Goal: Task Accomplishment & Management: Complete application form

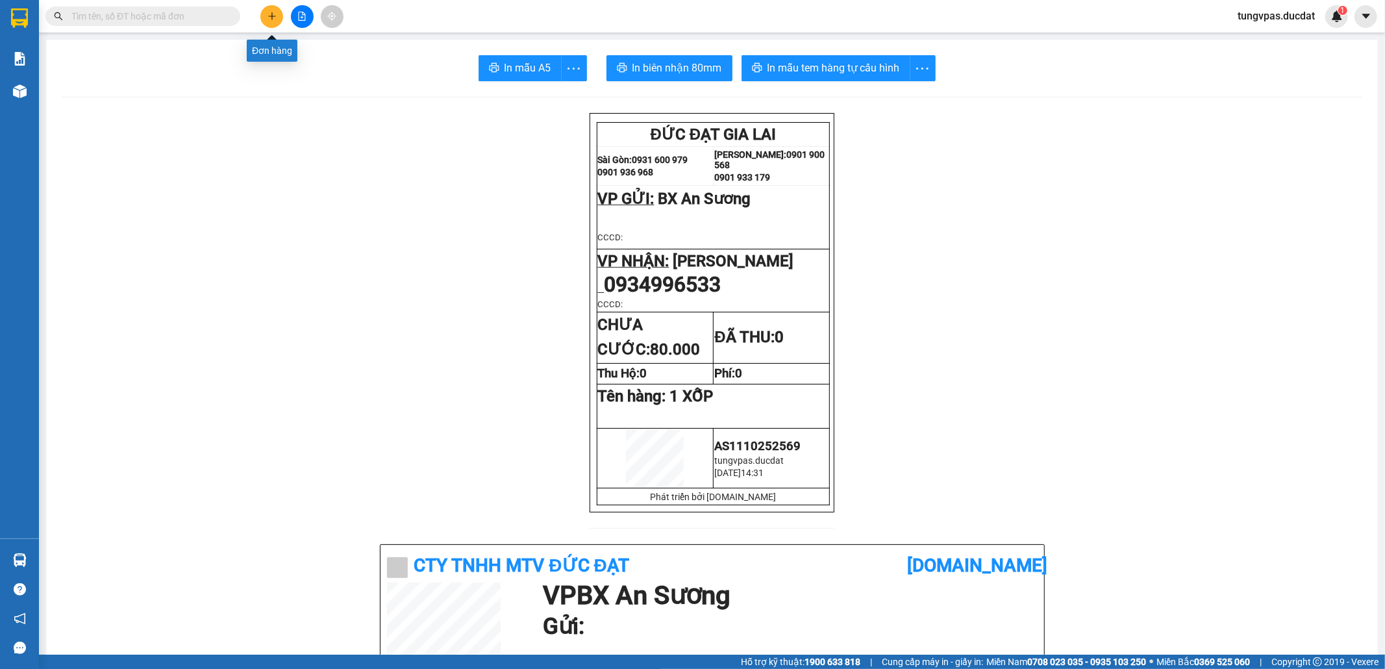
click at [268, 13] on icon "plus" at bounding box center [271, 16] width 9 height 9
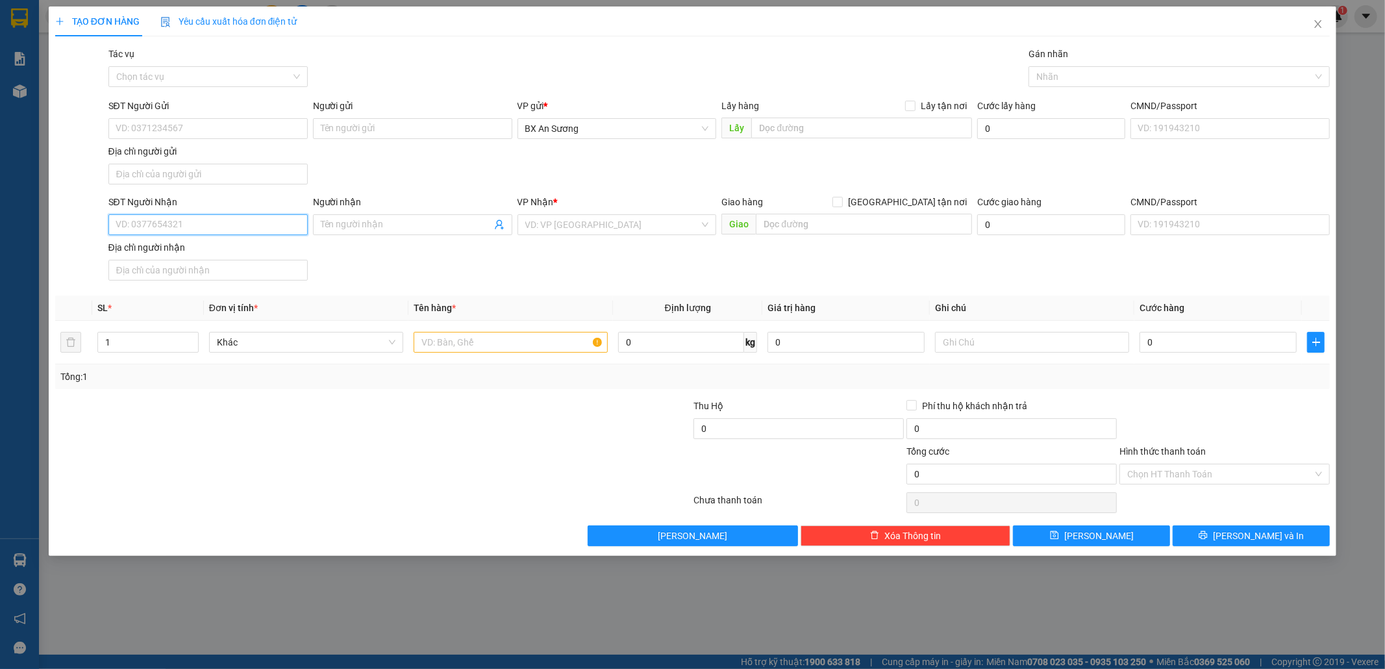
click at [204, 219] on input "SĐT Người Nhận" at bounding box center [207, 224] width 199 height 21
click at [216, 274] on div "0932000840 - [PERSON_NAME]" at bounding box center [208, 273] width 184 height 14
type input "0932000840"
type input "[PERSON_NAME]"
type input "0932000840"
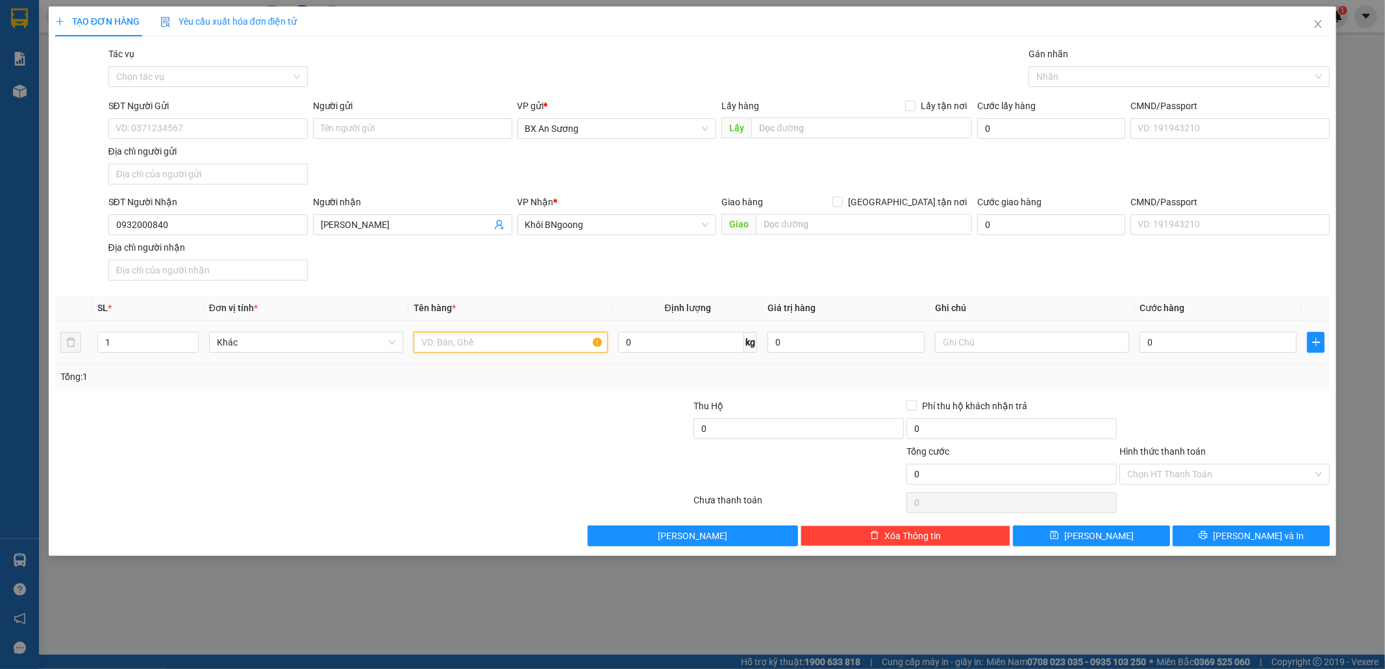
click at [466, 347] on input "text" at bounding box center [511, 342] width 194 height 21
click at [551, 353] on input "3 CÂY VẢI + 1 TÚM" at bounding box center [511, 342] width 194 height 21
type input "3 CÂY VẢI + 1 TÚM TRẮNG"
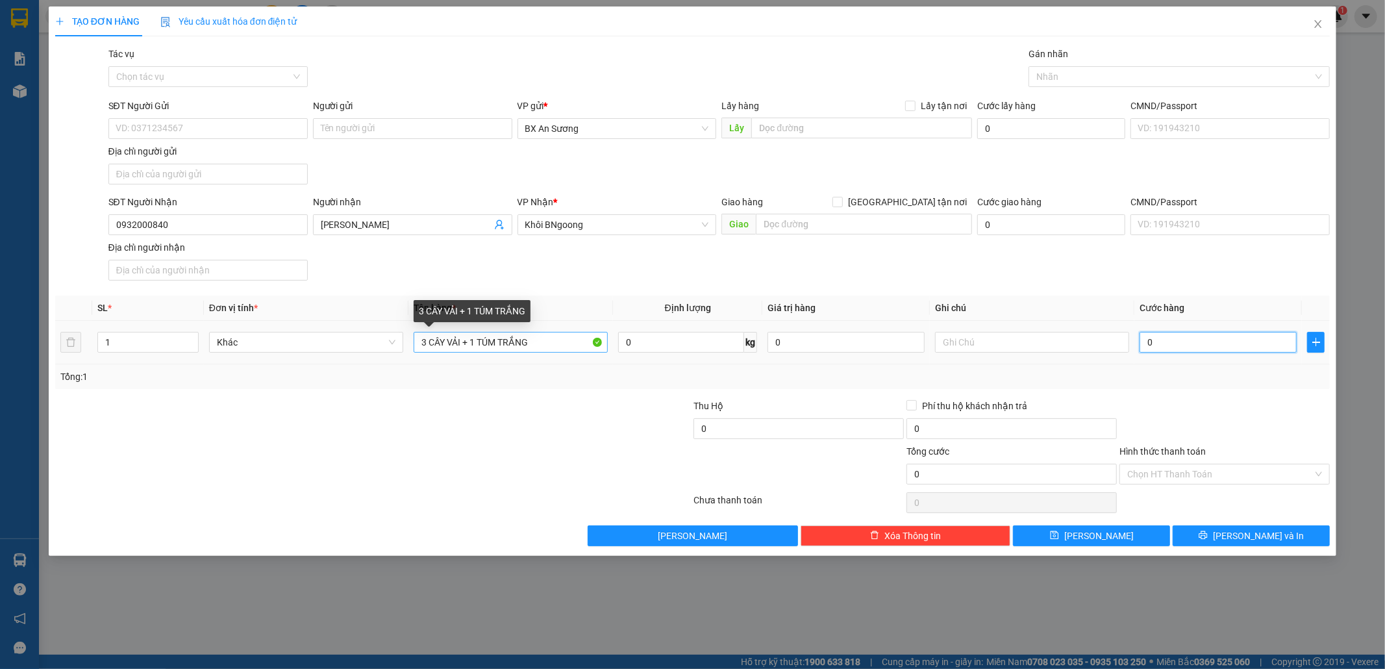
type input "2"
type input "26"
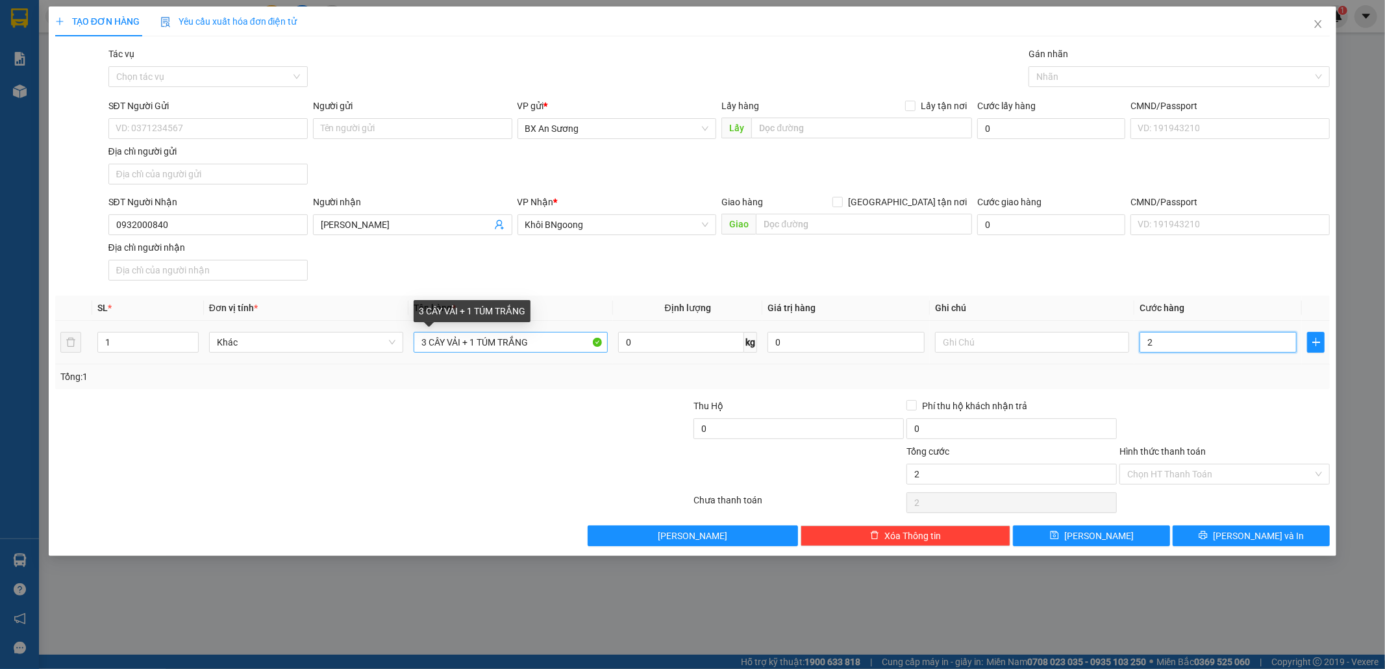
type input "26"
type input "260"
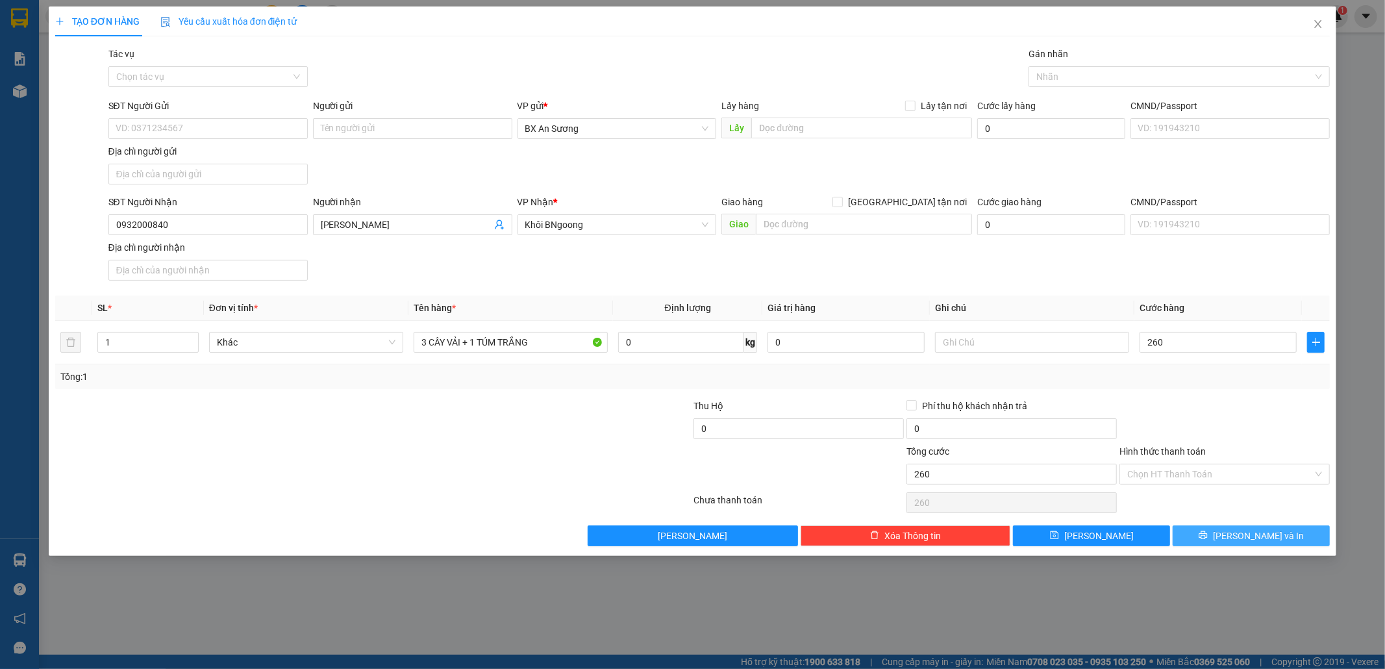
type input "260.000"
click at [1210, 531] on button "[PERSON_NAME] và In" at bounding box center [1251, 535] width 157 height 21
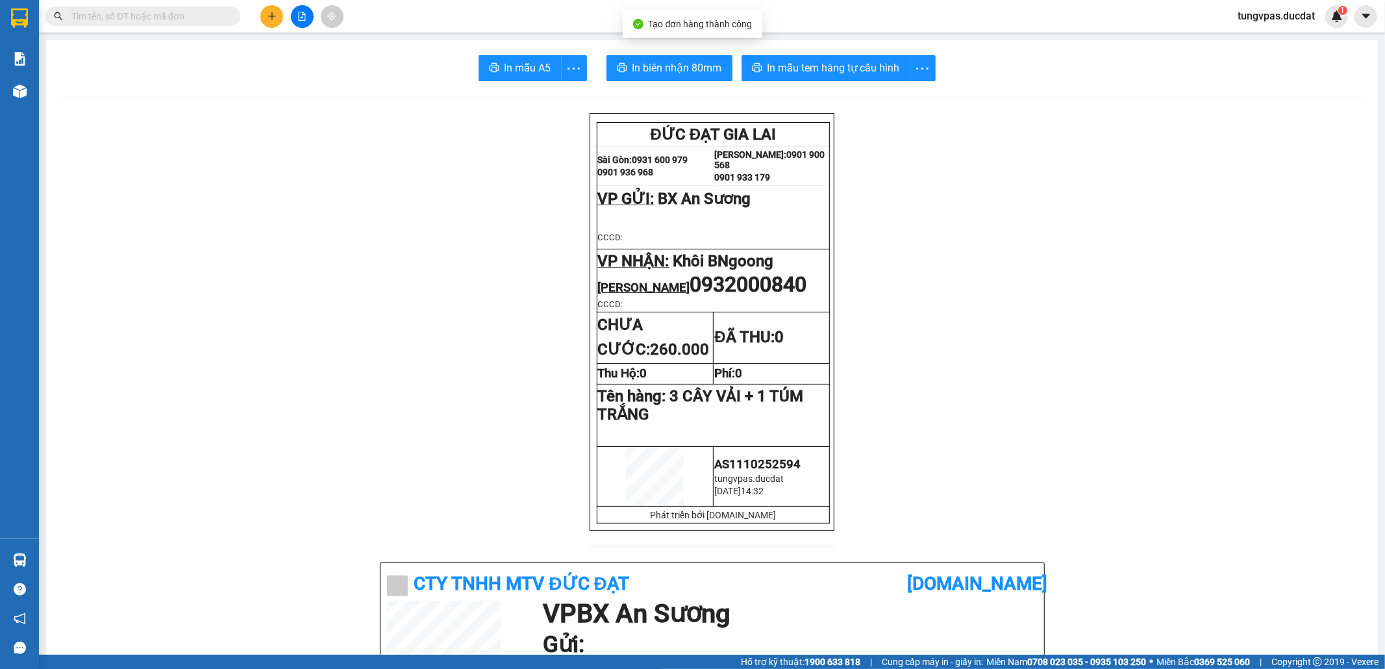
click at [680, 60] on span "In biên nhận 80mm" at bounding box center [677, 68] width 90 height 16
click at [677, 71] on span "In biên nhận 80mm" at bounding box center [677, 68] width 90 height 16
click at [865, 76] on span "In mẫu tem hàng tự cấu hình" at bounding box center [833, 68] width 132 height 16
click at [265, 23] on button at bounding box center [271, 16] width 23 height 23
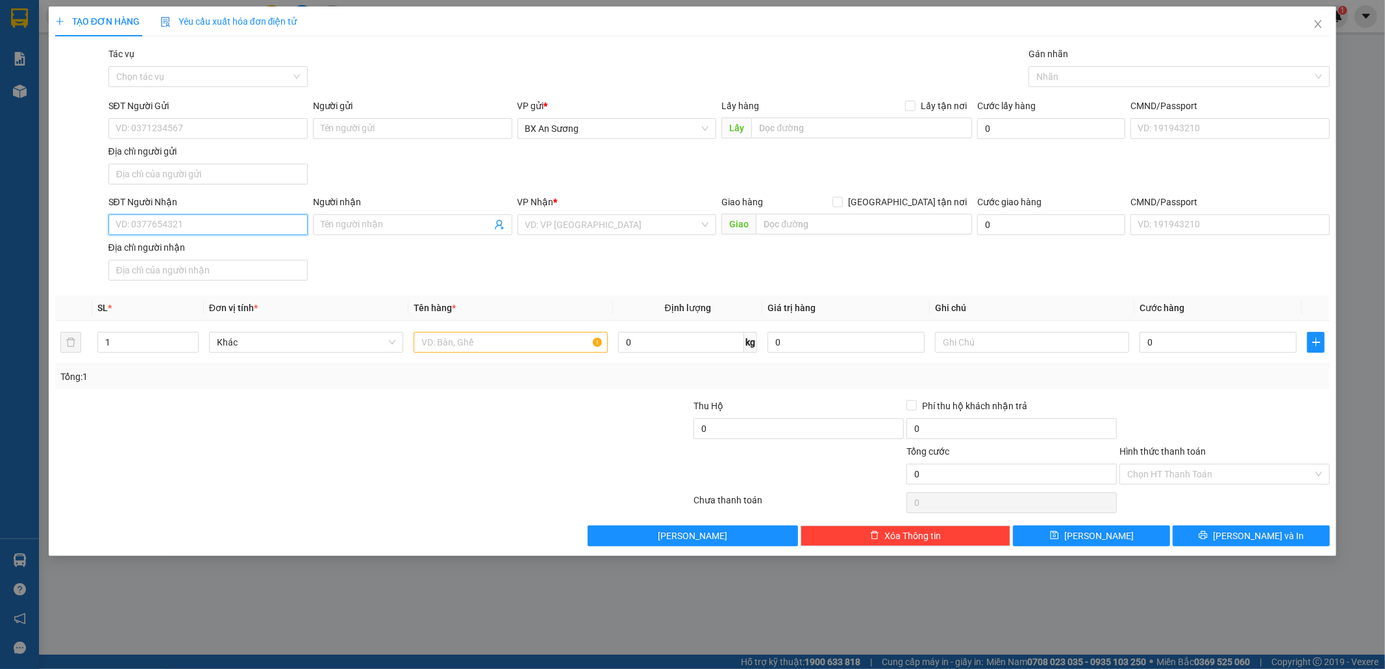
click at [252, 229] on input "SĐT Người Nhận" at bounding box center [207, 224] width 199 height 21
click at [190, 250] on div "0363607734" at bounding box center [208, 252] width 184 height 14
type input "0363607734"
click at [508, 344] on input "text" at bounding box center [511, 342] width 194 height 21
type input "1 cục đen"
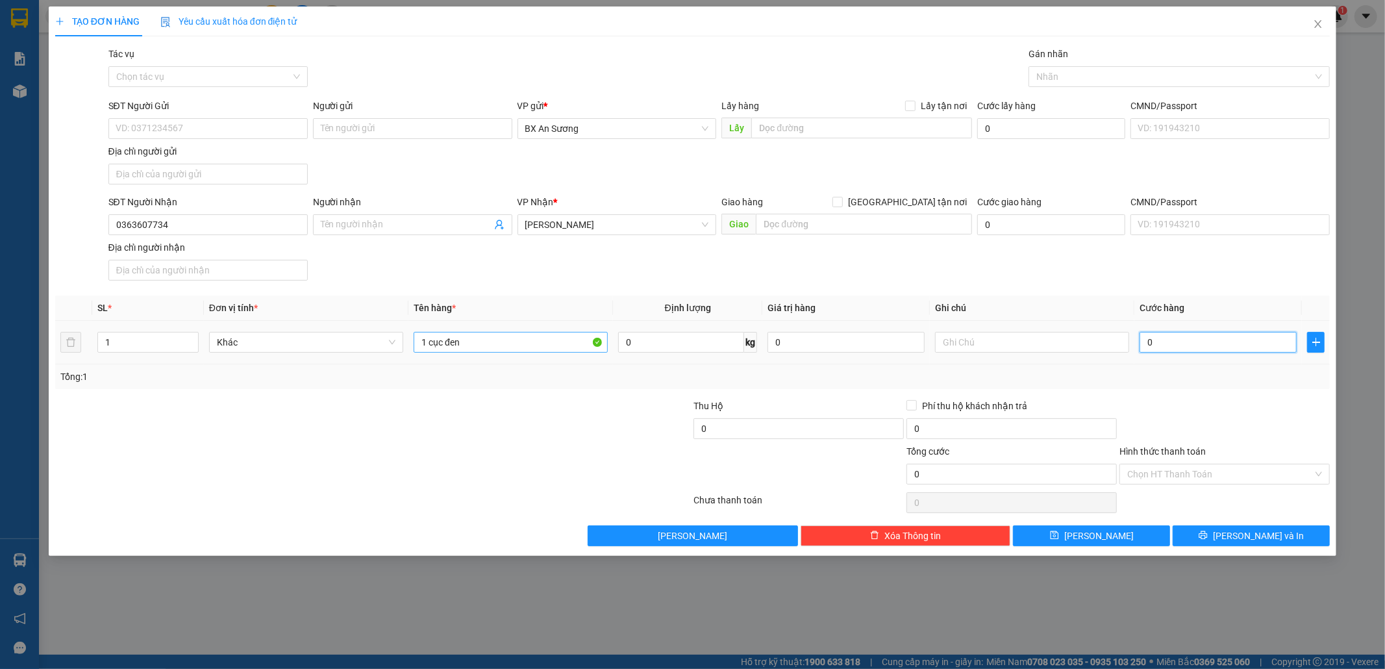
type input "4"
type input "40"
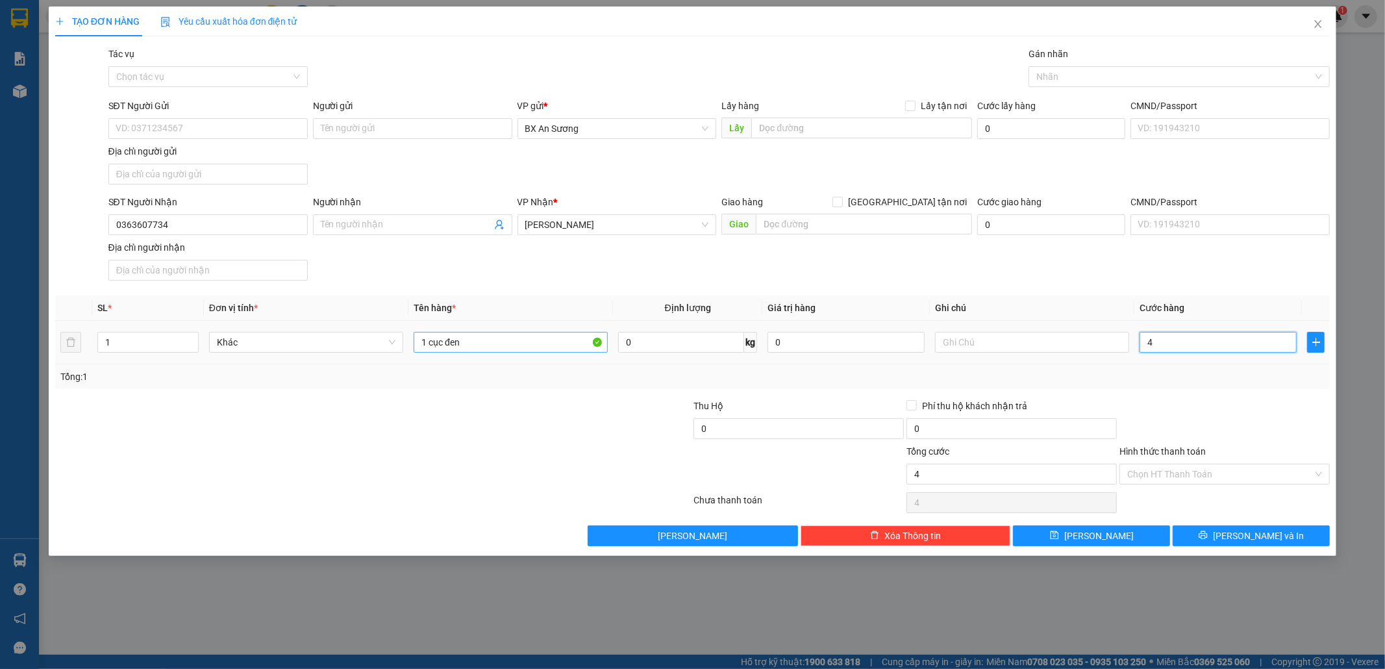
type input "40"
type input "40.000"
click at [1261, 538] on span "[PERSON_NAME] và In" at bounding box center [1258, 535] width 91 height 14
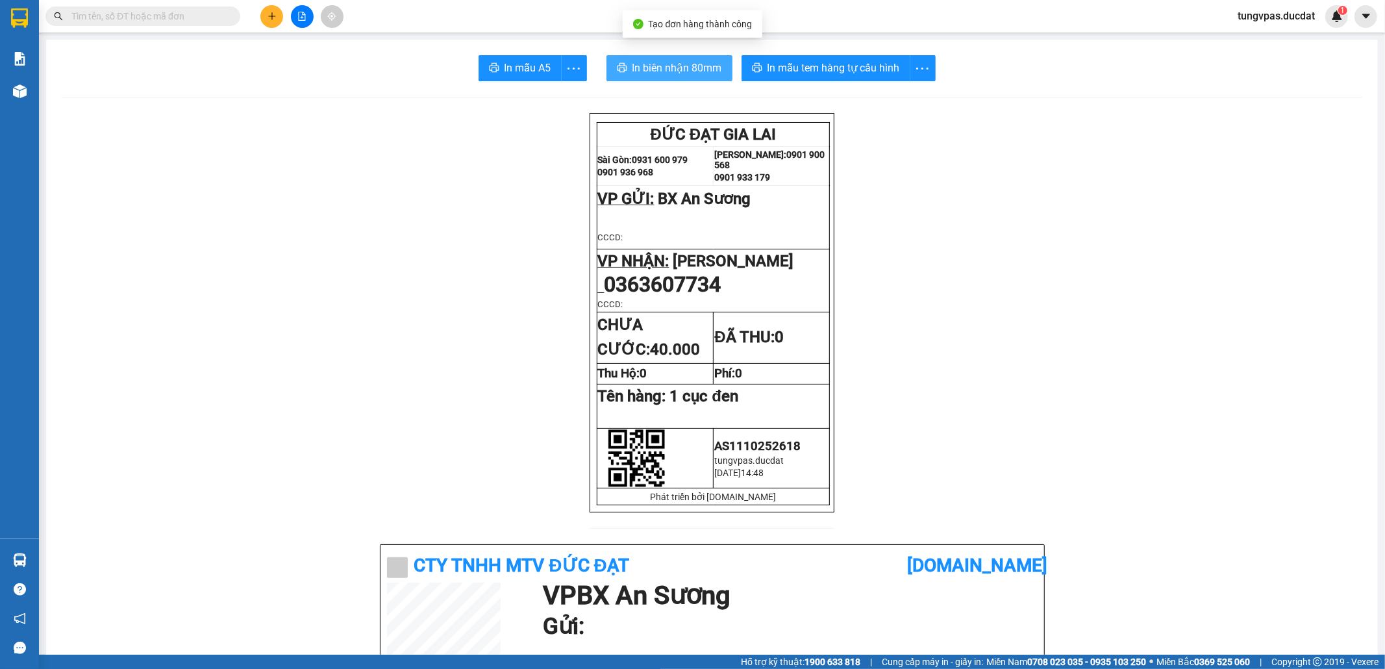
click at [693, 73] on span "In biên nhận 80mm" at bounding box center [677, 68] width 90 height 16
click at [705, 73] on span "In biên nhận 80mm" at bounding box center [677, 68] width 90 height 16
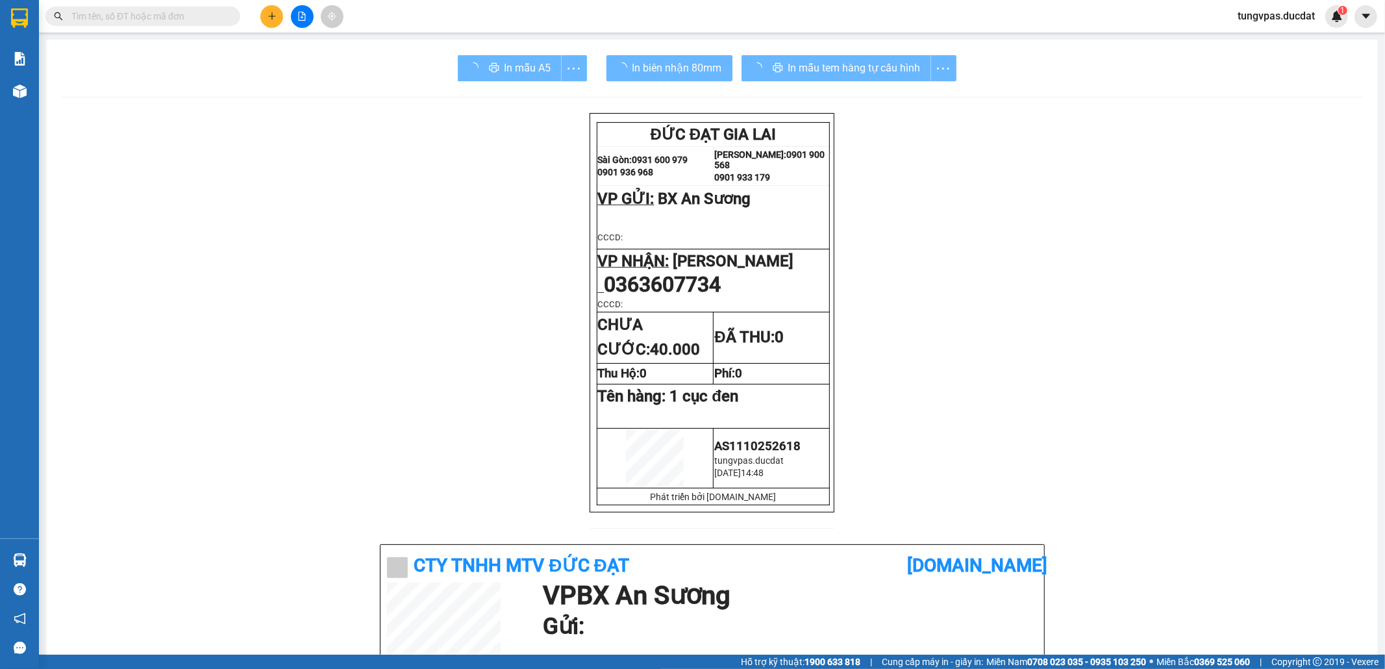
click at [876, 75] on div "In mẫu tem hàng tự cấu hình" at bounding box center [848, 68] width 215 height 26
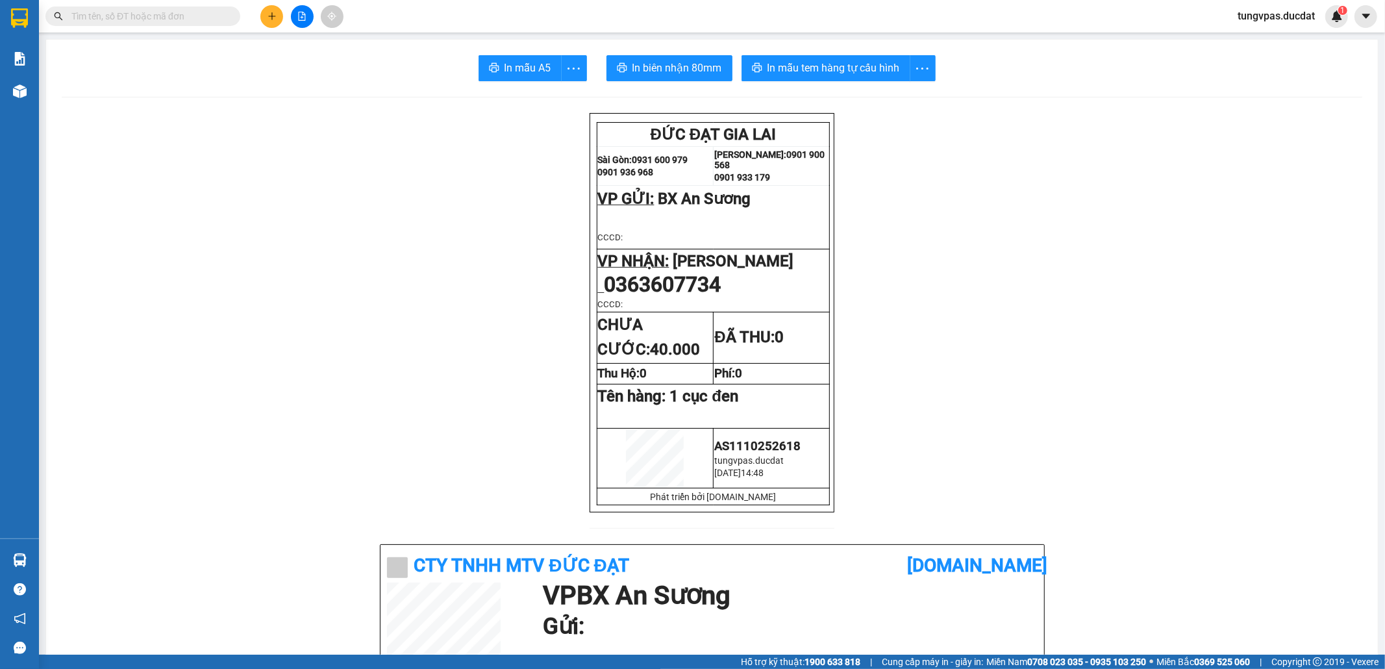
click at [876, 75] on span "In mẫu tem hàng tự cấu hình" at bounding box center [833, 68] width 132 height 16
click at [265, 14] on button at bounding box center [271, 16] width 23 height 23
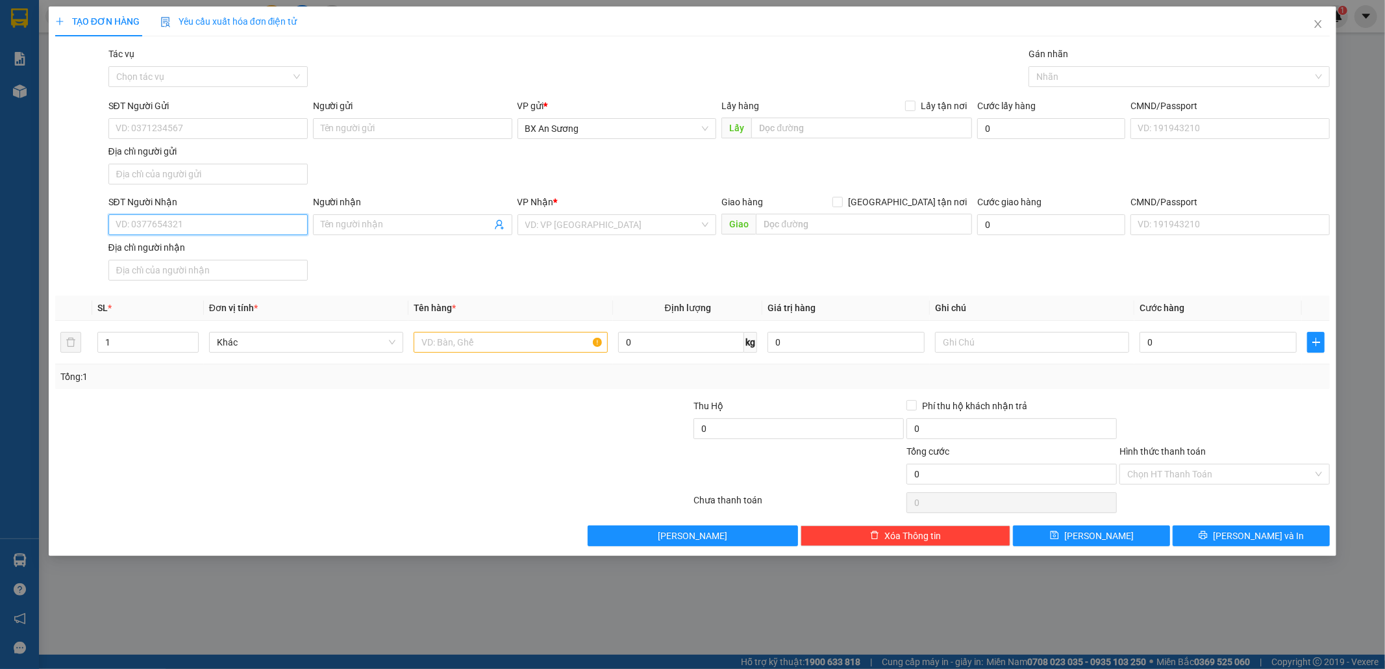
click at [206, 221] on input "SĐT Người Nhận" at bounding box center [207, 224] width 199 height 21
type input "0356894209"
click at [540, 221] on input "search" at bounding box center [612, 224] width 175 height 19
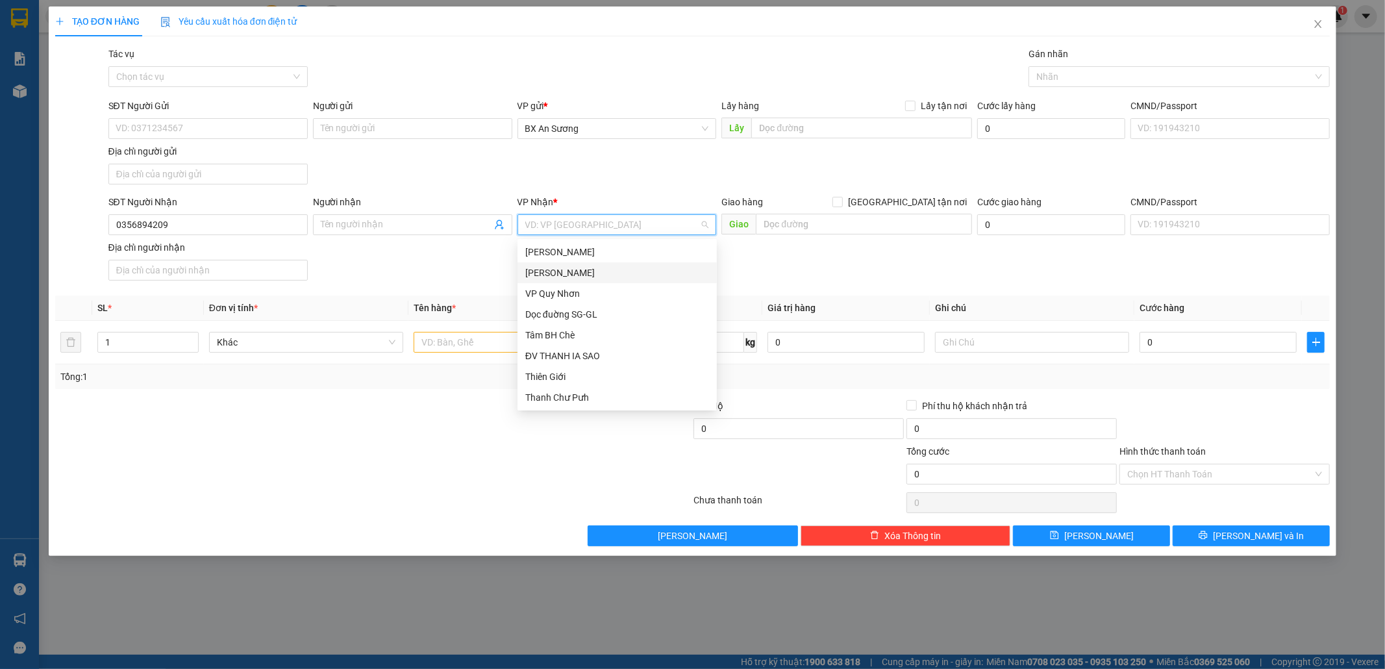
click at [586, 267] on div "[PERSON_NAME]" at bounding box center [617, 273] width 184 height 14
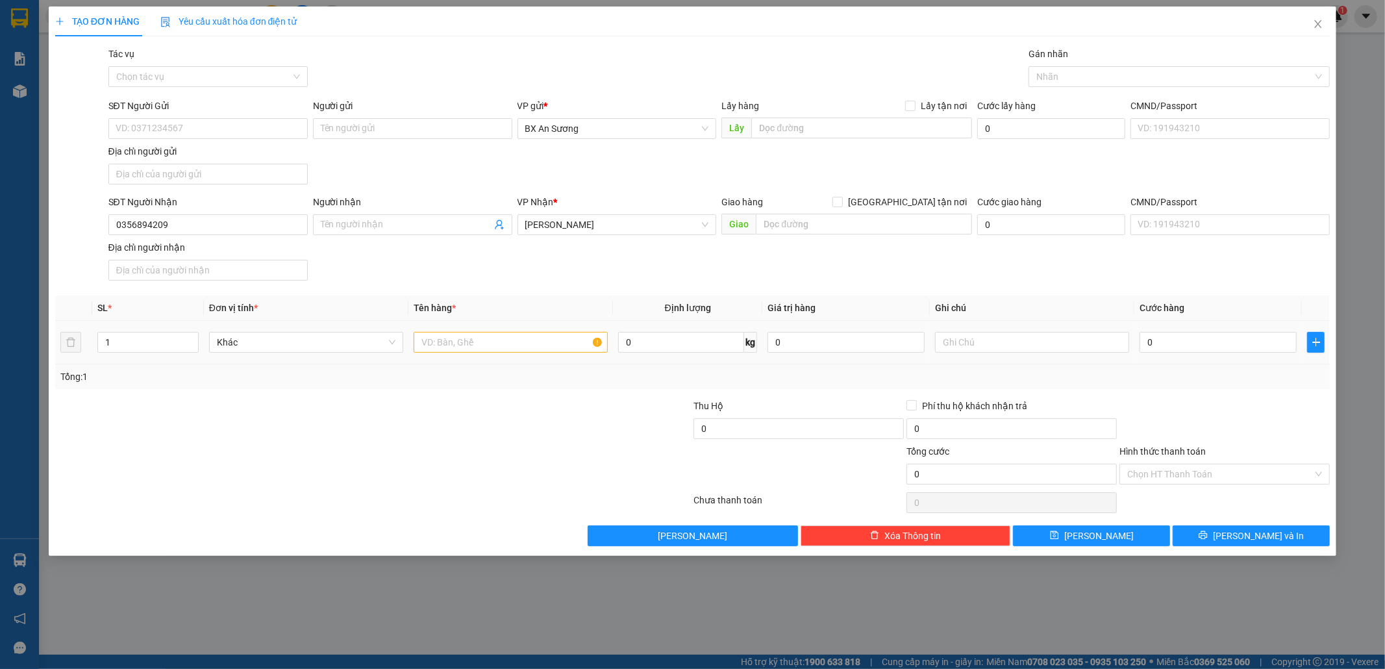
click at [530, 355] on div at bounding box center [511, 342] width 194 height 26
click at [530, 347] on input "text" at bounding box center [511, 342] width 194 height 21
click at [558, 346] on input "1 KIỆN GIẤY GỖ" at bounding box center [511, 342] width 194 height 21
type input "1 KIỆN GIẤY GỖ MẪU"
type input "5"
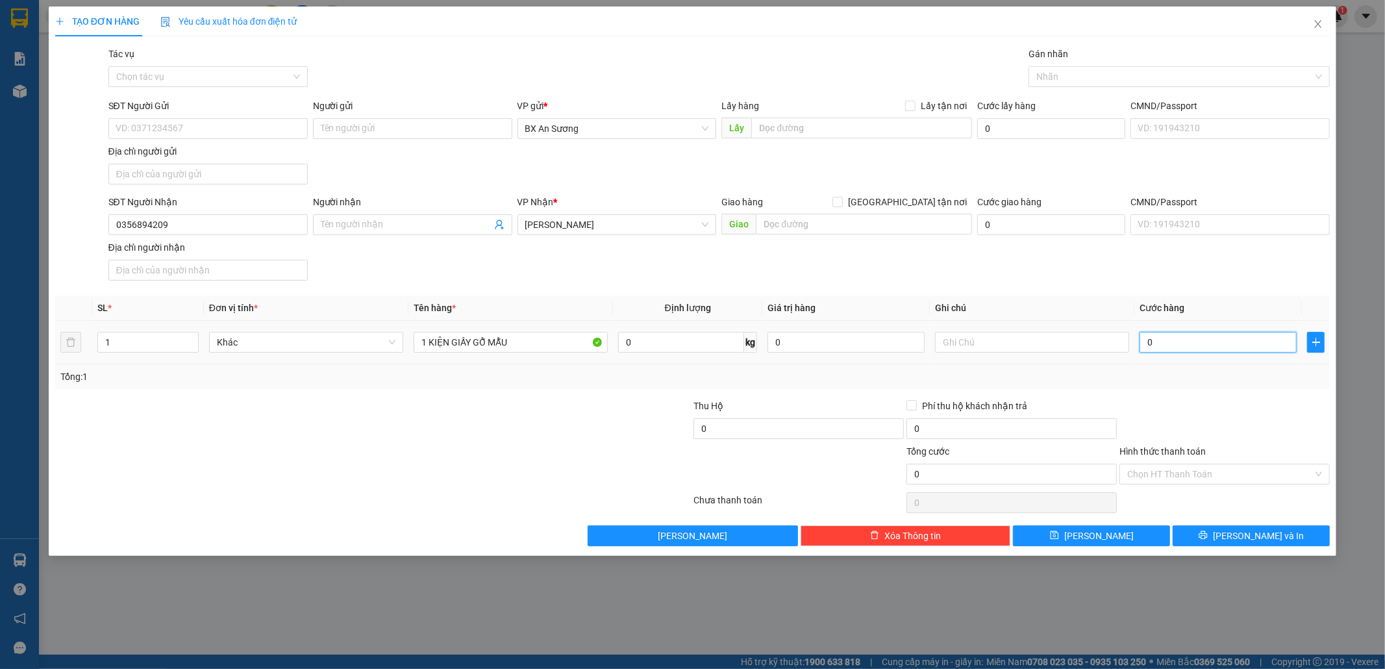
type input "5"
type input "50"
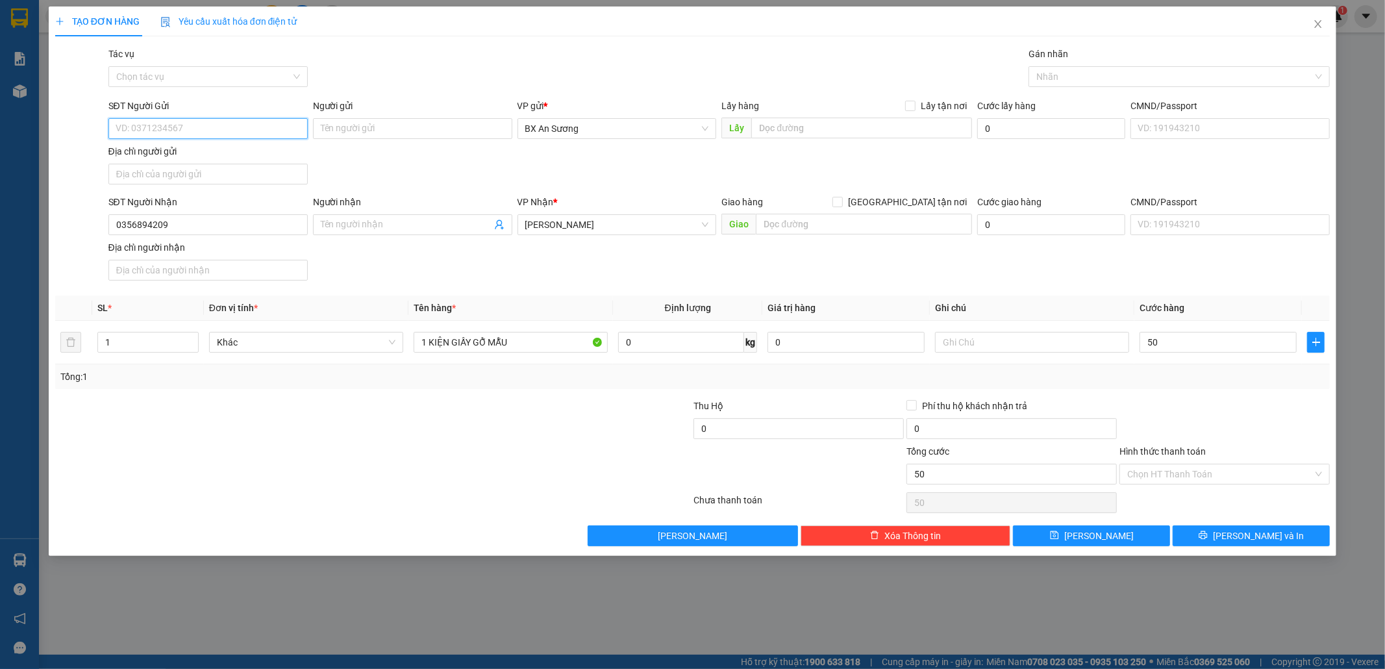
type input "50.000"
click at [238, 128] on input "SĐT Người Gửi" at bounding box center [207, 128] width 199 height 21
type input "0901111277"
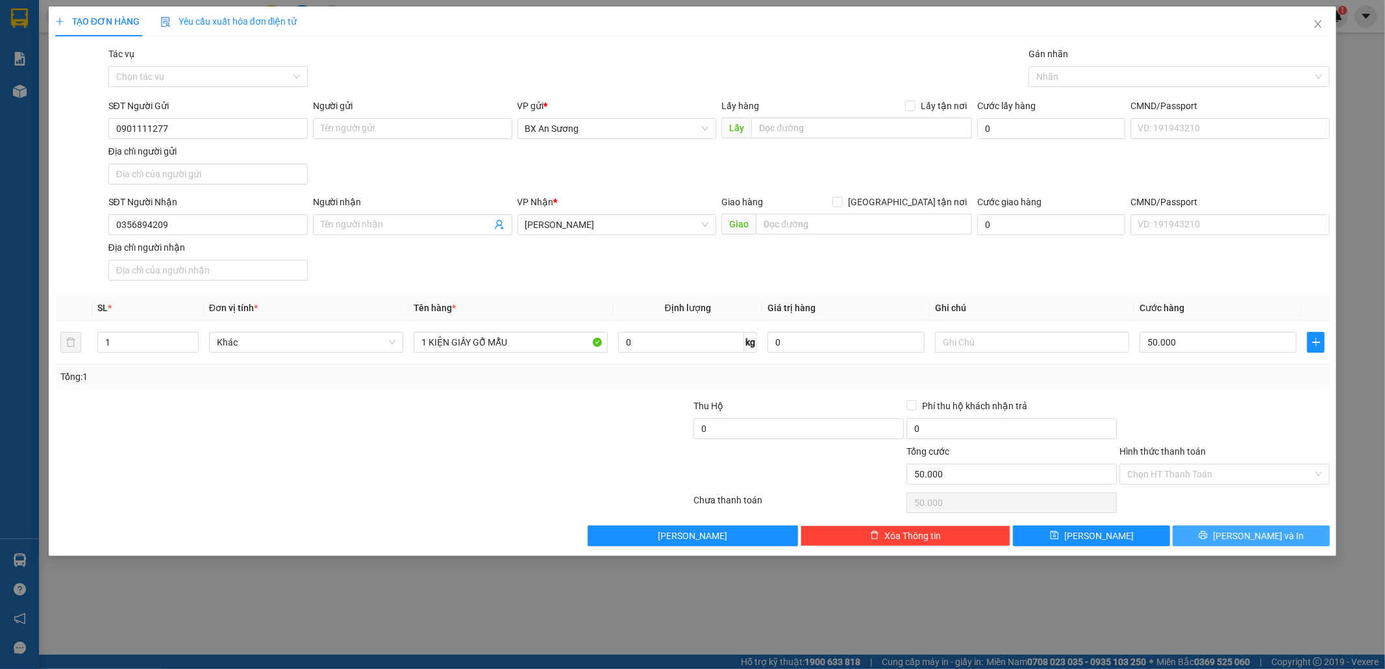
click at [1240, 536] on span "[PERSON_NAME] và In" at bounding box center [1258, 535] width 91 height 14
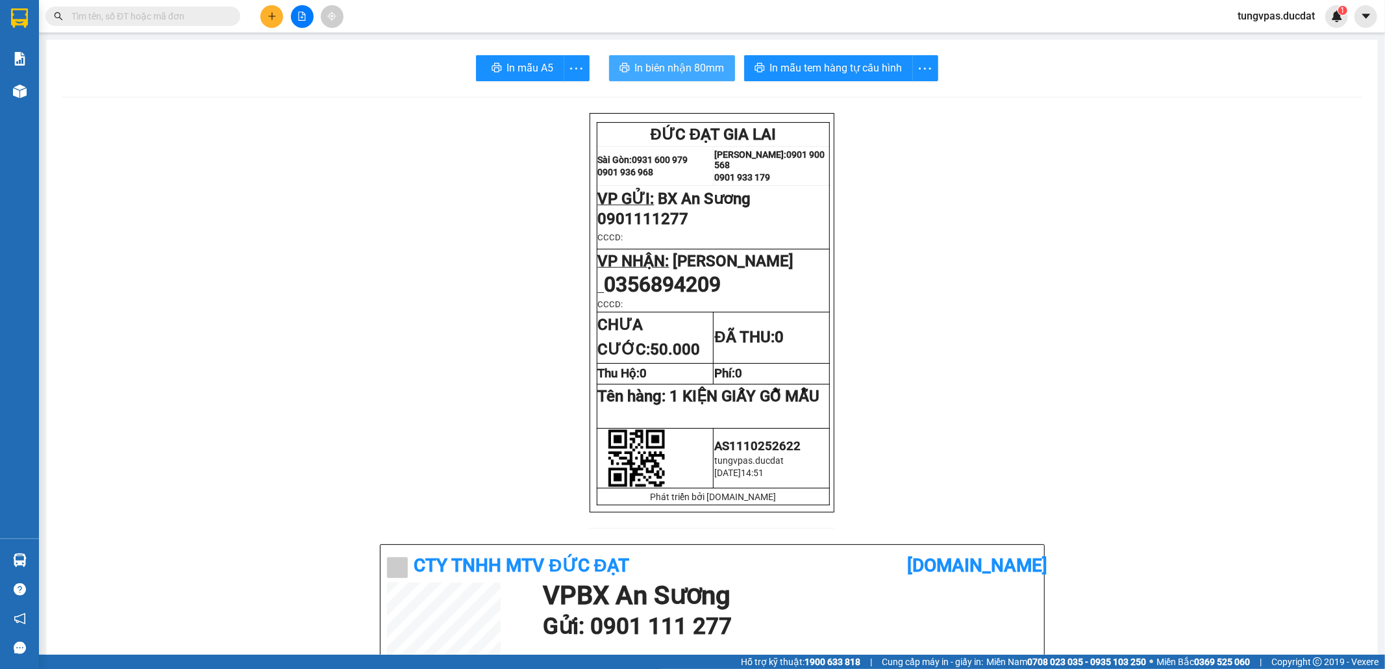
click at [666, 68] on span "In biên nhận 80mm" at bounding box center [680, 68] width 90 height 16
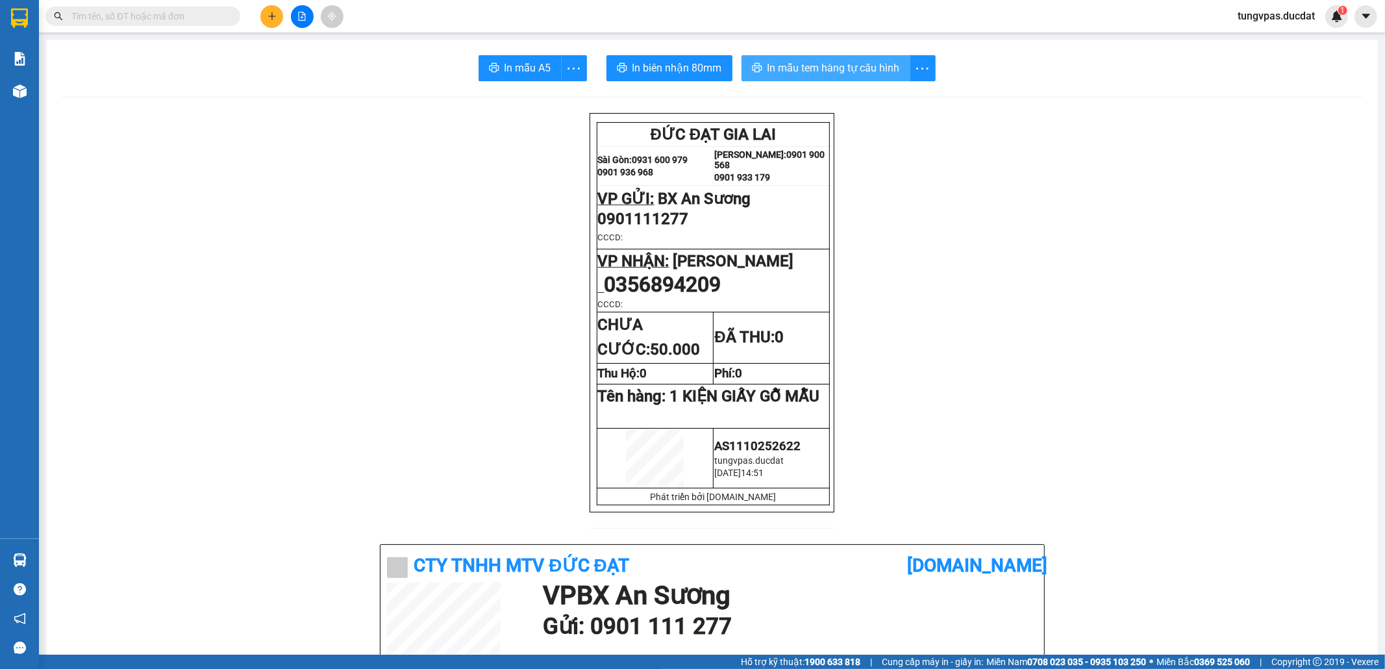
click at [822, 64] on span "In mẫu tem hàng tự cấu hình" at bounding box center [833, 68] width 132 height 16
click at [267, 18] on icon "plus" at bounding box center [271, 16] width 9 height 9
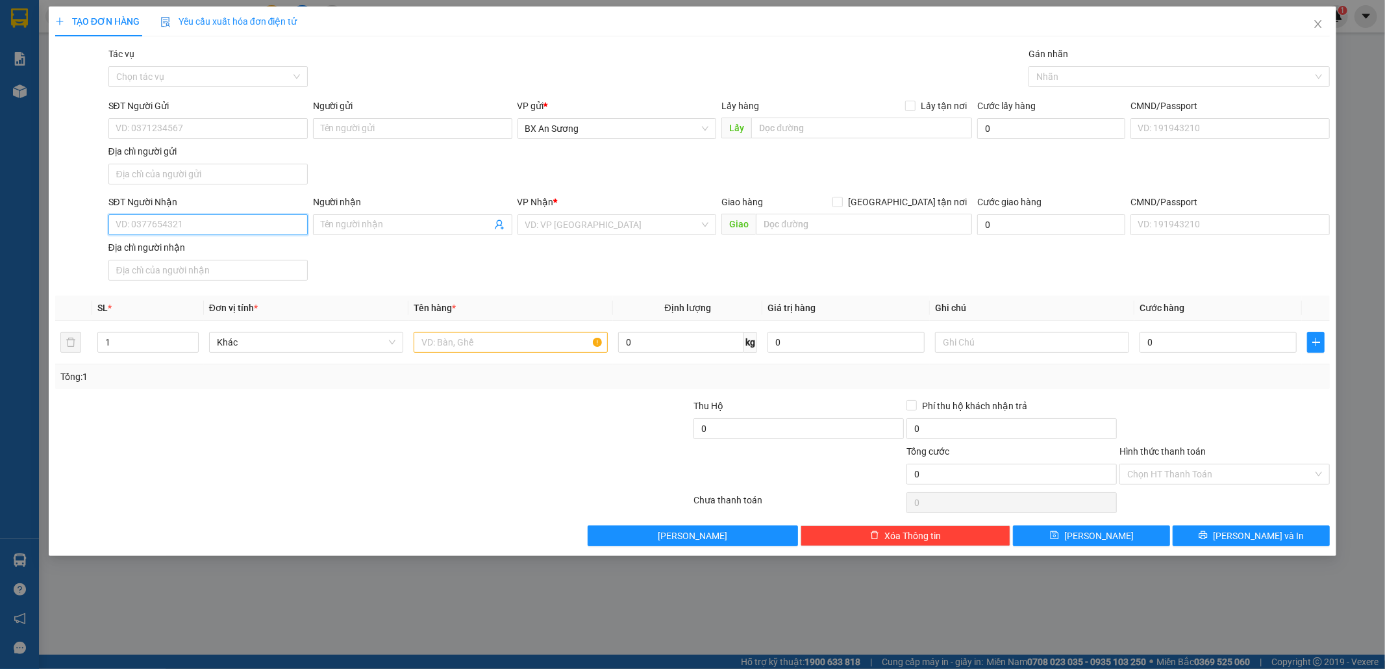
click at [290, 221] on input "SĐT Người Nhận" at bounding box center [207, 224] width 199 height 21
type input "0834438286"
click at [554, 230] on input "search" at bounding box center [612, 224] width 175 height 19
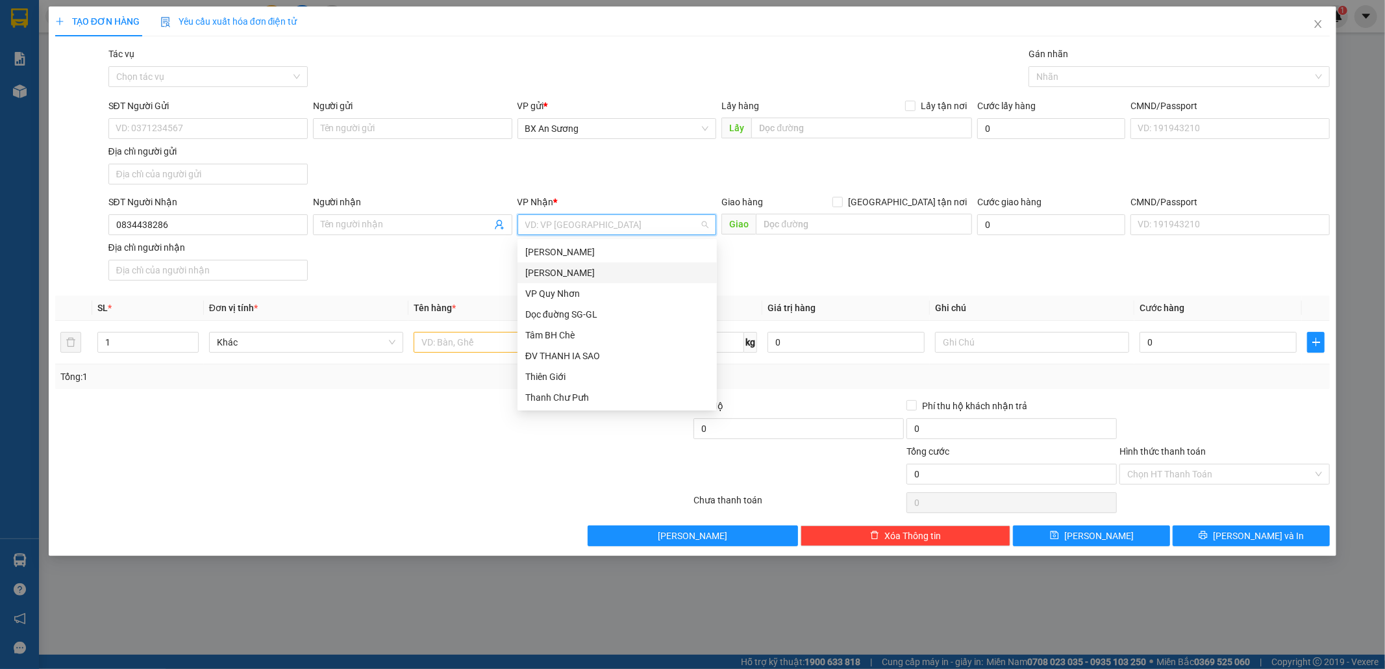
click at [569, 270] on div "[PERSON_NAME]" at bounding box center [617, 273] width 184 height 14
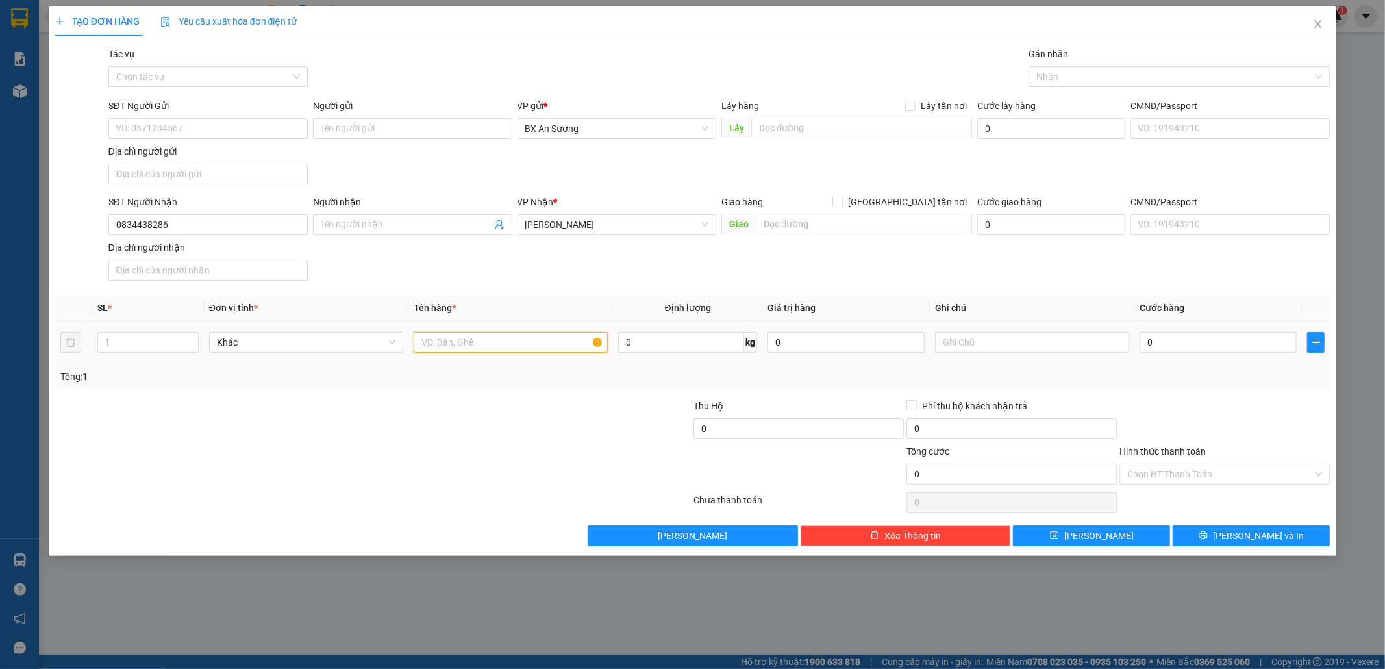
drag, startPoint x: 530, startPoint y: 336, endPoint x: 528, endPoint y: 343, distance: 7.6
click at [530, 338] on input "text" at bounding box center [511, 342] width 194 height 21
type input "1"
click at [530, 345] on input "2 THÙNG GIẤY pb" at bounding box center [511, 342] width 194 height 21
type input "2 THÙNG GIẤY PB"
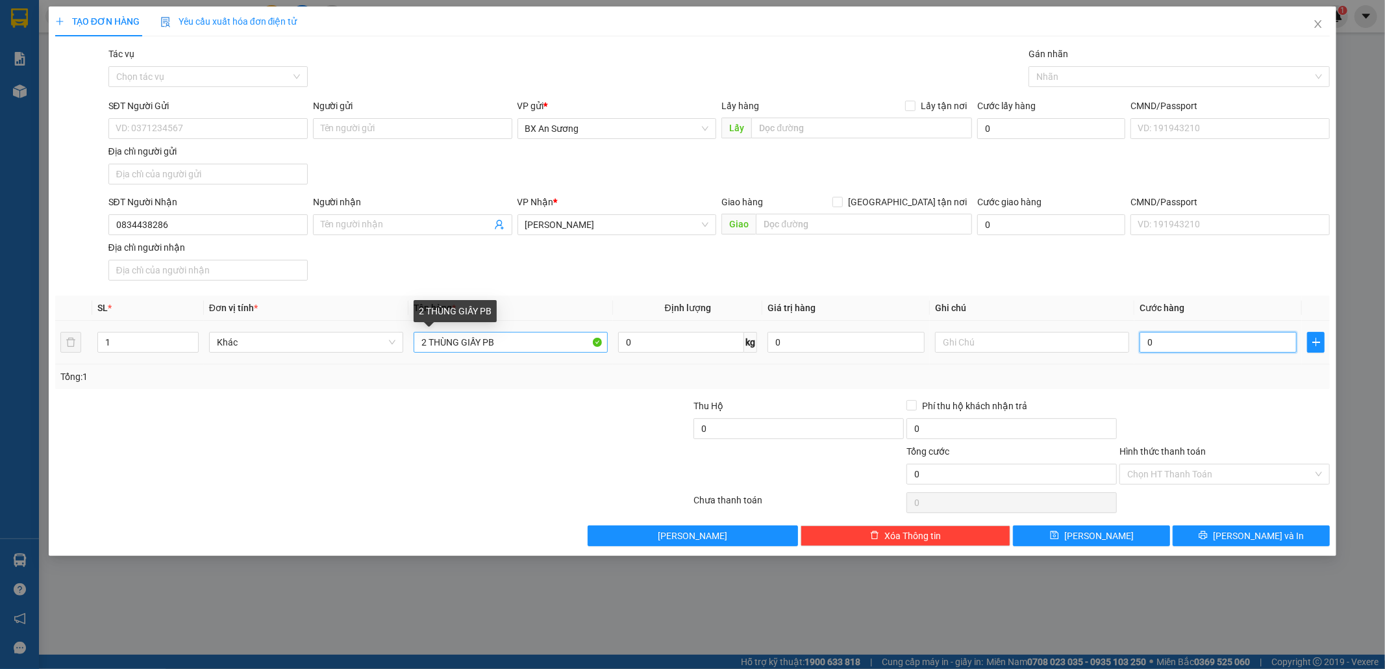
type input "1"
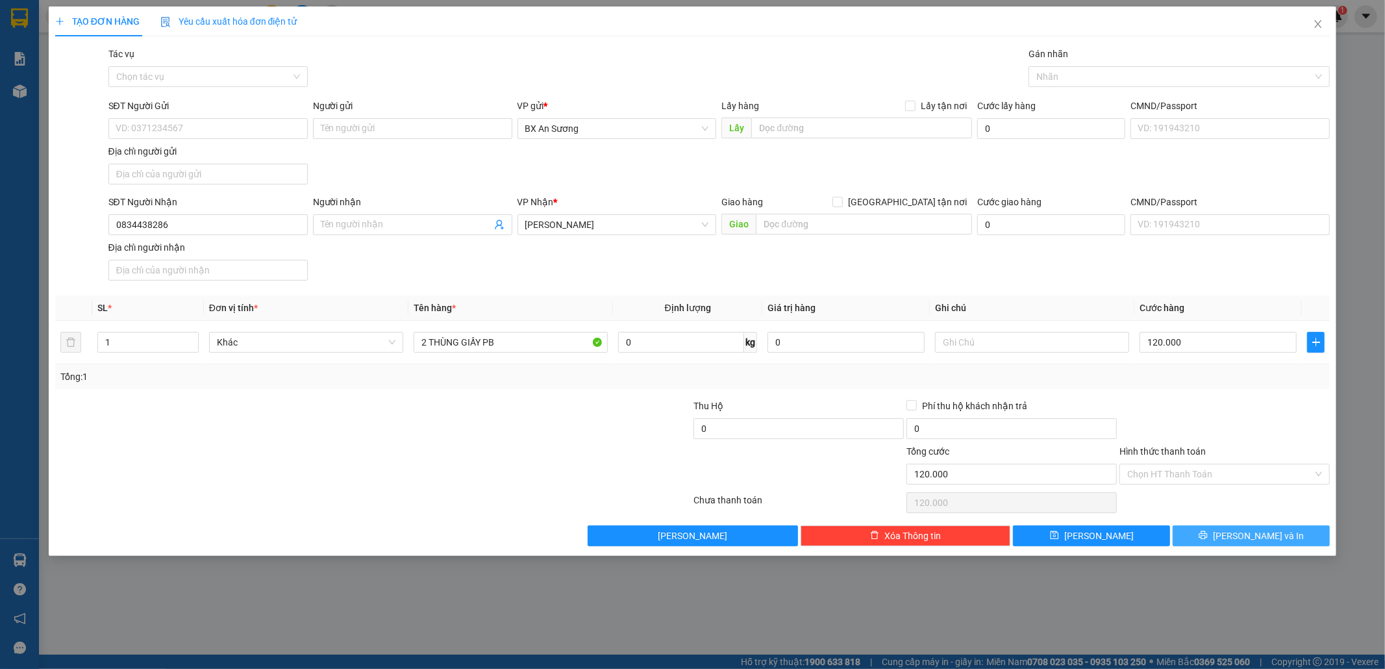
click at [1213, 532] on button "[PERSON_NAME] và In" at bounding box center [1251, 535] width 157 height 21
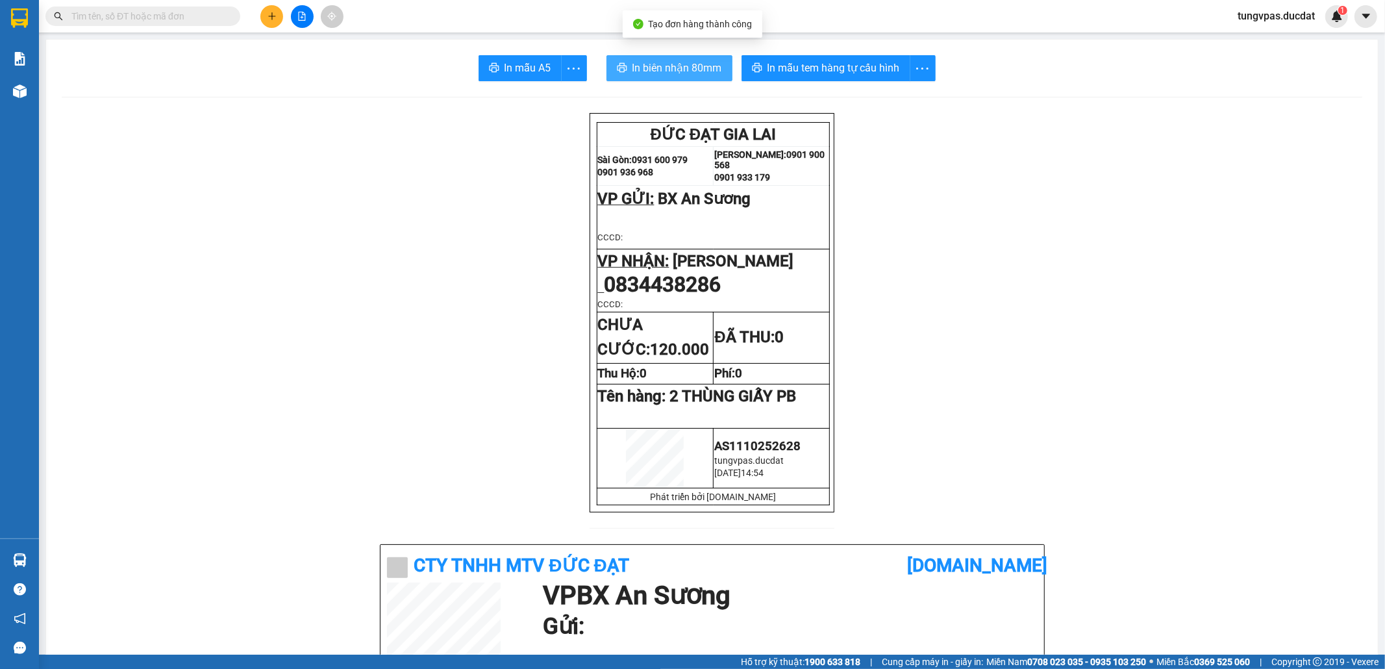
click at [670, 73] on span "In biên nhận 80mm" at bounding box center [677, 68] width 90 height 16
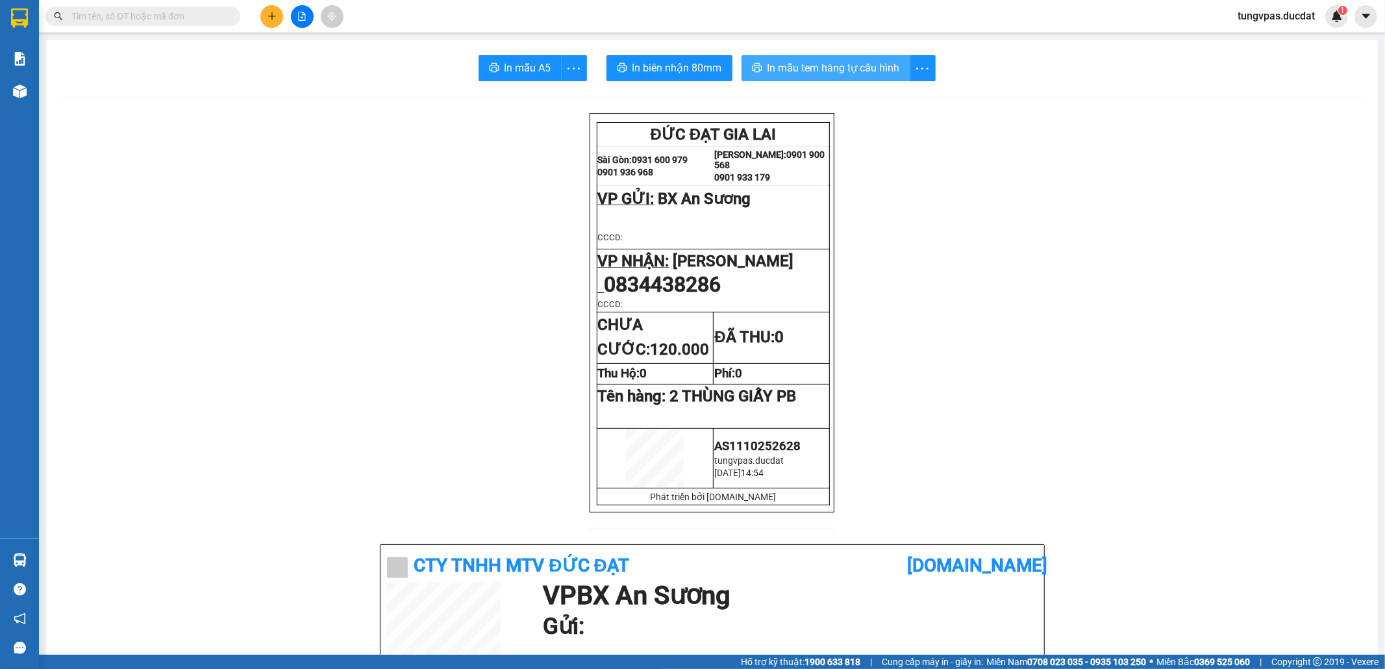
click at [861, 69] on span "In mẫu tem hàng tự cấu hình" at bounding box center [833, 68] width 132 height 16
drag, startPoint x: 1040, startPoint y: 572, endPoint x: 1082, endPoint y: 120, distance: 453.8
click at [273, 12] on icon "plus" at bounding box center [271, 16] width 9 height 9
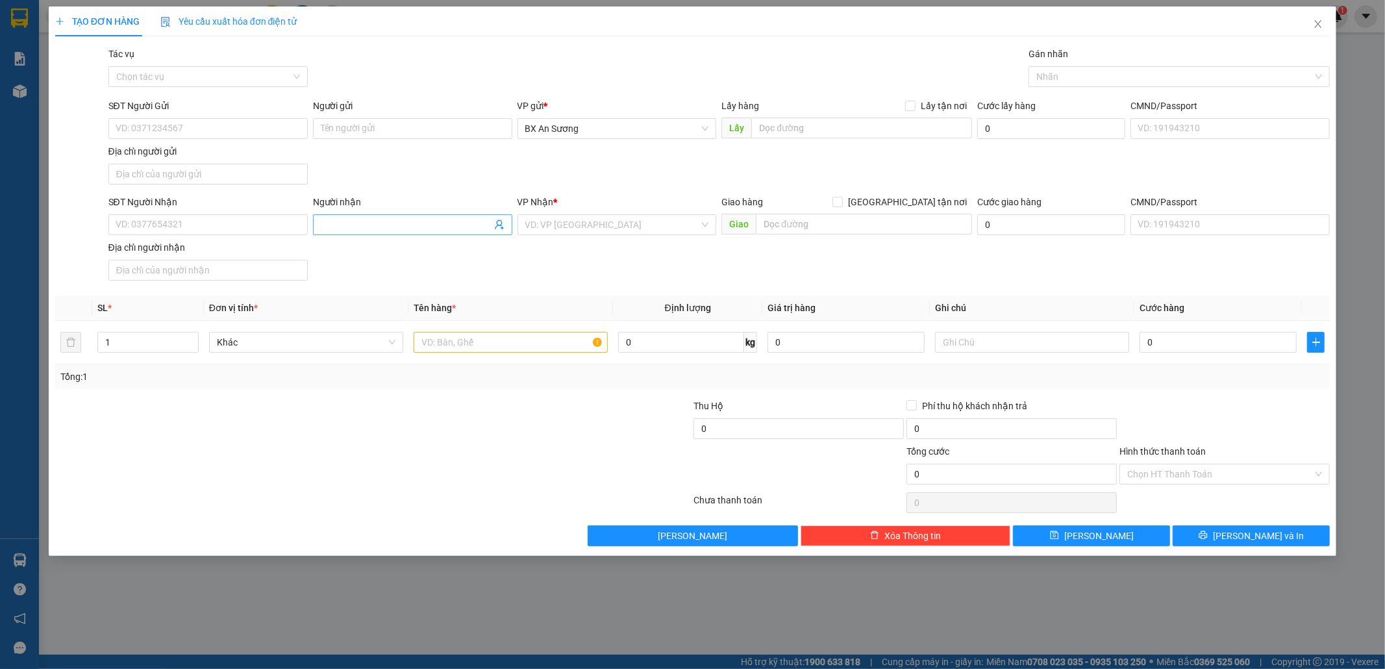
click at [366, 221] on input "Người nhận" at bounding box center [406, 224] width 171 height 14
type input "VĨNH DEP"
type input "PDP"
click at [559, 251] on div "[PERSON_NAME]" at bounding box center [617, 252] width 184 height 14
click at [534, 353] on input "text" at bounding box center [511, 342] width 194 height 21
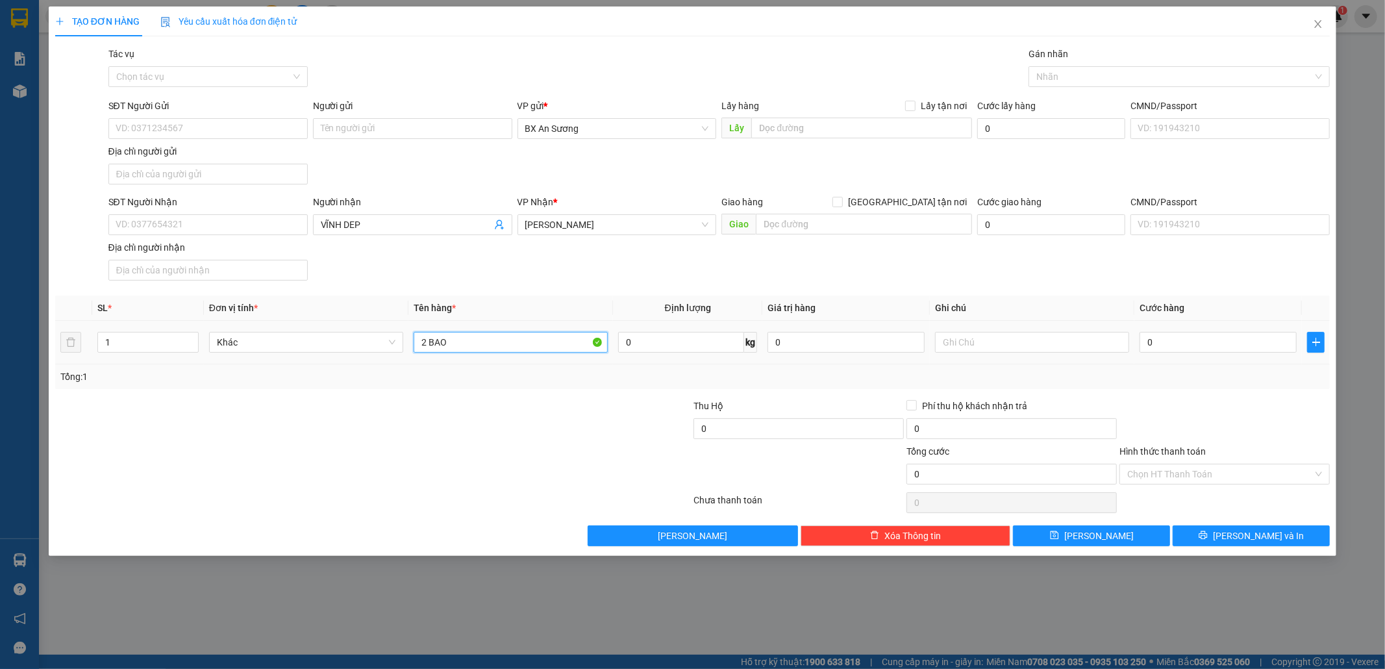
type input "2 BAO"
type input "2"
click at [1211, 538] on button "[PERSON_NAME] và In" at bounding box center [1251, 535] width 157 height 21
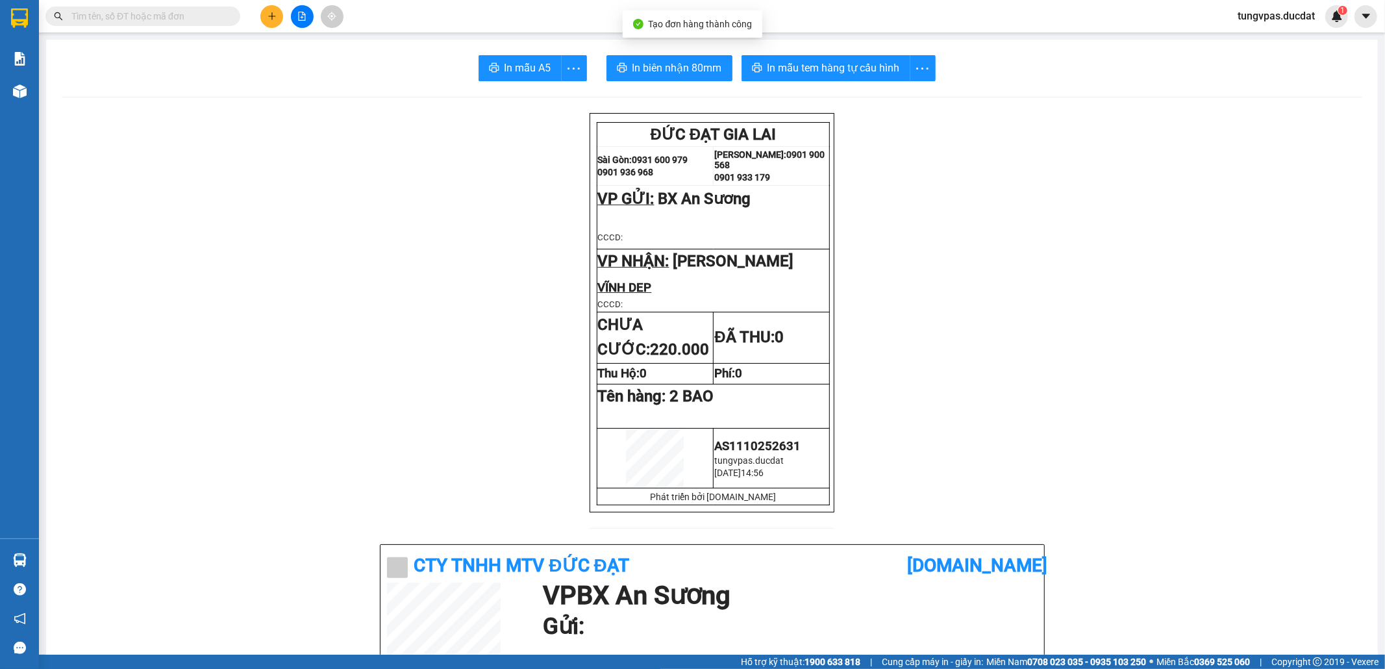
click at [702, 62] on span "In biên nhận 80mm" at bounding box center [677, 68] width 90 height 16
click at [690, 66] on span "In biên nhận 80mm" at bounding box center [677, 68] width 90 height 16
click at [891, 77] on button "In mẫu tem hàng tự cấu hình" at bounding box center [825, 68] width 169 height 26
click at [276, 21] on button at bounding box center [271, 16] width 23 height 23
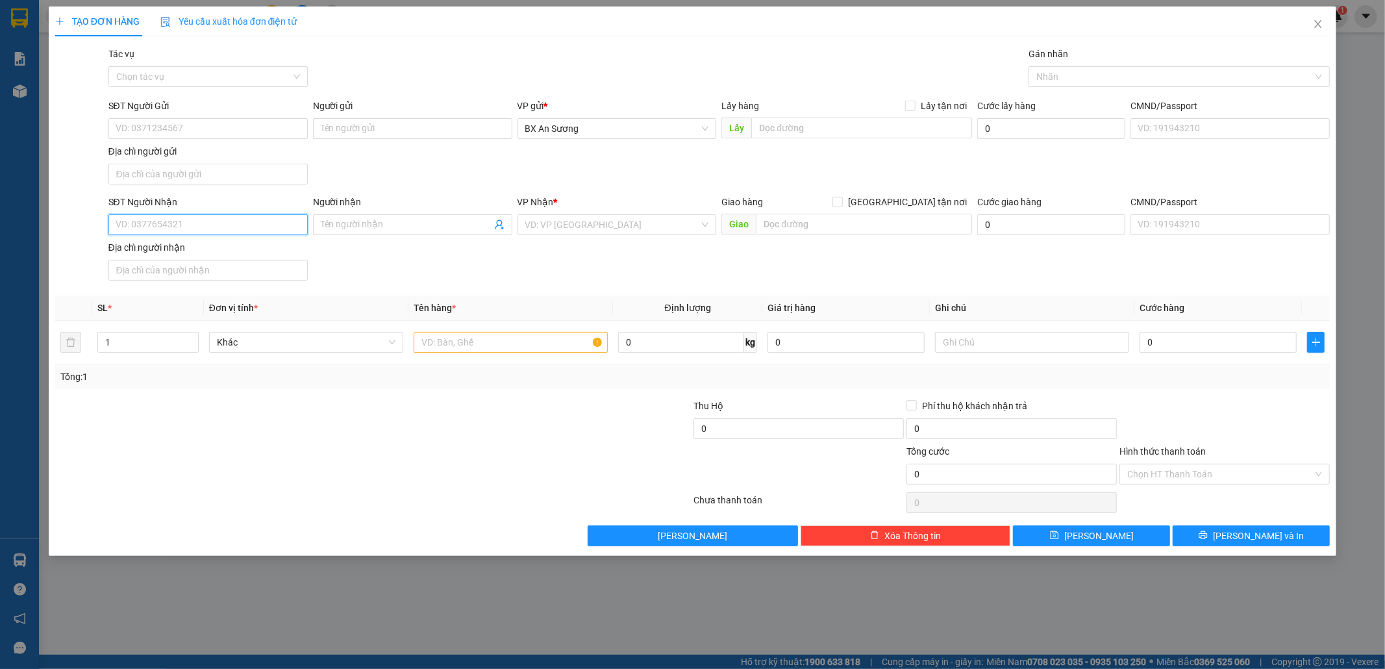
click at [242, 223] on input "SĐT Người Nhận" at bounding box center [207, 224] width 199 height 21
click at [210, 247] on div "0382166942" at bounding box center [208, 252] width 184 height 14
type input "0382166942"
click at [438, 349] on input "text" at bounding box center [511, 342] width 194 height 21
type input "1 XỐP ;ẠNH"
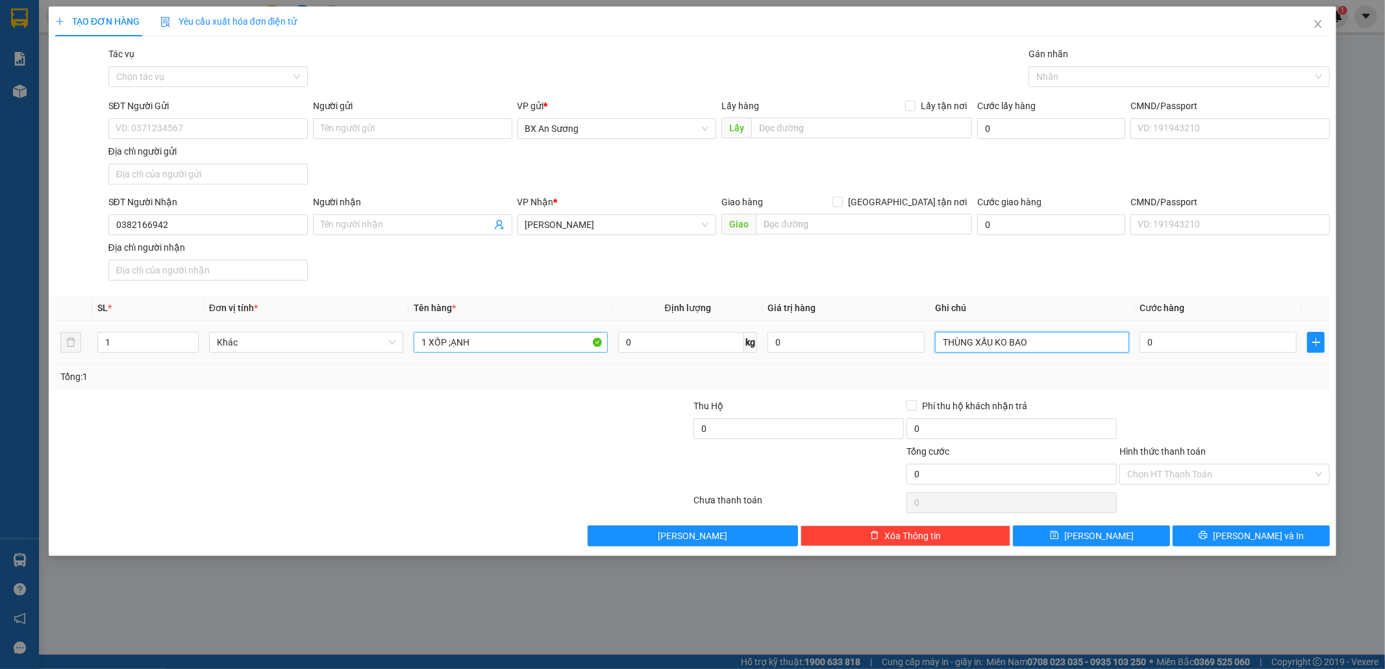
type input "THÙNG XẤU KO BAO B"
click at [1182, 348] on input "0" at bounding box center [1217, 342] width 157 height 21
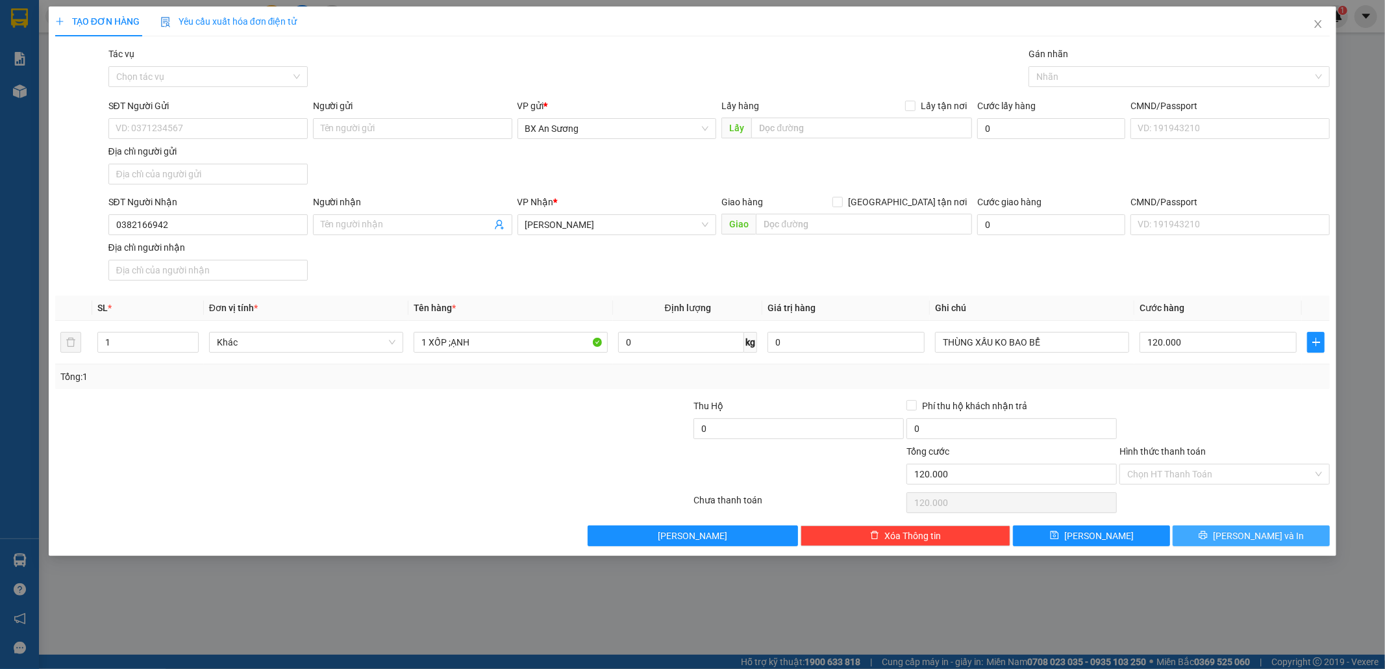
click at [1269, 541] on span "[PERSON_NAME] và In" at bounding box center [1258, 535] width 91 height 14
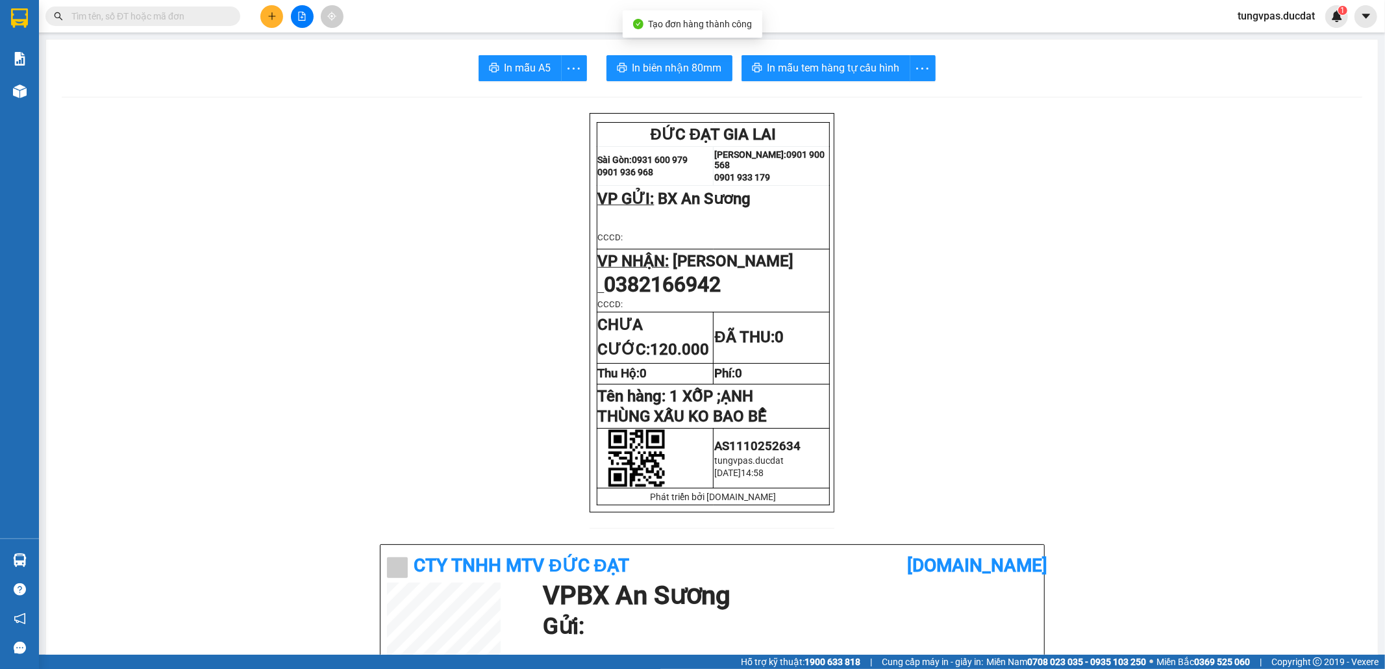
click at [660, 58] on button "In biên nhận 80mm" at bounding box center [669, 68] width 126 height 26
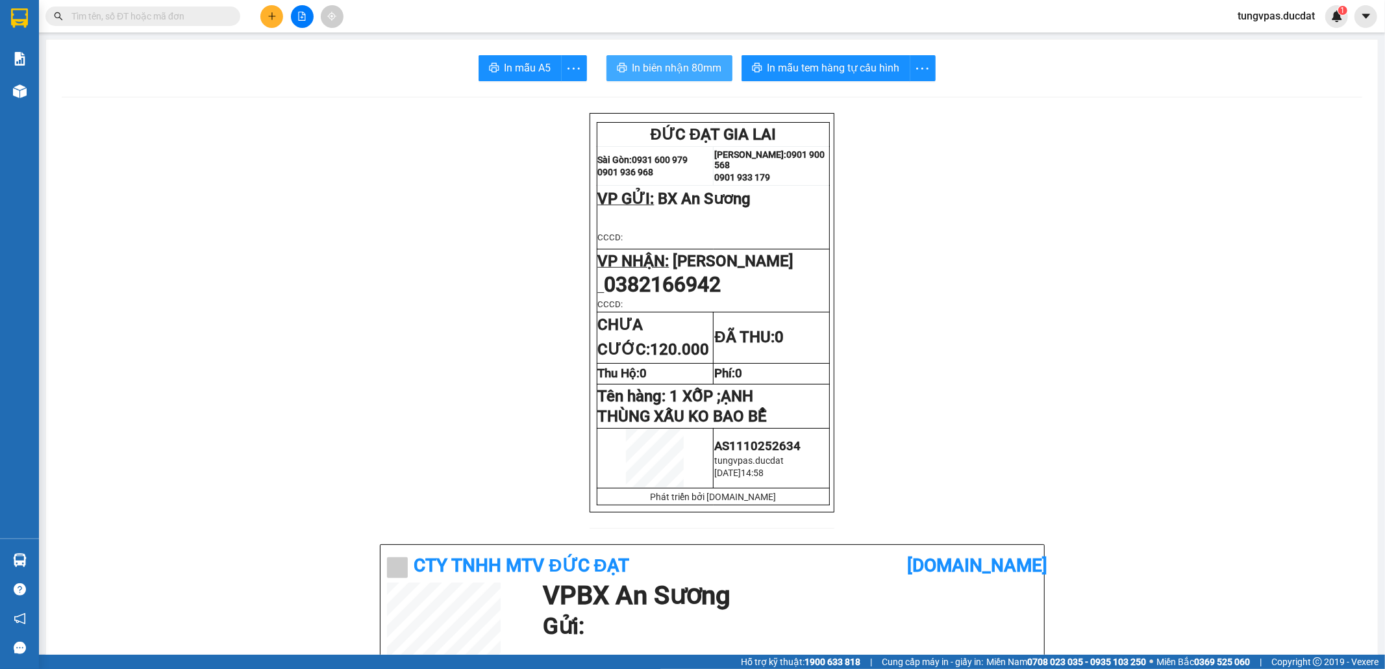
drag, startPoint x: 656, startPoint y: 76, endPoint x: 661, endPoint y: 70, distance: 7.8
click at [661, 70] on button "In biên nhận 80mm" at bounding box center [669, 68] width 126 height 26
click at [661, 70] on span "In biên nhận 80mm" at bounding box center [677, 68] width 90 height 16
click at [865, 70] on span "In mẫu tem hàng tự cấu hình" at bounding box center [833, 68] width 132 height 16
click at [267, 14] on icon "plus" at bounding box center [271, 16] width 9 height 9
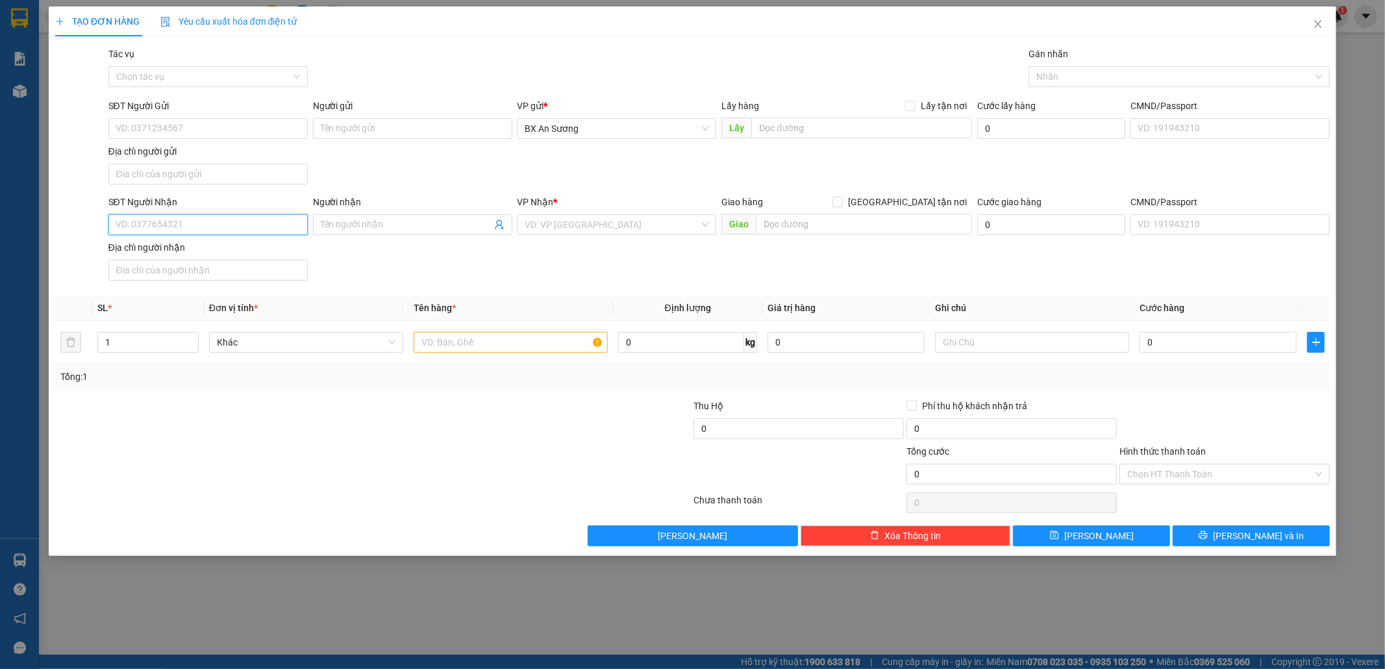
click at [294, 234] on input "SĐT Người Nhận" at bounding box center [207, 224] width 199 height 21
type input "0395955357"
click at [261, 136] on input "SĐT Người Gửi" at bounding box center [207, 128] width 199 height 21
type input "0376752450"
click at [557, 222] on input "search" at bounding box center [612, 224] width 175 height 19
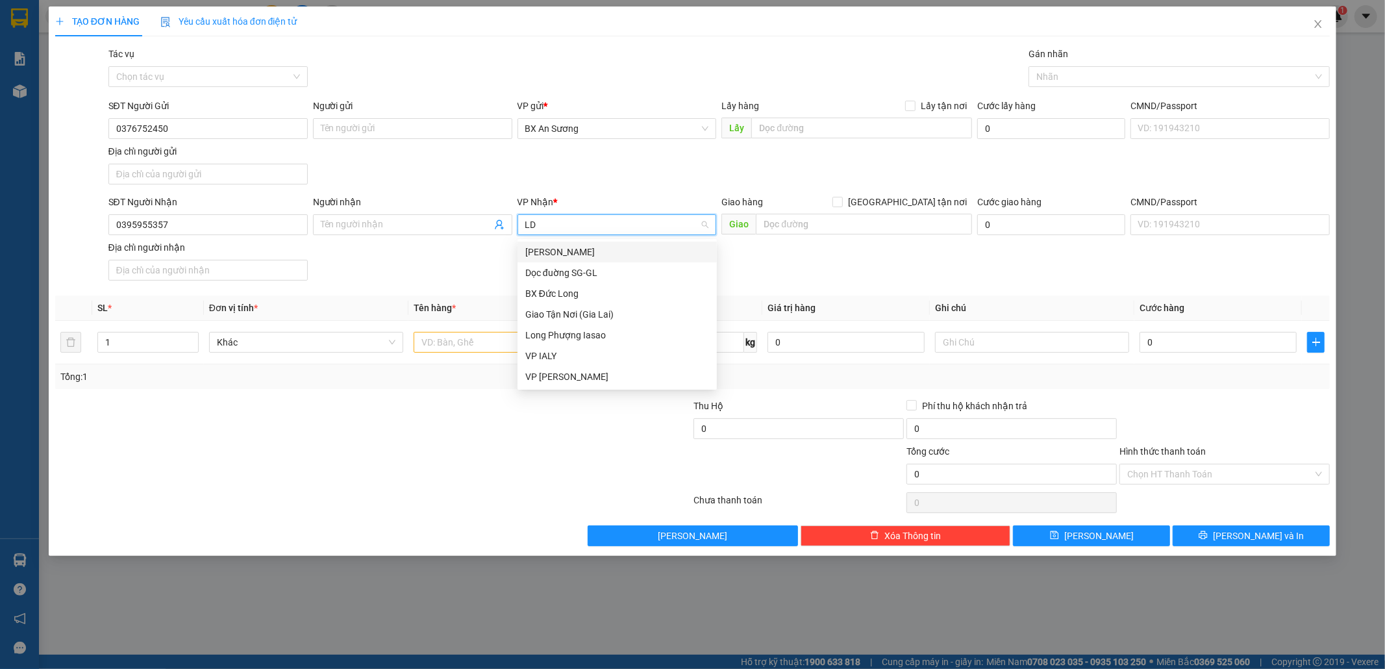
type input "LDH"
click at [559, 250] on div "[PERSON_NAME]" at bounding box center [617, 252] width 184 height 14
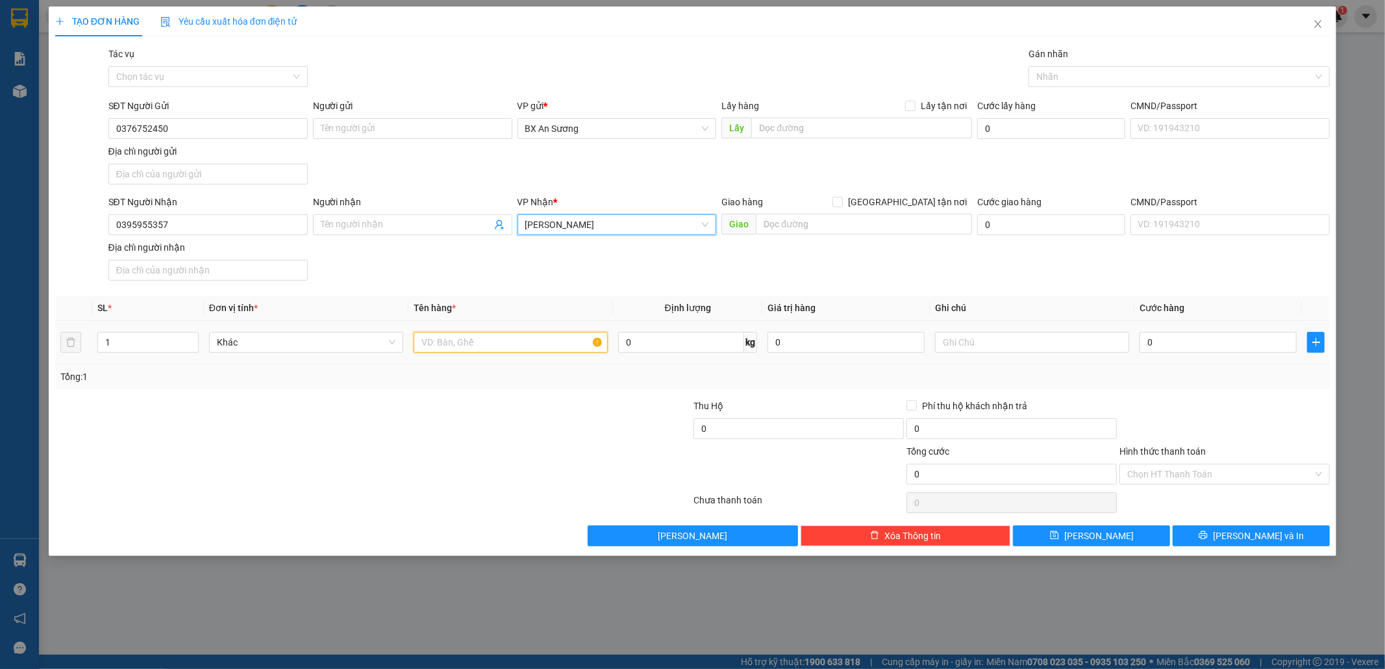
click at [527, 351] on input "text" at bounding box center [511, 342] width 194 height 21
type input "1 XE MÁY / 81AV-044.79 + 2 THÙNG GIẤY"
click at [979, 349] on input "text" at bounding box center [1032, 342] width 194 height 21
type input "KÈM THEO CAVET + CHIA KHÓA"
click at [1235, 340] on input "0" at bounding box center [1217, 342] width 157 height 21
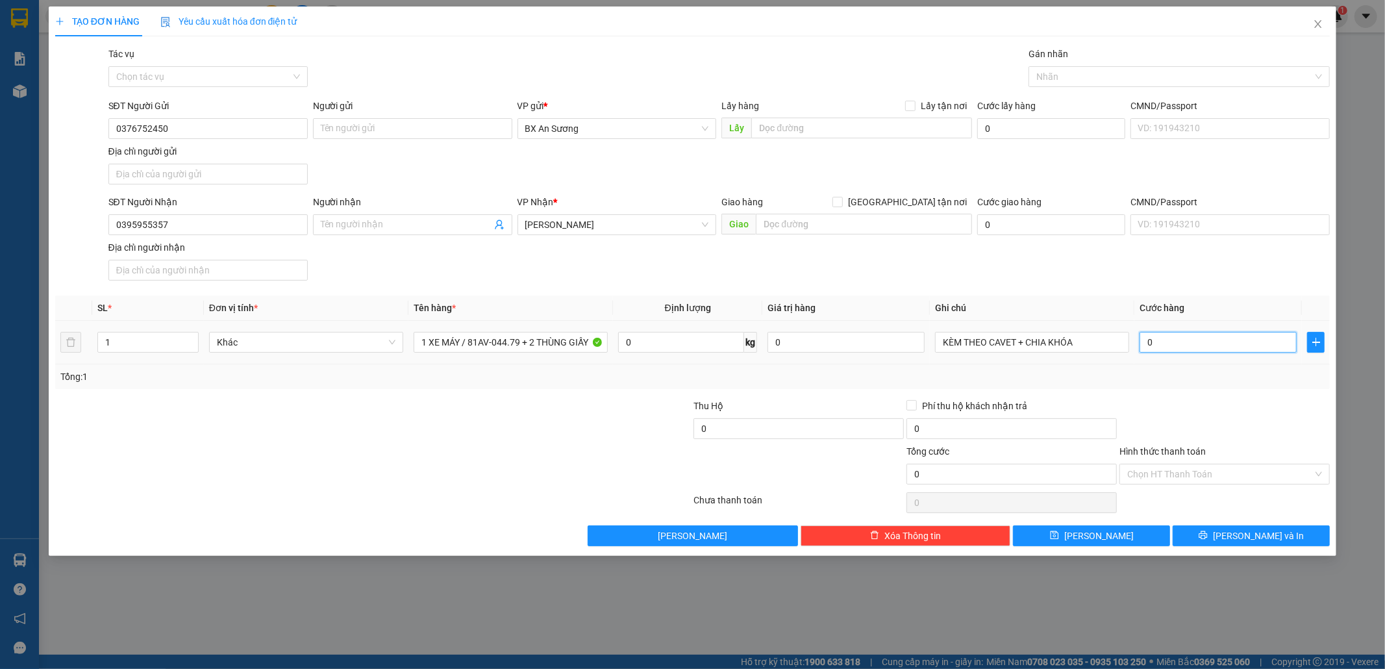
type input "6"
type input "60"
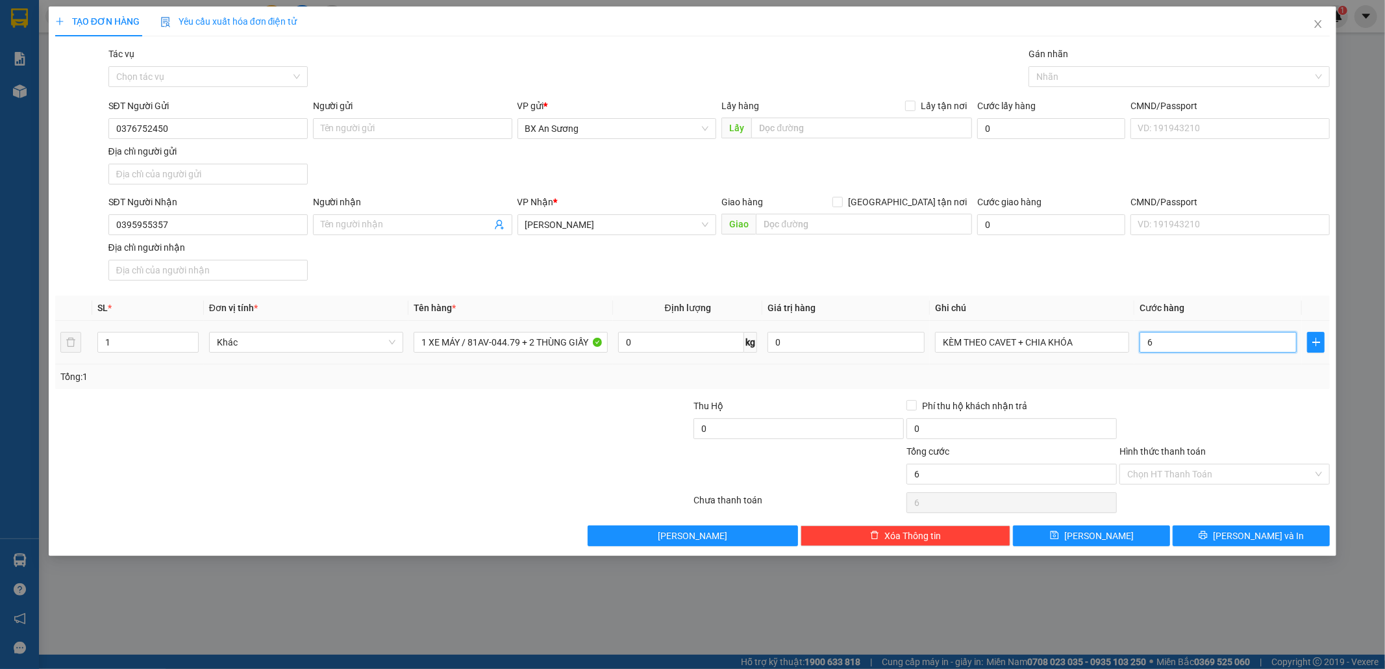
type input "60"
type input "600"
type input "600.000"
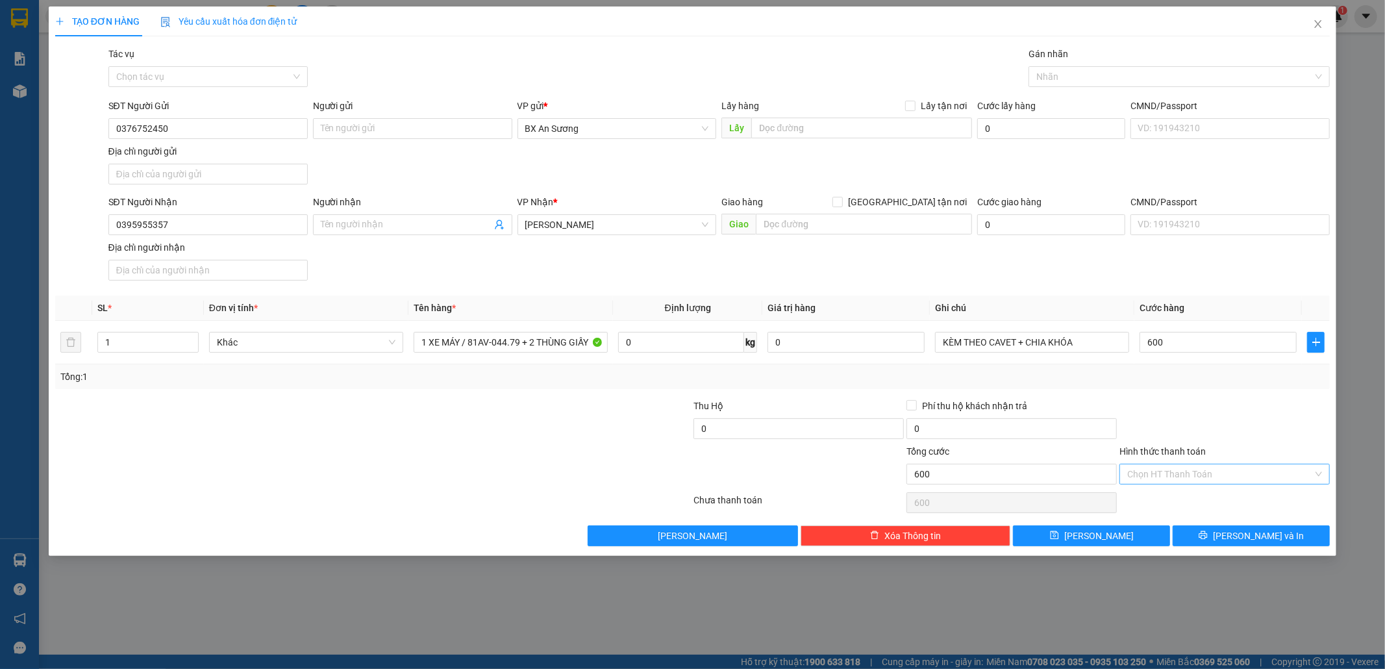
type input "600.000"
click at [1223, 474] on input "Hình thức thanh toán" at bounding box center [1220, 473] width 186 height 19
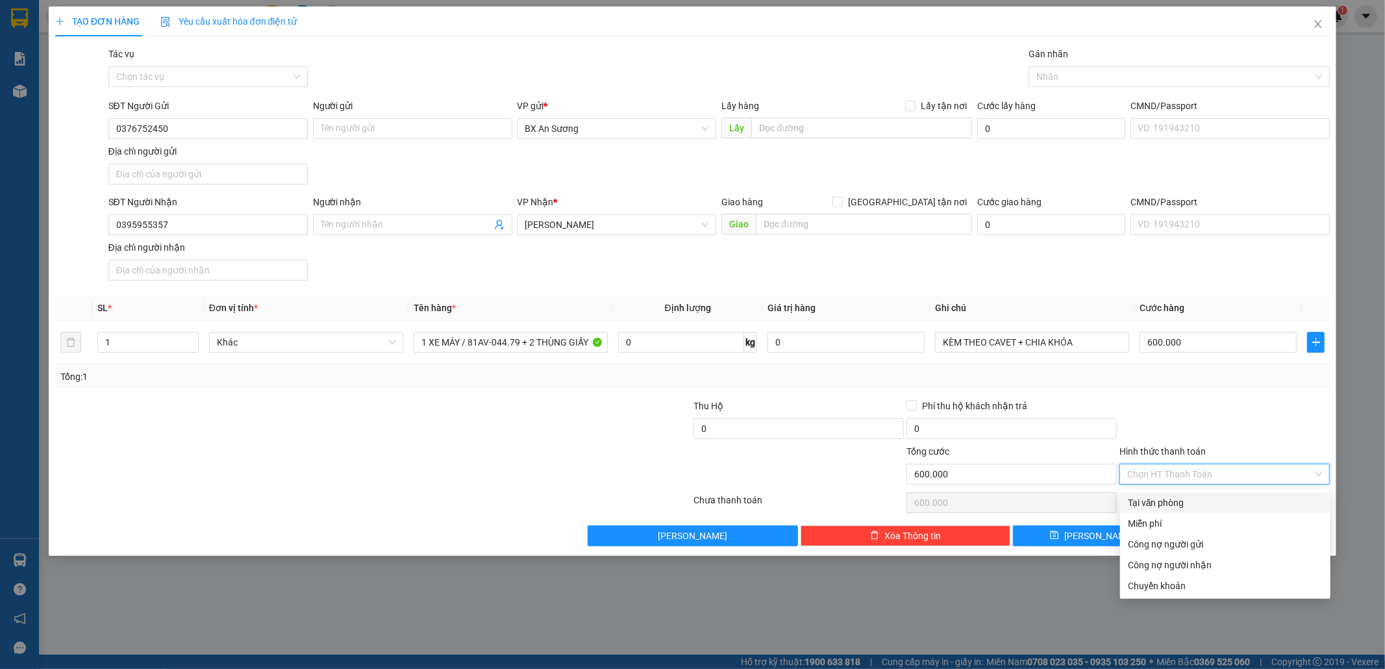
click at [1189, 504] on div "Tại văn phòng" at bounding box center [1225, 502] width 195 height 14
type input "0"
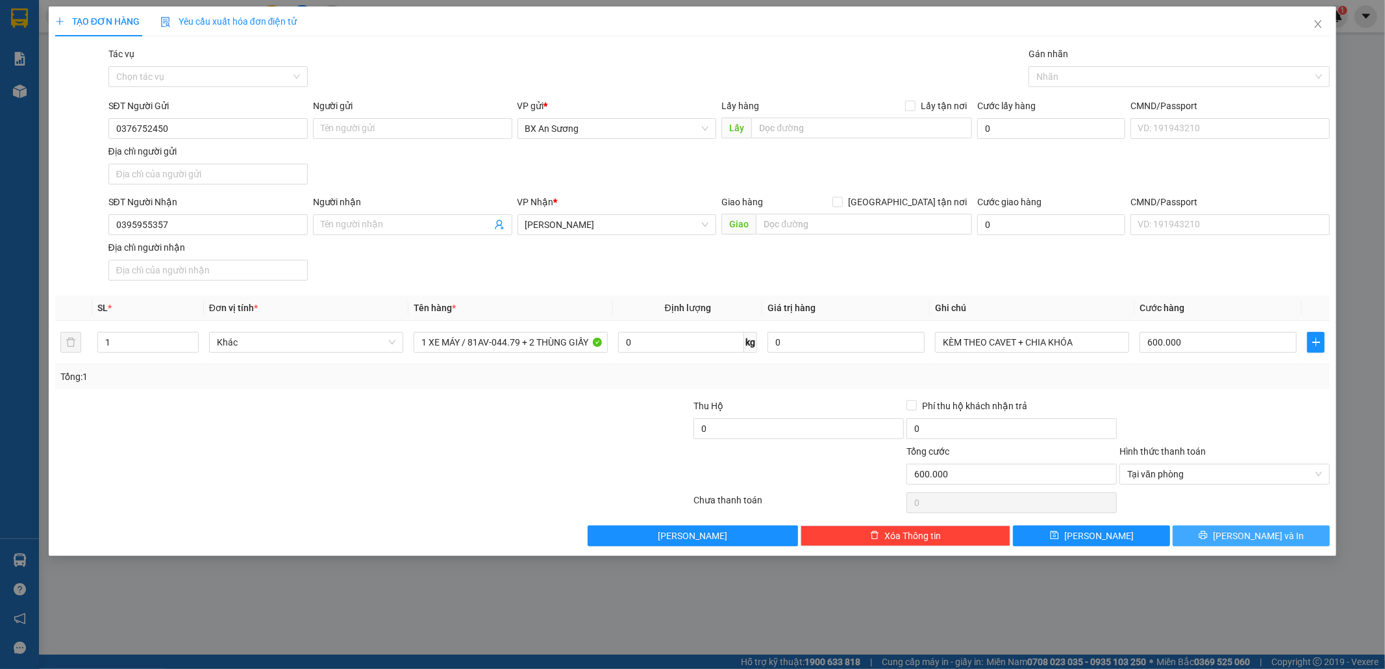
click at [1221, 531] on button "[PERSON_NAME] và In" at bounding box center [1251, 535] width 157 height 21
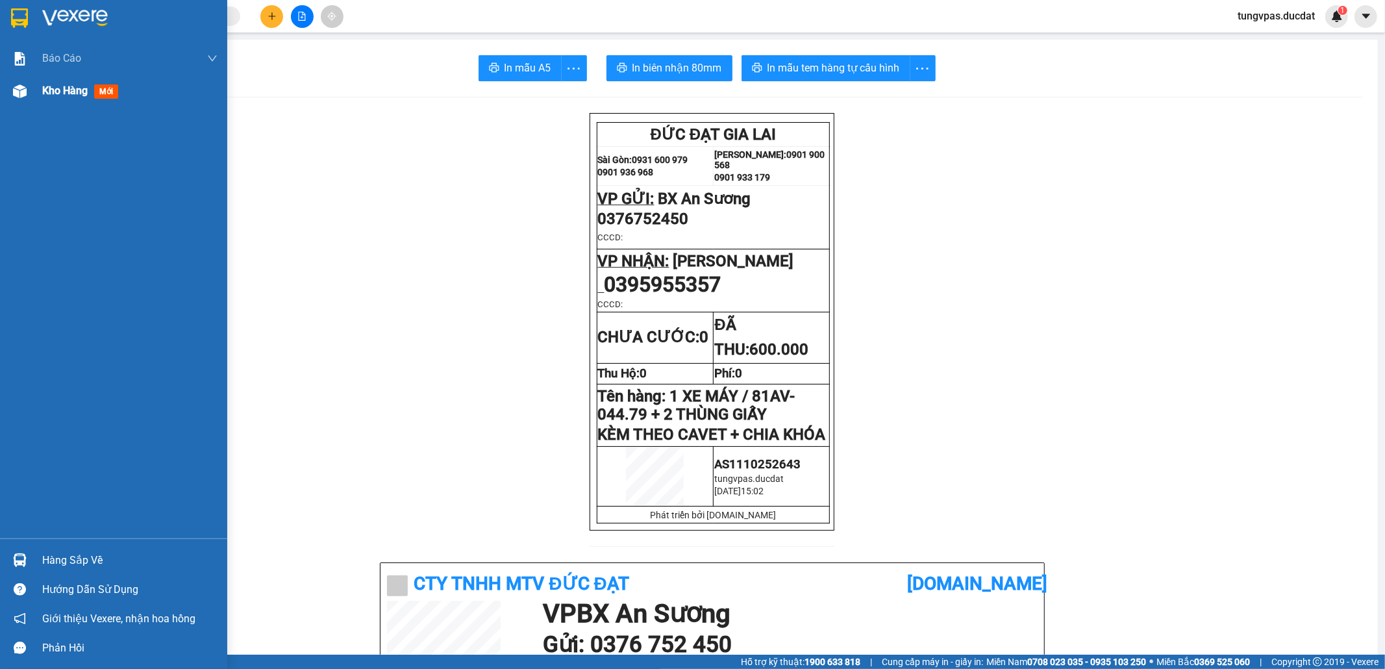
click at [29, 97] on div at bounding box center [19, 91] width 23 height 23
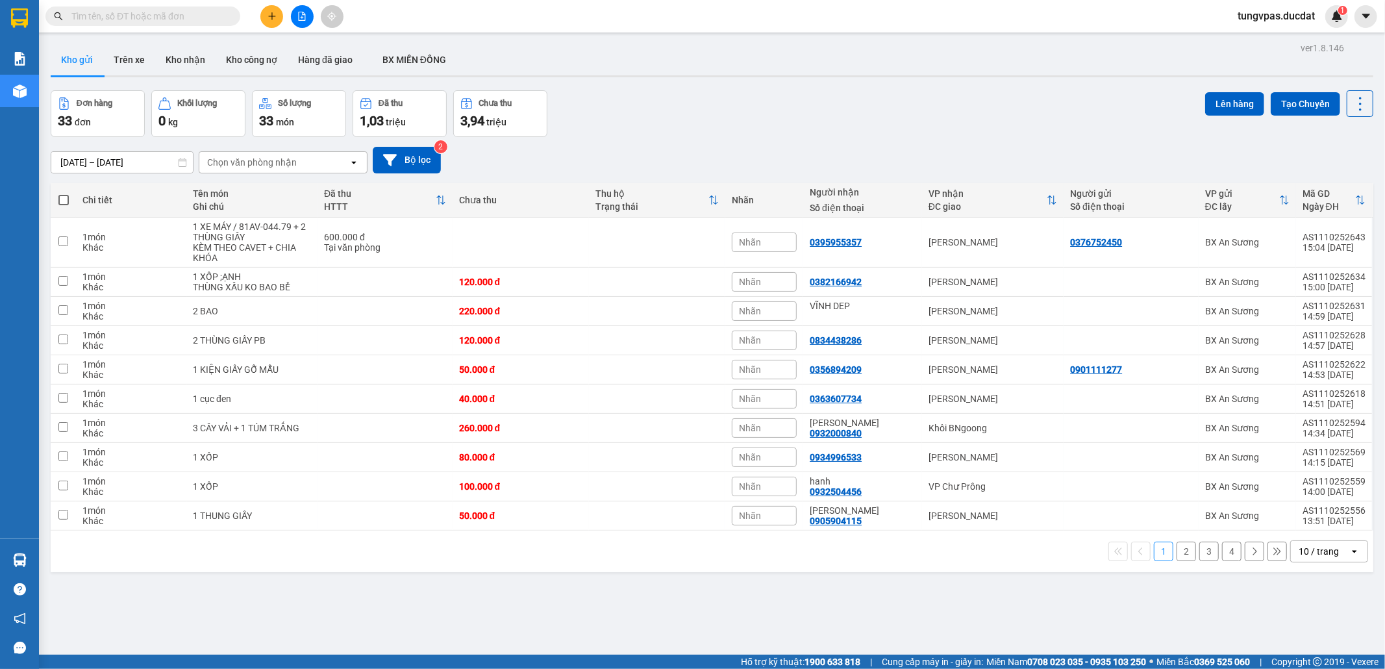
click at [1177, 541] on button "2" at bounding box center [1185, 550] width 19 height 19
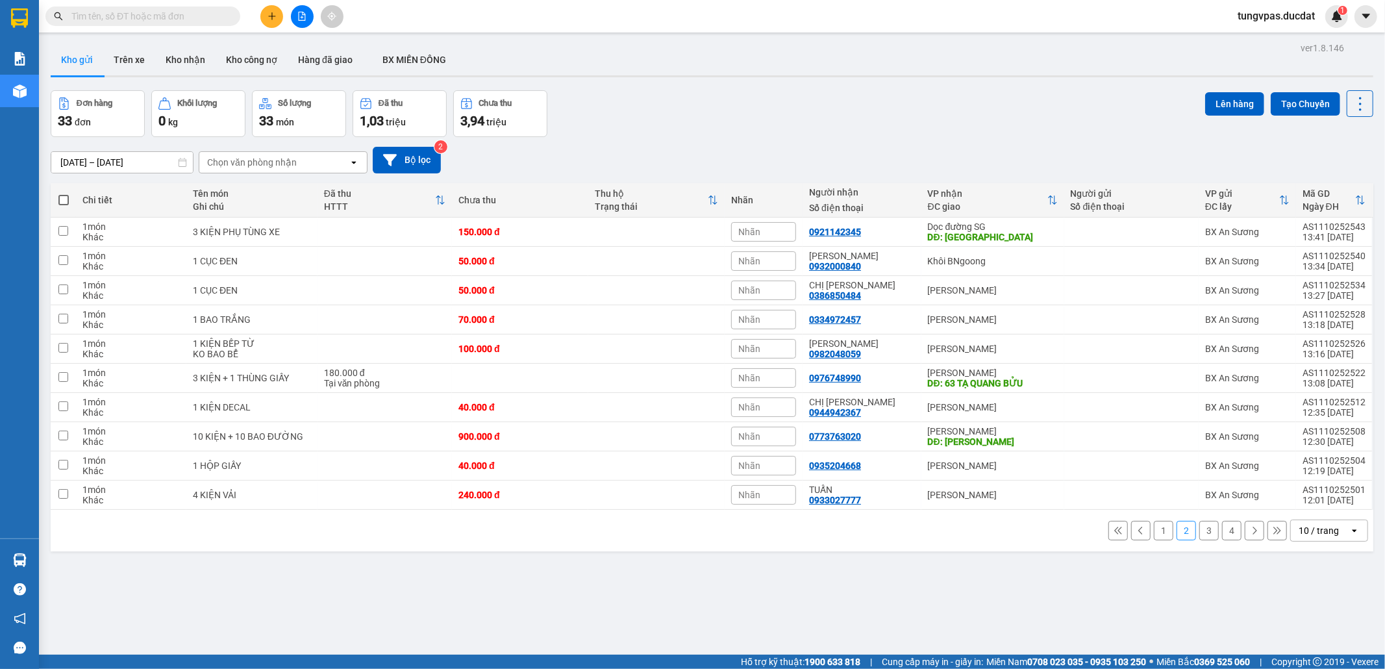
click at [1199, 521] on button "3" at bounding box center [1208, 530] width 19 height 19
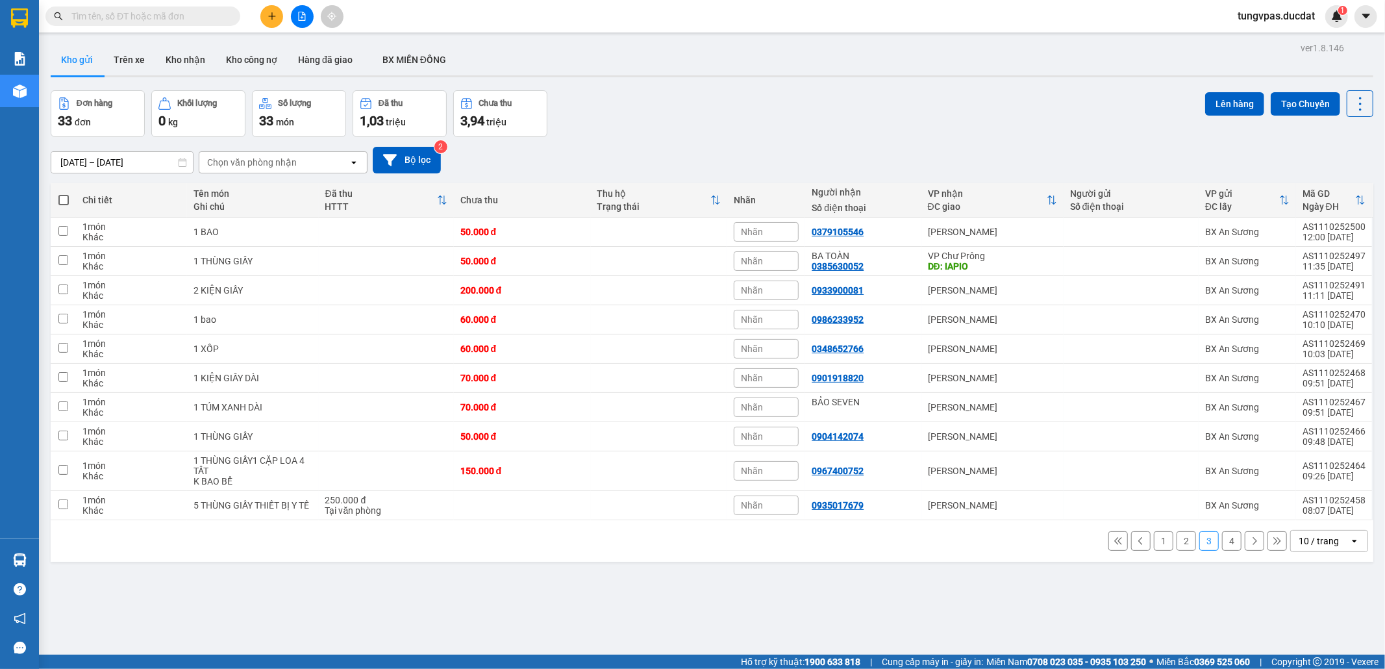
click at [1222, 531] on button "4" at bounding box center [1231, 540] width 19 height 19
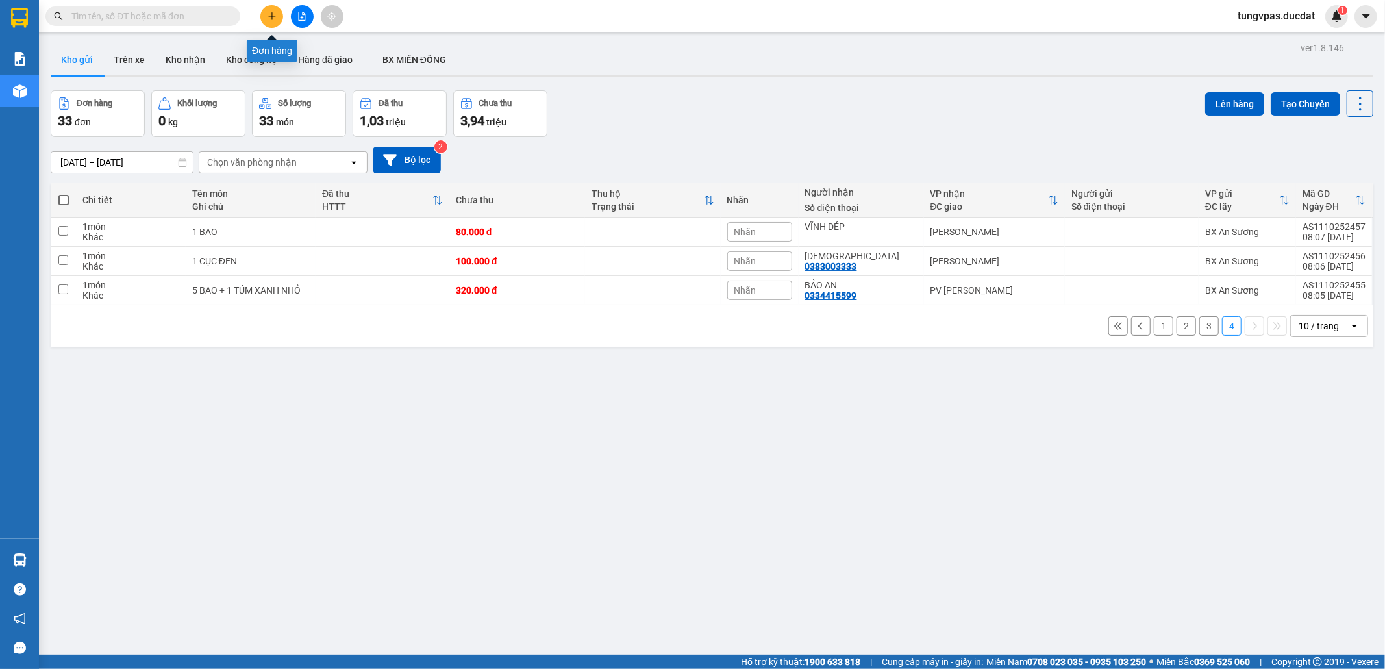
click at [273, 18] on icon "plus" at bounding box center [271, 16] width 9 height 9
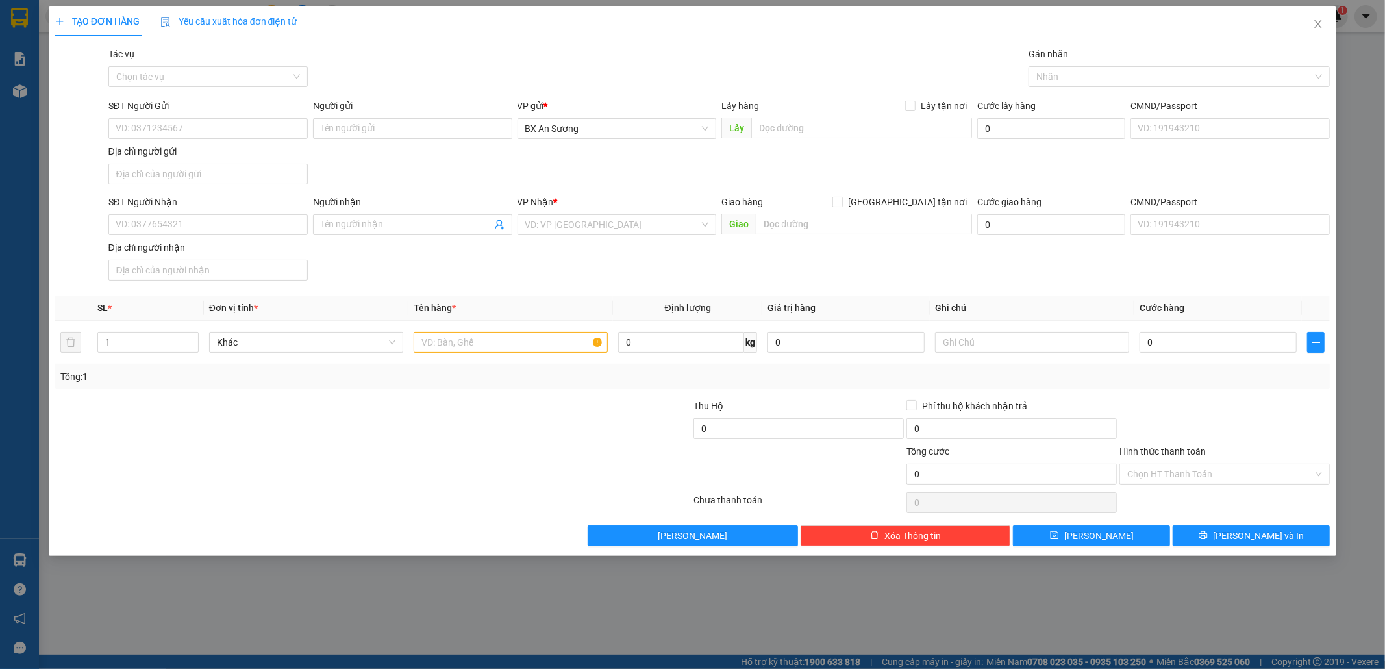
click at [255, 213] on div "SĐT Người Nhận" at bounding box center [207, 204] width 199 height 19
click at [251, 226] on input "SĐT Người Nhận" at bounding box center [207, 224] width 199 height 21
click at [248, 227] on input "032" at bounding box center [207, 224] width 199 height 21
type input "0"
type input "0816860232"
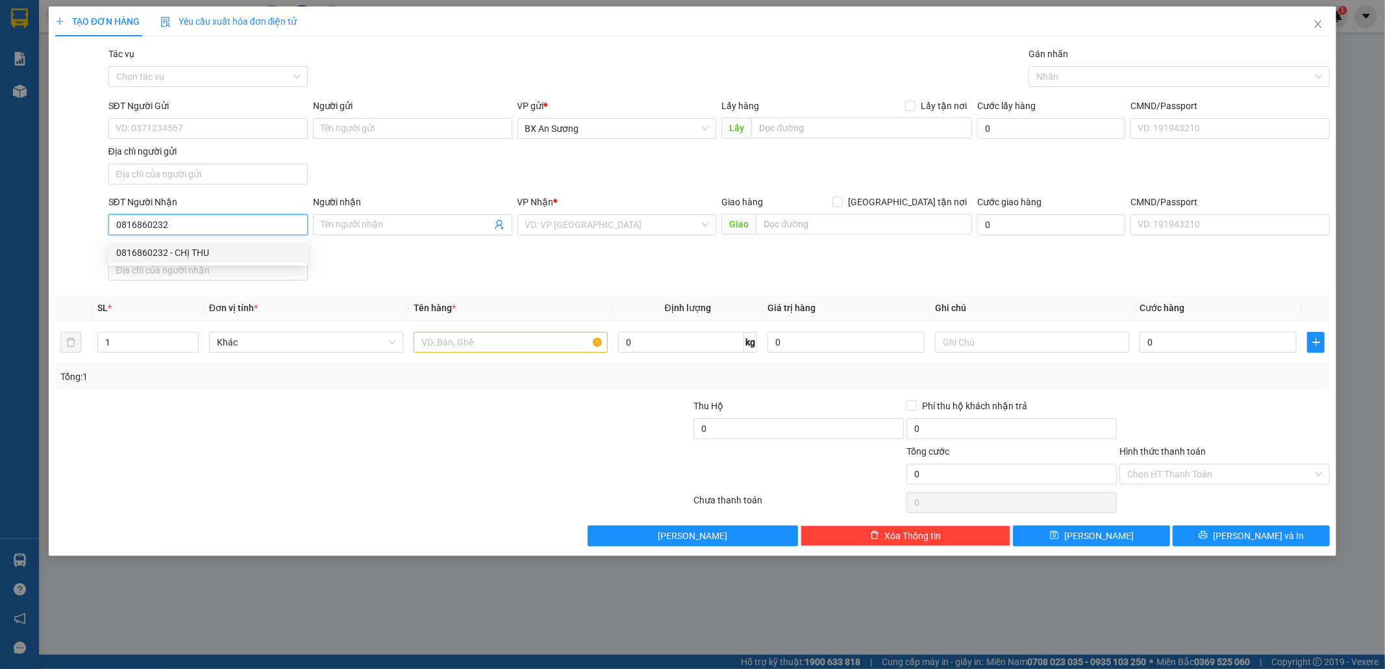
click at [224, 248] on div "0816860232 - CHỊ THU" at bounding box center [208, 252] width 184 height 14
type input "CHỊ THU"
click at [434, 348] on input "text" at bounding box center [511, 342] width 194 height 21
click at [219, 229] on input "08168602321" at bounding box center [207, 224] width 199 height 21
type input "0816860232"
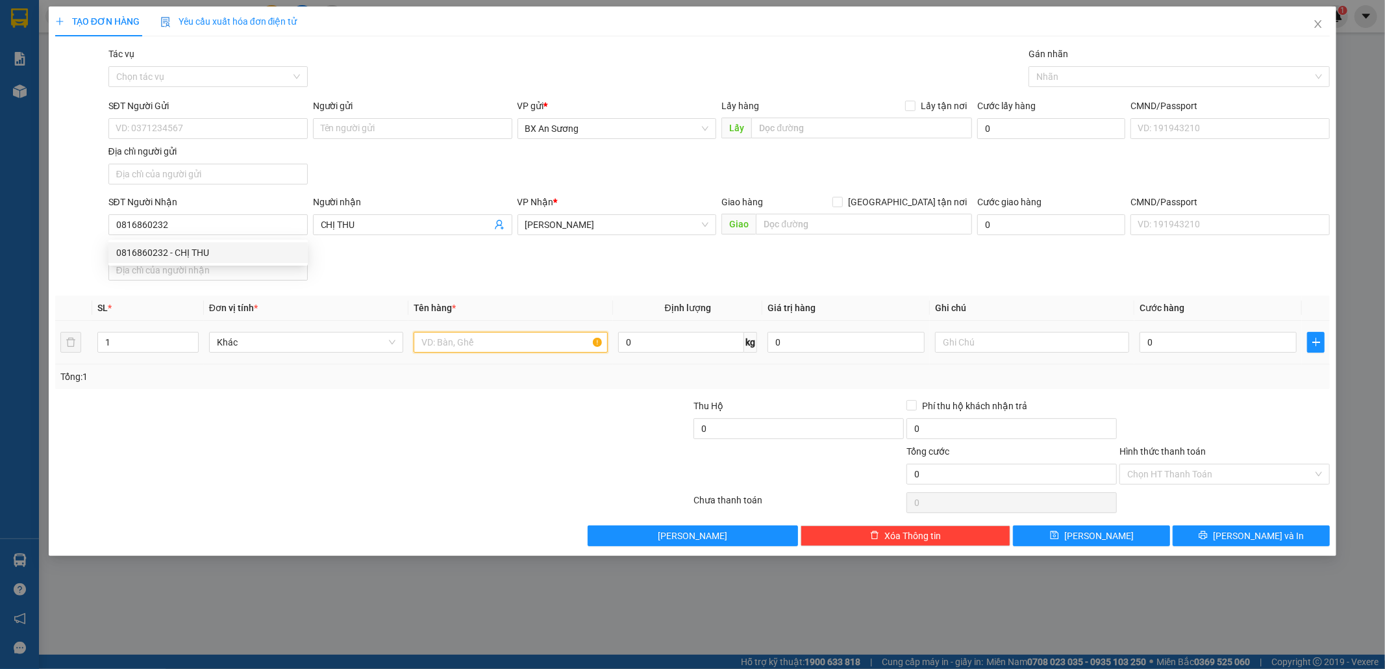
click at [462, 344] on input "text" at bounding box center [511, 342] width 194 height 21
type input "1 XỐP"
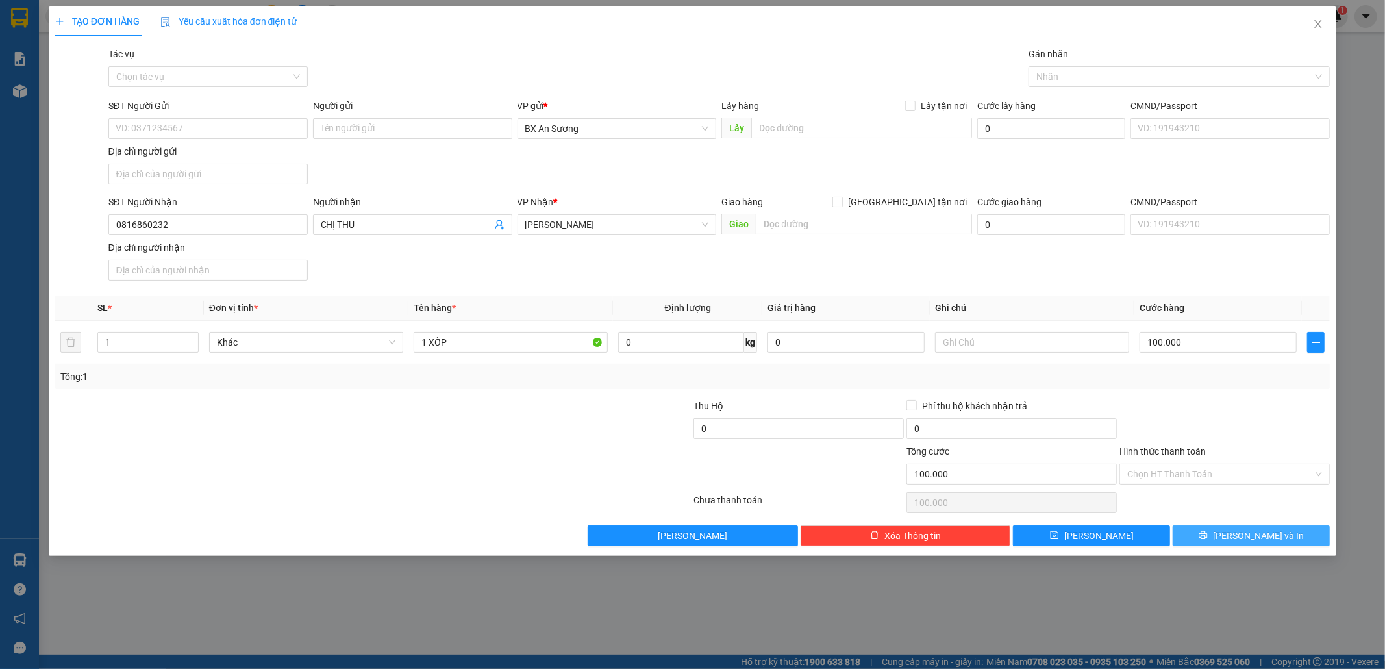
click at [1293, 538] on button "[PERSON_NAME] và In" at bounding box center [1251, 535] width 157 height 21
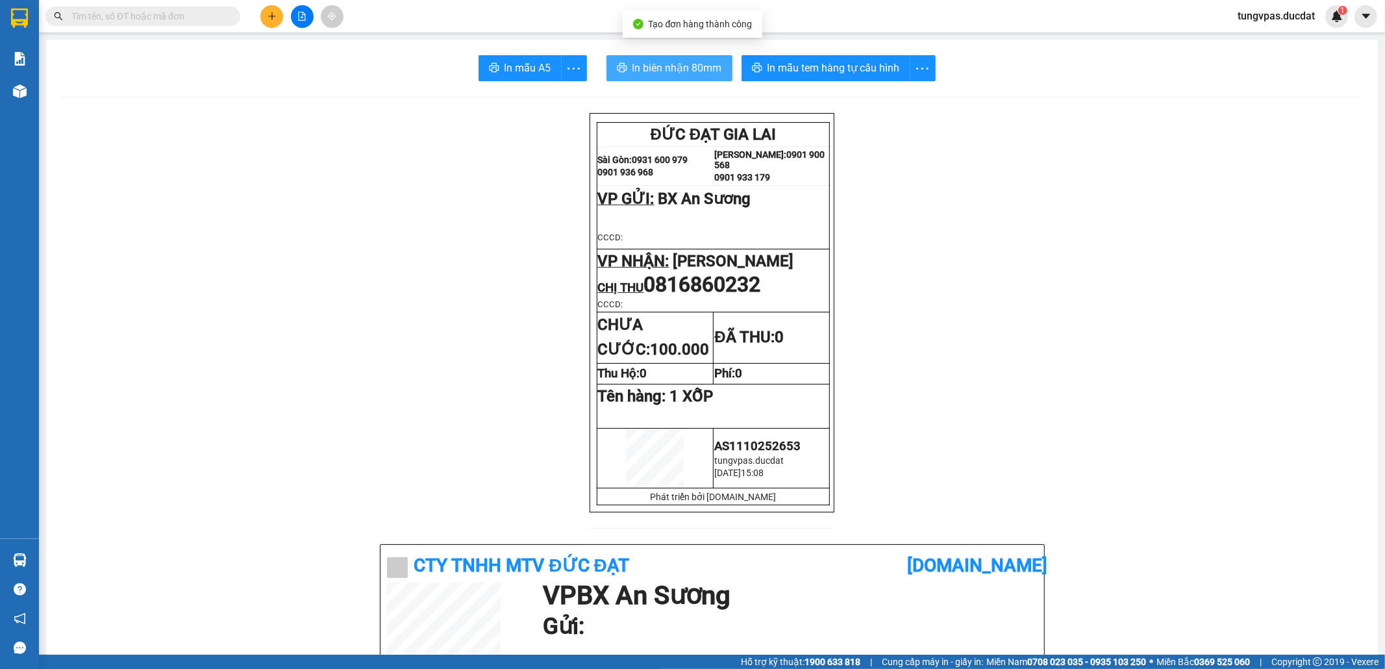
click at [674, 60] on span "In biên nhận 80mm" at bounding box center [677, 68] width 90 height 16
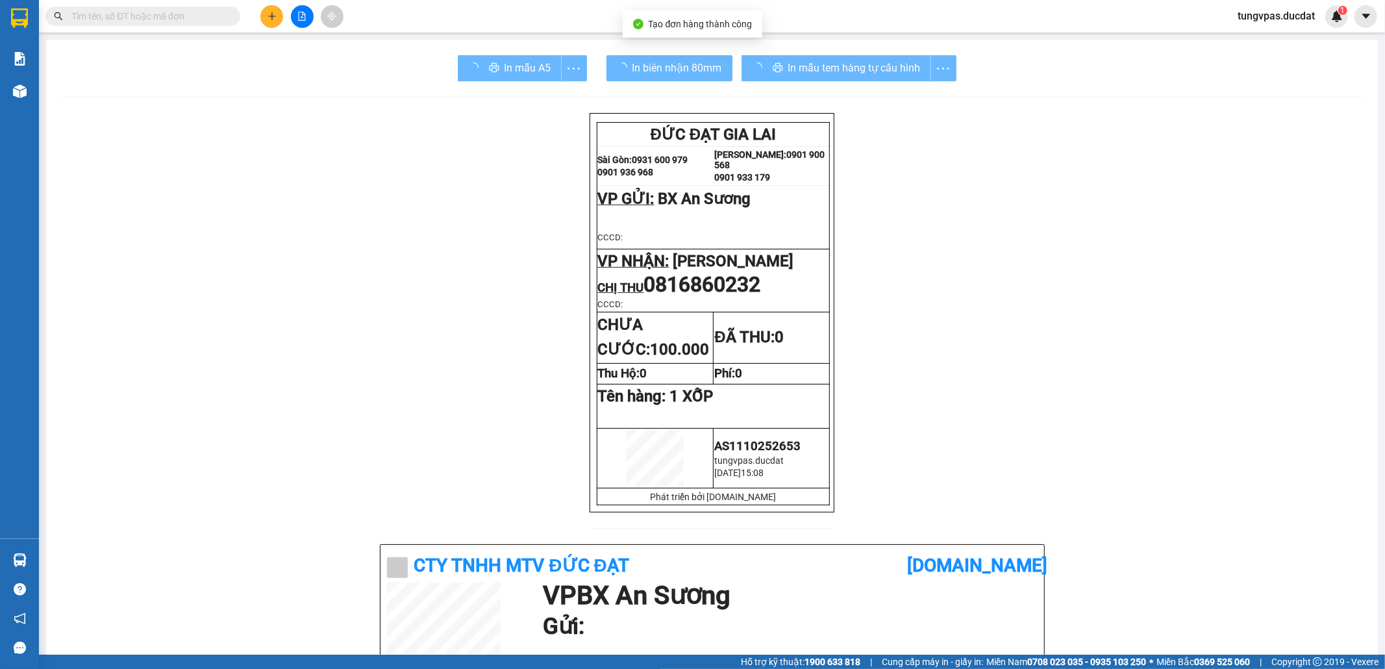
drag, startPoint x: 674, startPoint y: 60, endPoint x: 819, endPoint y: 58, distance: 145.4
click at [819, 58] on div "In mẫu tem hàng tự cấu hình" at bounding box center [848, 68] width 215 height 26
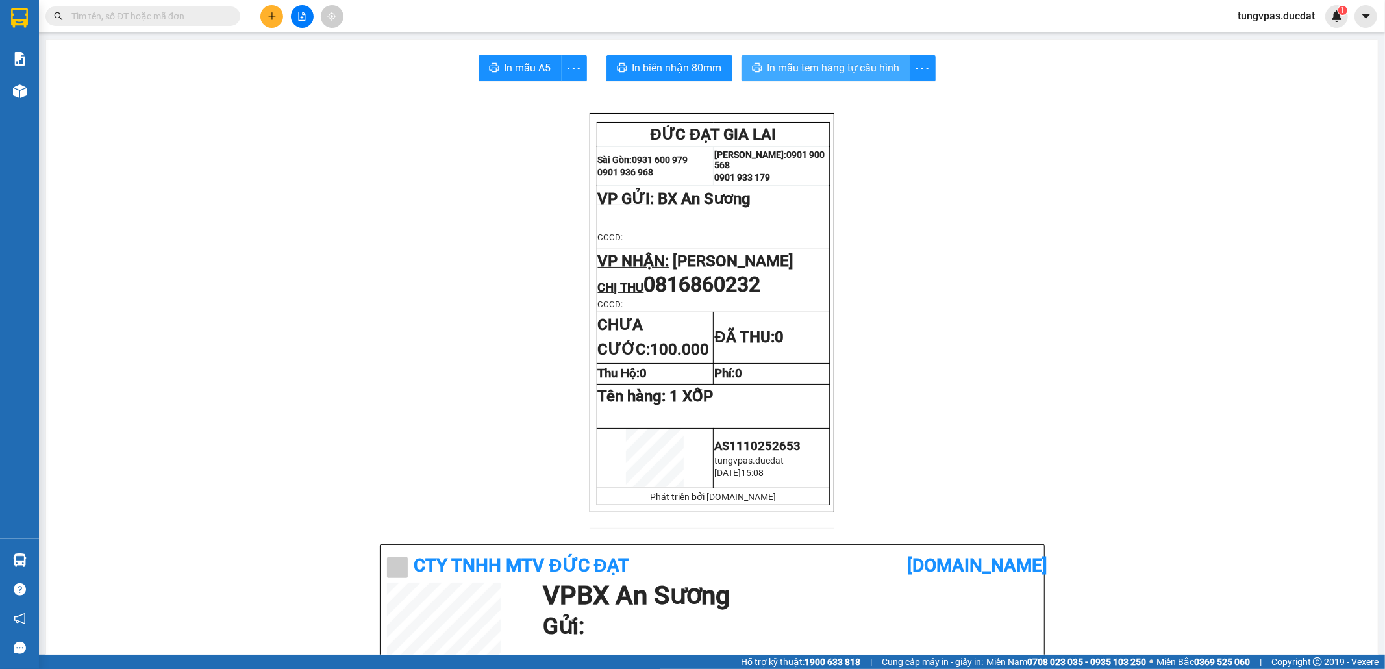
click at [901, 71] on button "In mẫu tem hàng tự cấu hình" at bounding box center [825, 68] width 169 height 26
click at [270, 8] on button at bounding box center [271, 16] width 23 height 23
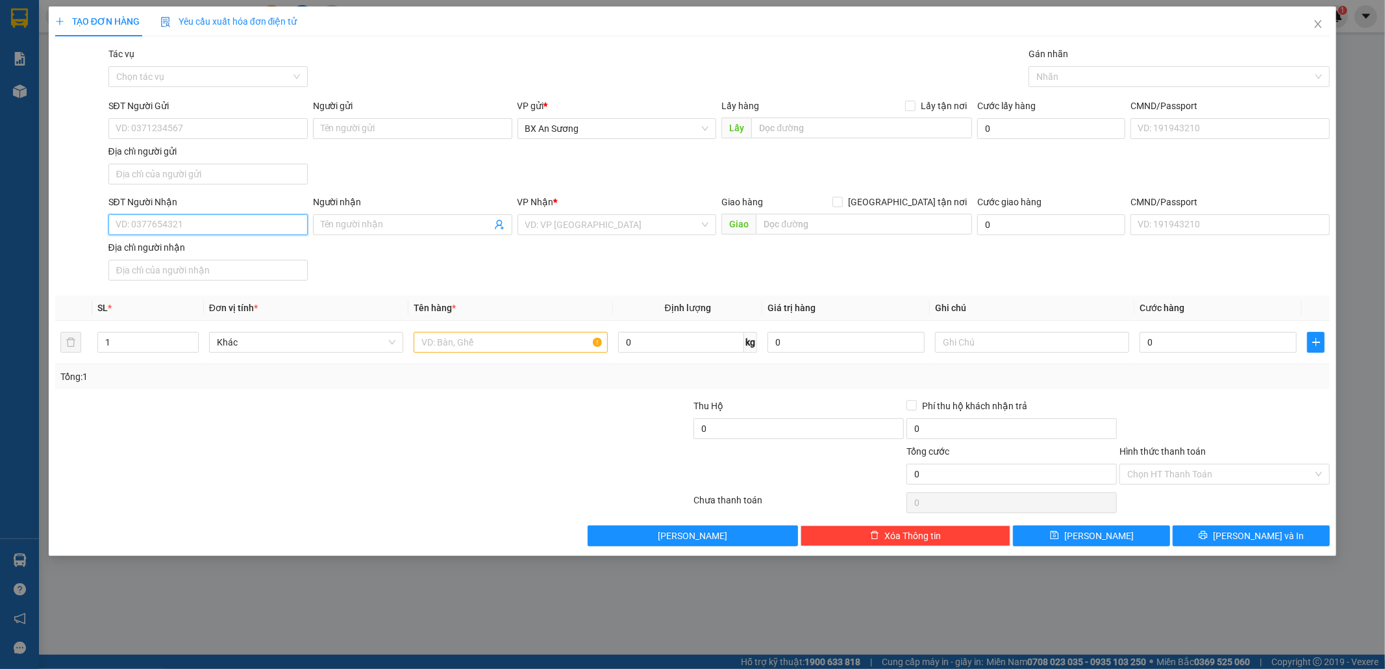
click at [235, 224] on input "SĐT Người Nhận" at bounding box center [207, 224] width 199 height 21
type input "0918821092"
click at [216, 263] on div "0918821092 0918821092 - phi" at bounding box center [207, 253] width 199 height 26
click at [210, 250] on div "Địa chỉ người nhận" at bounding box center [207, 247] width 199 height 14
click at [210, 260] on input "Địa chỉ người nhận" at bounding box center [207, 270] width 199 height 21
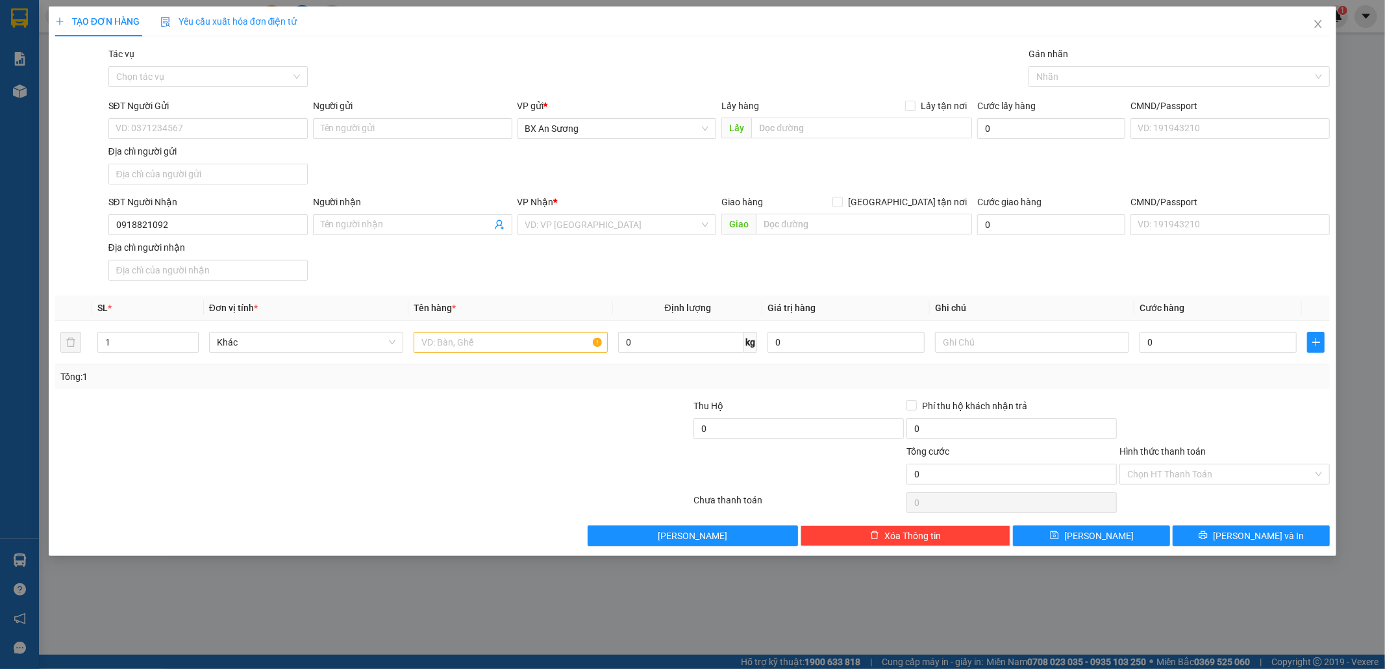
click at [203, 214] on div "SĐT Người Nhận" at bounding box center [207, 204] width 199 height 19
click at [203, 227] on input "0918821092" at bounding box center [207, 224] width 199 height 21
click at [208, 255] on div "0918821092 - phi" at bounding box center [208, 252] width 184 height 14
type input "phi"
click at [478, 345] on input "text" at bounding box center [511, 342] width 194 height 21
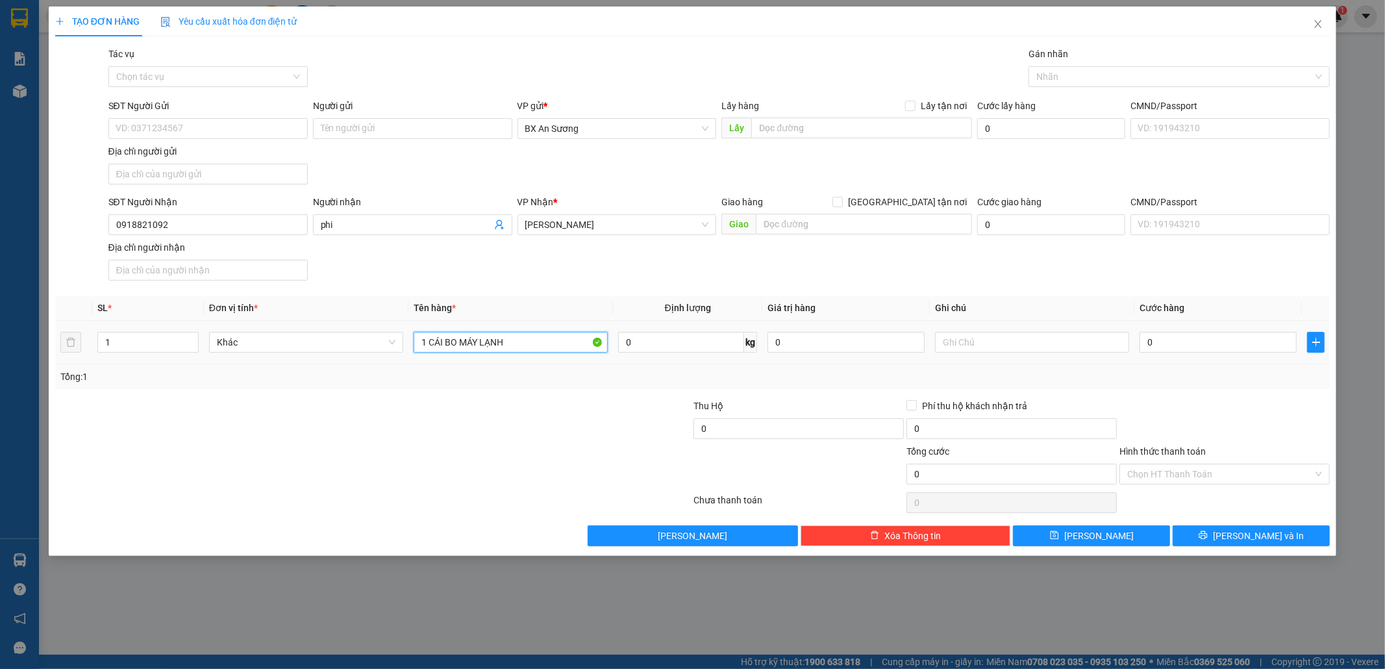
type input "1 CÁI BO MÁY LẠNH"
type input "4"
click at [1249, 543] on span "[PERSON_NAME] và In" at bounding box center [1258, 535] width 91 height 14
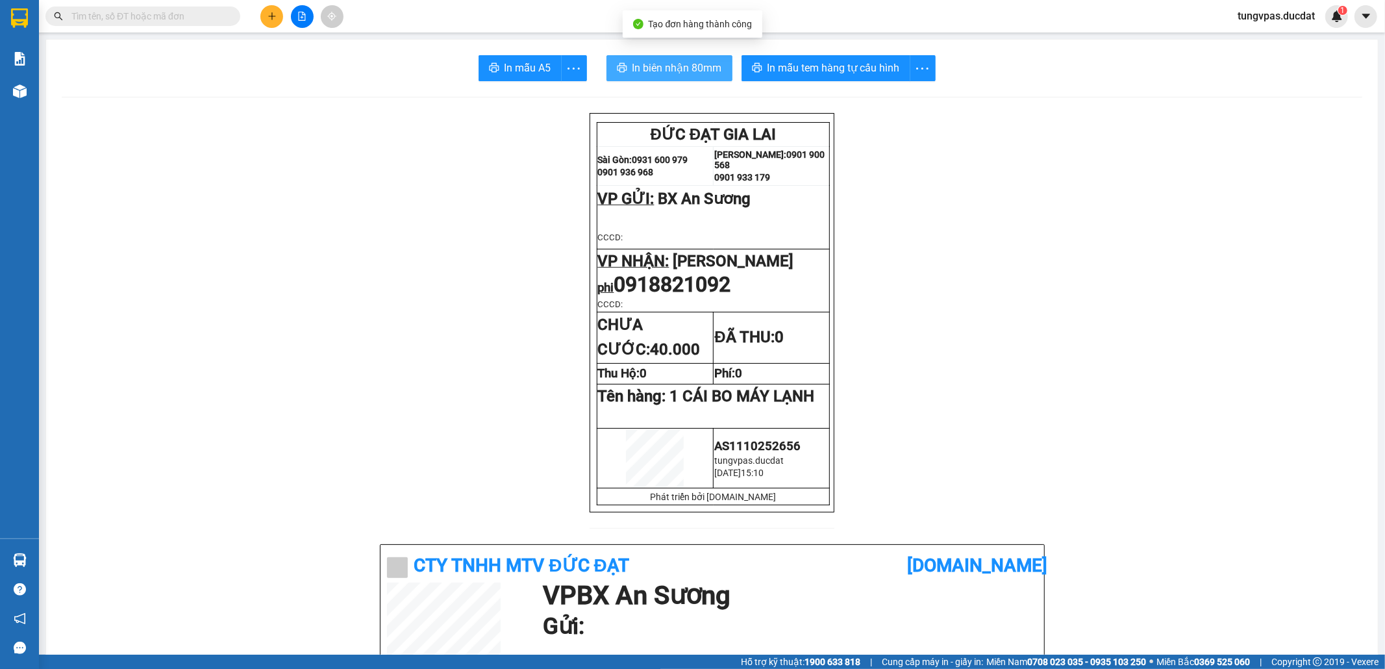
click at [686, 66] on span "In biên nhận 80mm" at bounding box center [677, 68] width 90 height 16
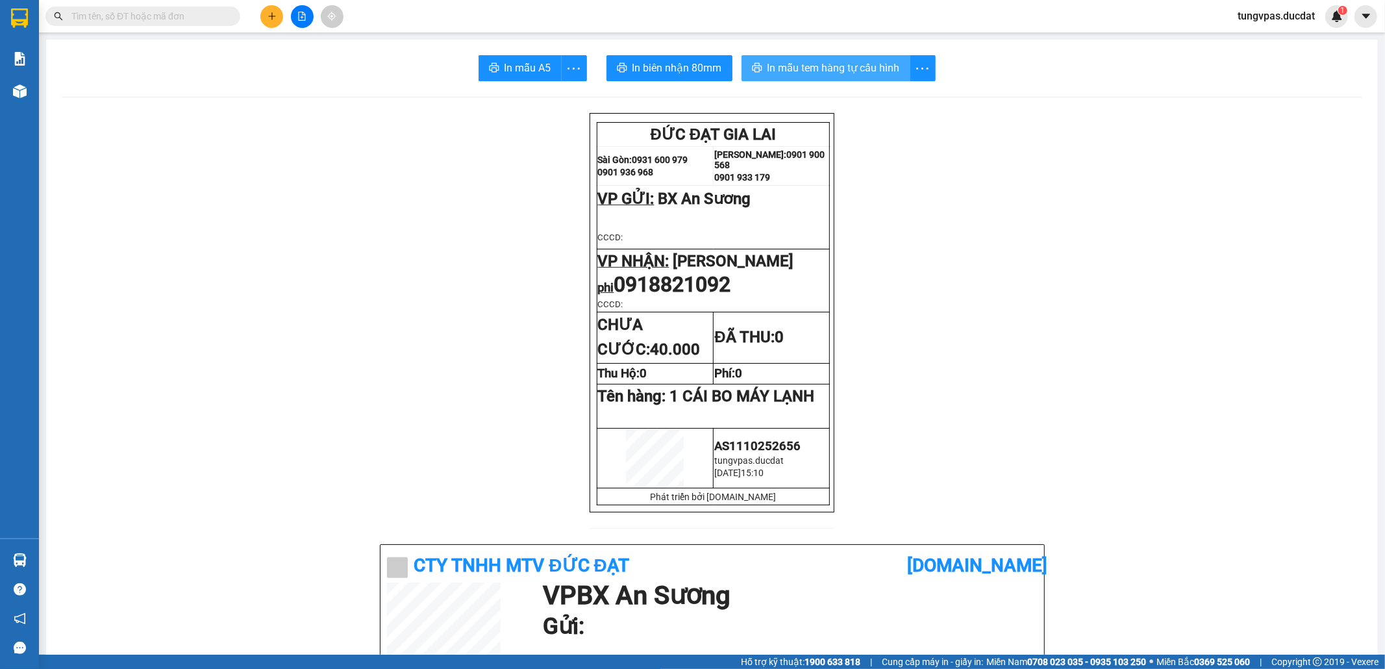
click at [893, 68] on span "In mẫu tem hàng tự cấu hình" at bounding box center [833, 68] width 132 height 16
click at [271, 9] on button at bounding box center [271, 16] width 23 height 23
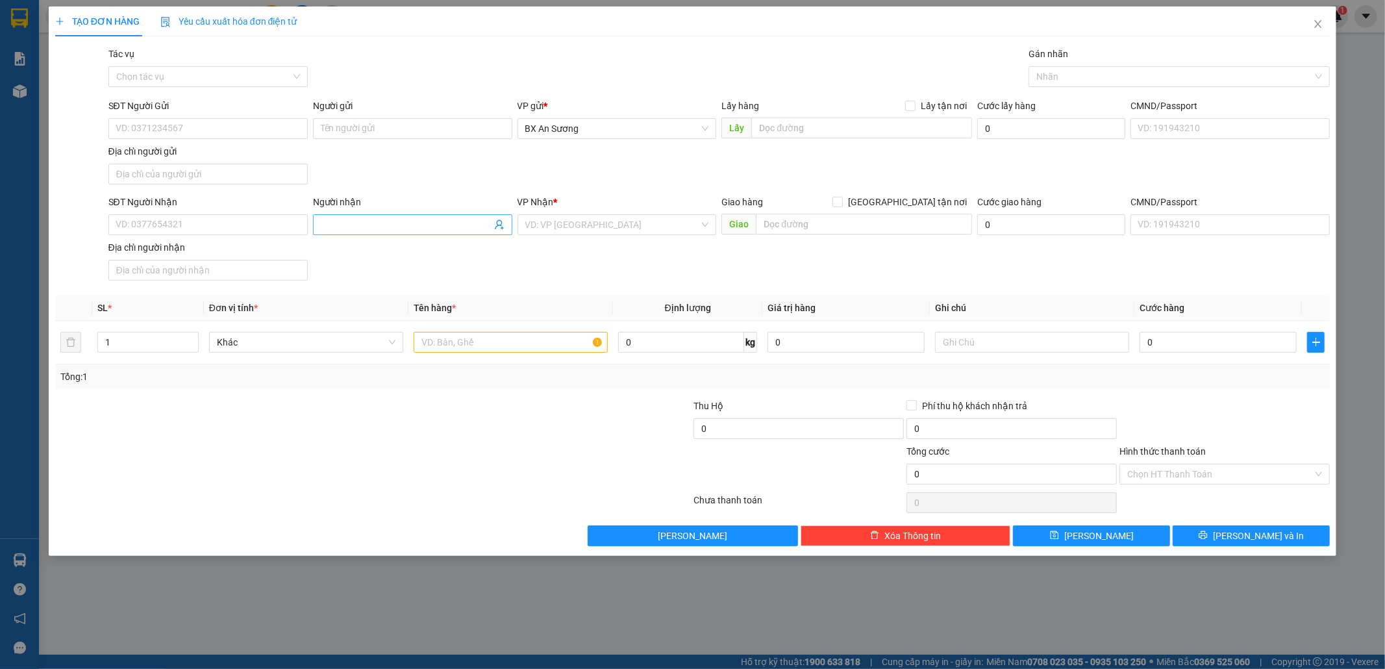
click at [360, 221] on input "Người nhận" at bounding box center [406, 224] width 171 height 14
type input "TÌNH"
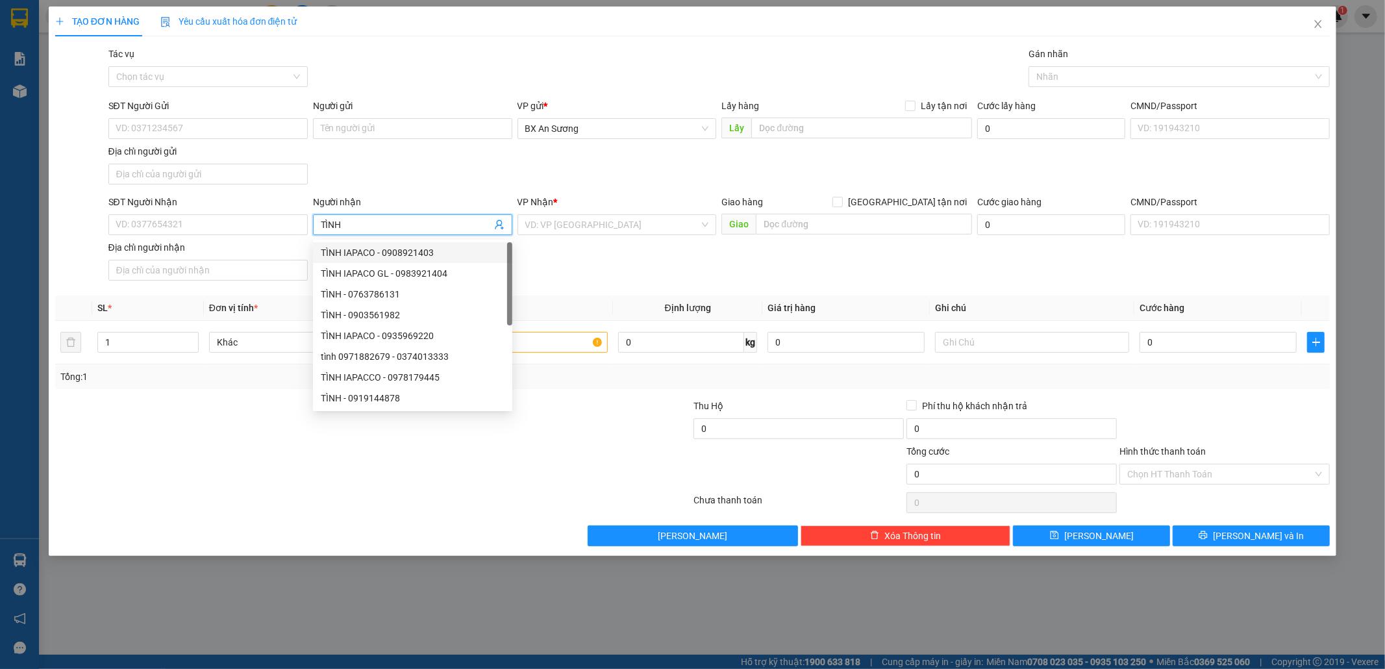
click at [422, 253] on div "TÌNH IAPACO - 0908921403" at bounding box center [413, 252] width 184 height 14
type input "0908921403"
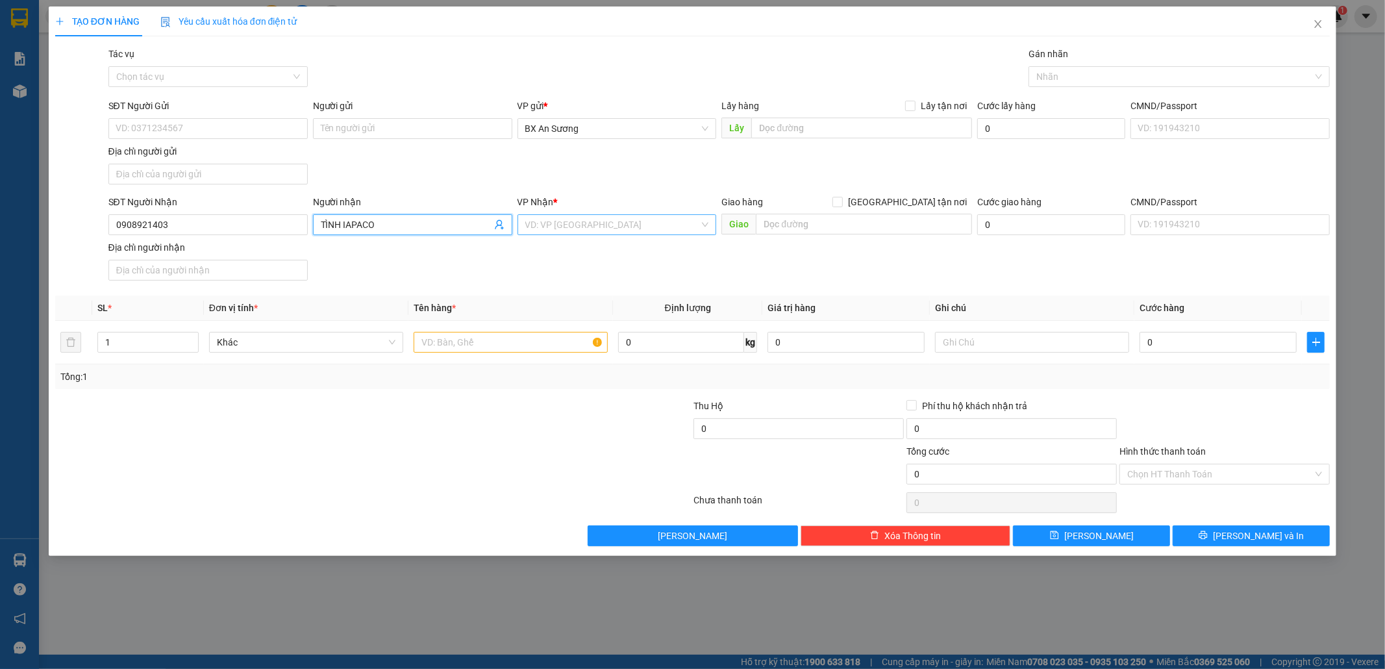
type input "TÌNH IAPACO"
click at [564, 226] on input "search" at bounding box center [612, 224] width 175 height 19
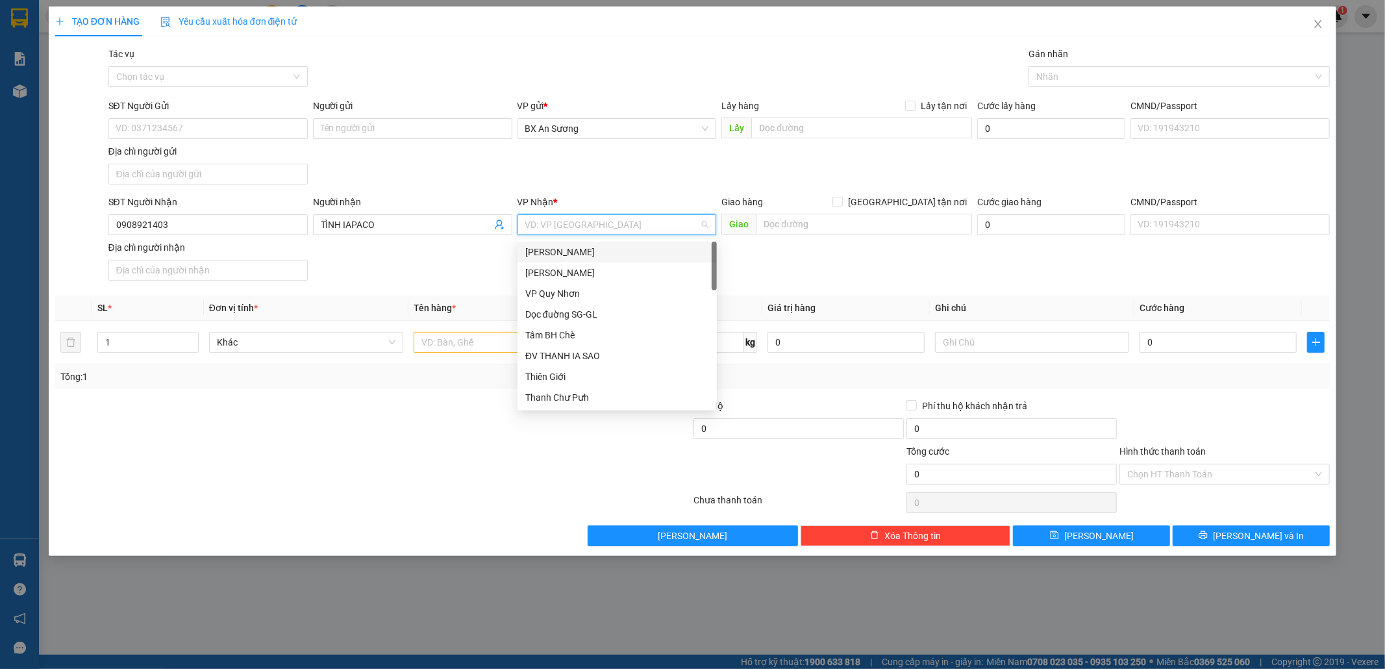
click at [565, 251] on div "[PERSON_NAME]" at bounding box center [617, 252] width 184 height 14
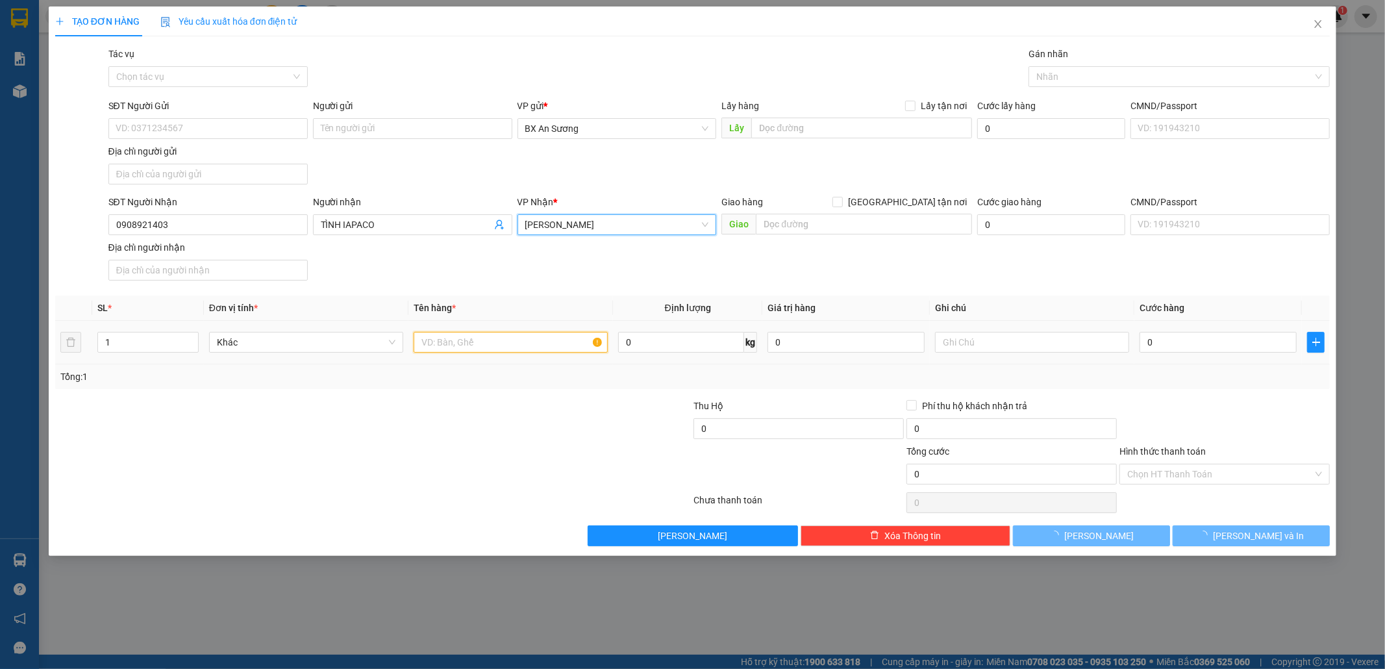
click at [540, 343] on input "text" at bounding box center [511, 342] width 194 height 21
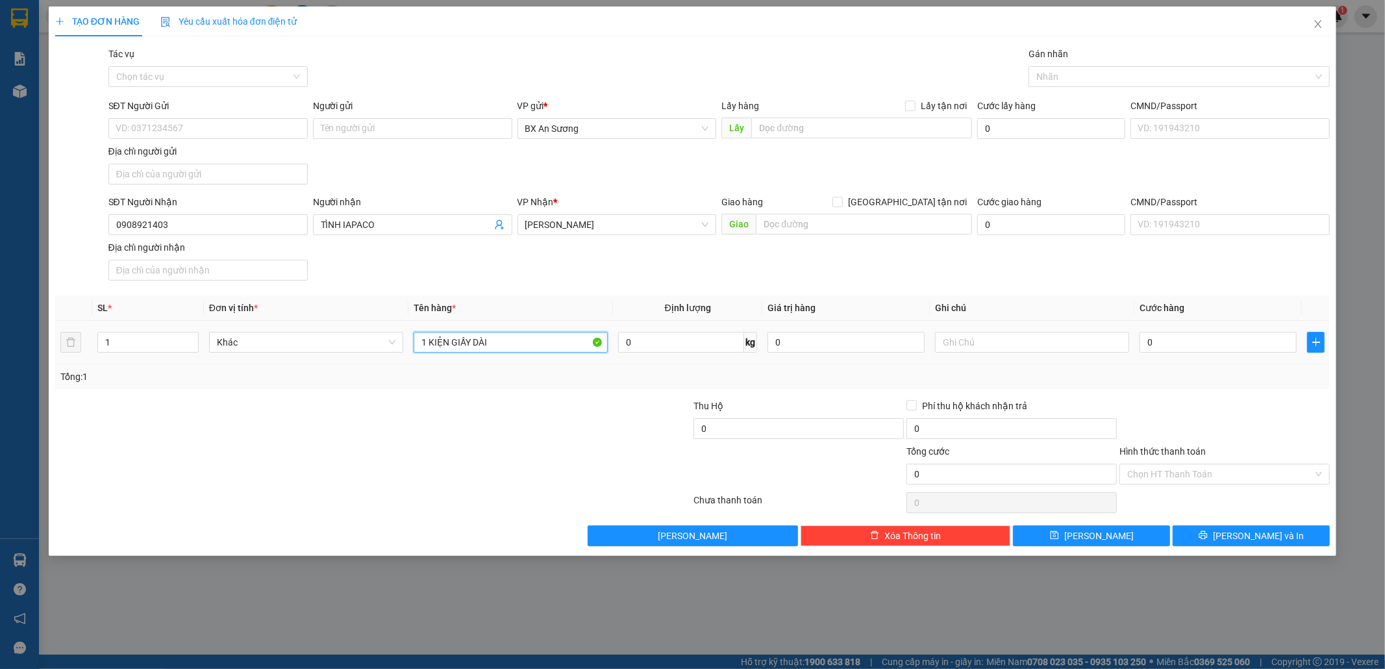
type input "1 KIỆN GIẤY DÀI"
type input "1"
type input "13"
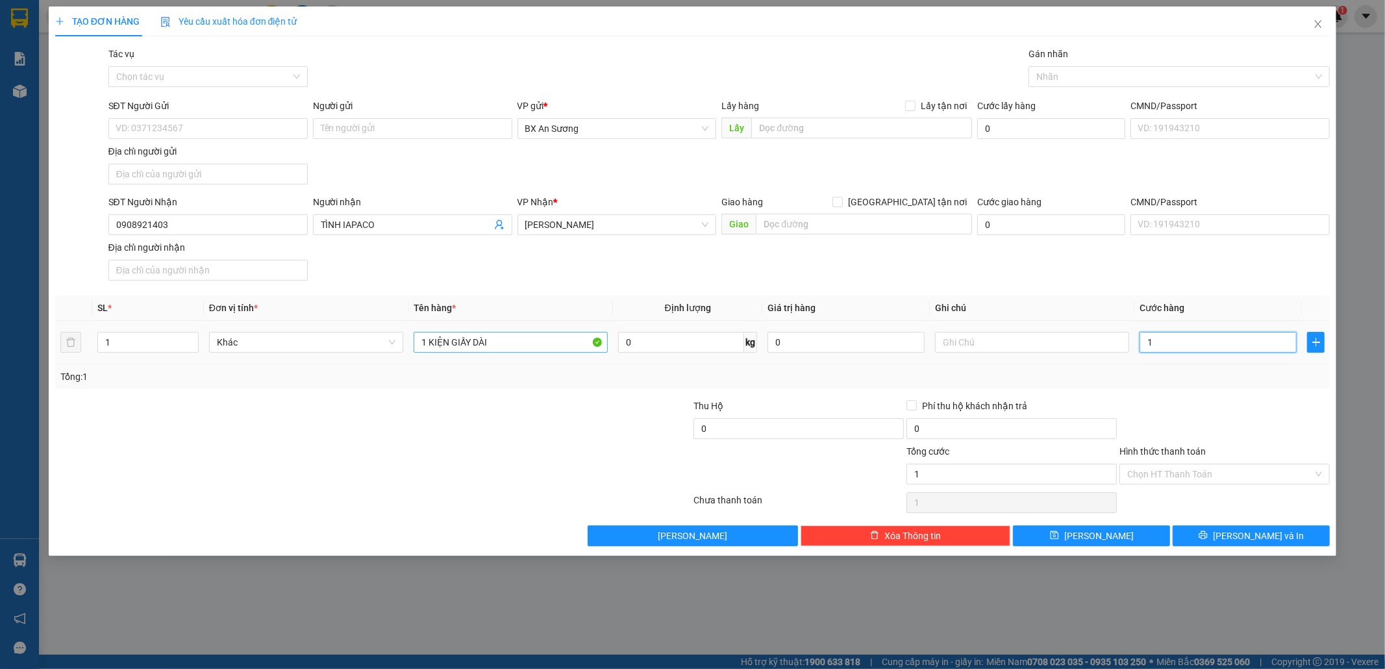
type input "13"
type input "130"
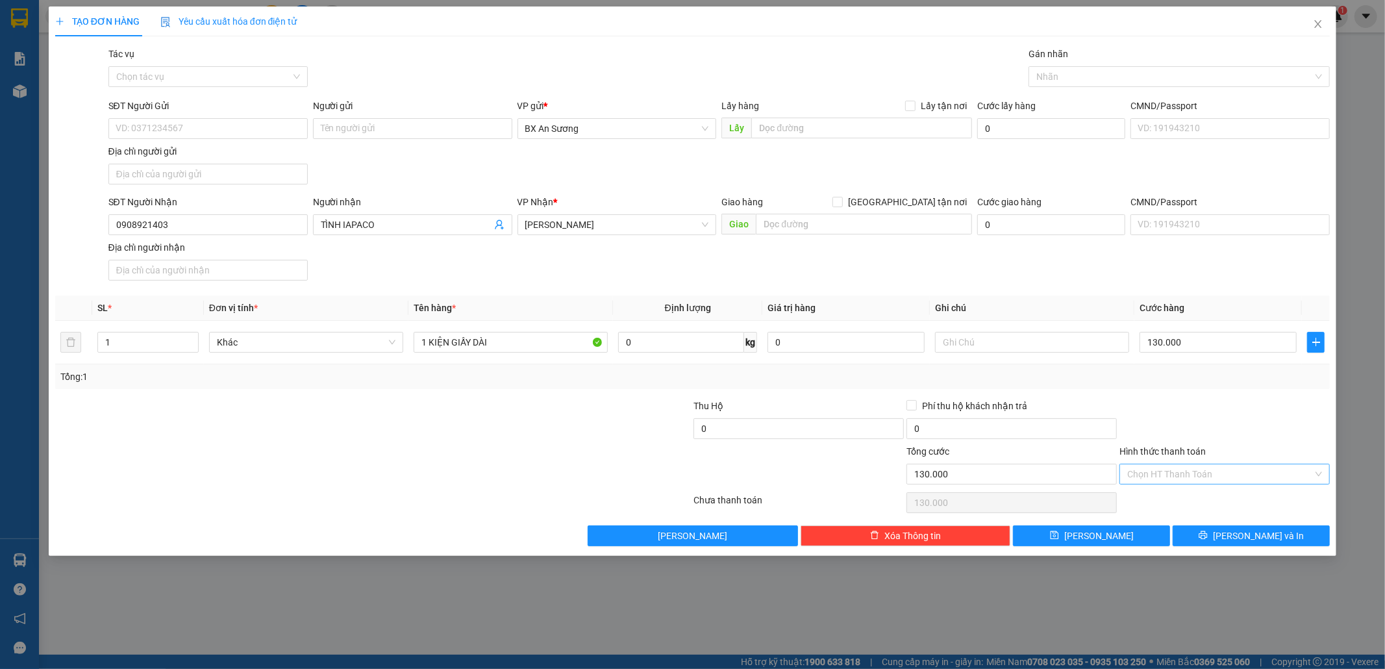
click at [1276, 471] on input "Hình thức thanh toán" at bounding box center [1220, 473] width 186 height 19
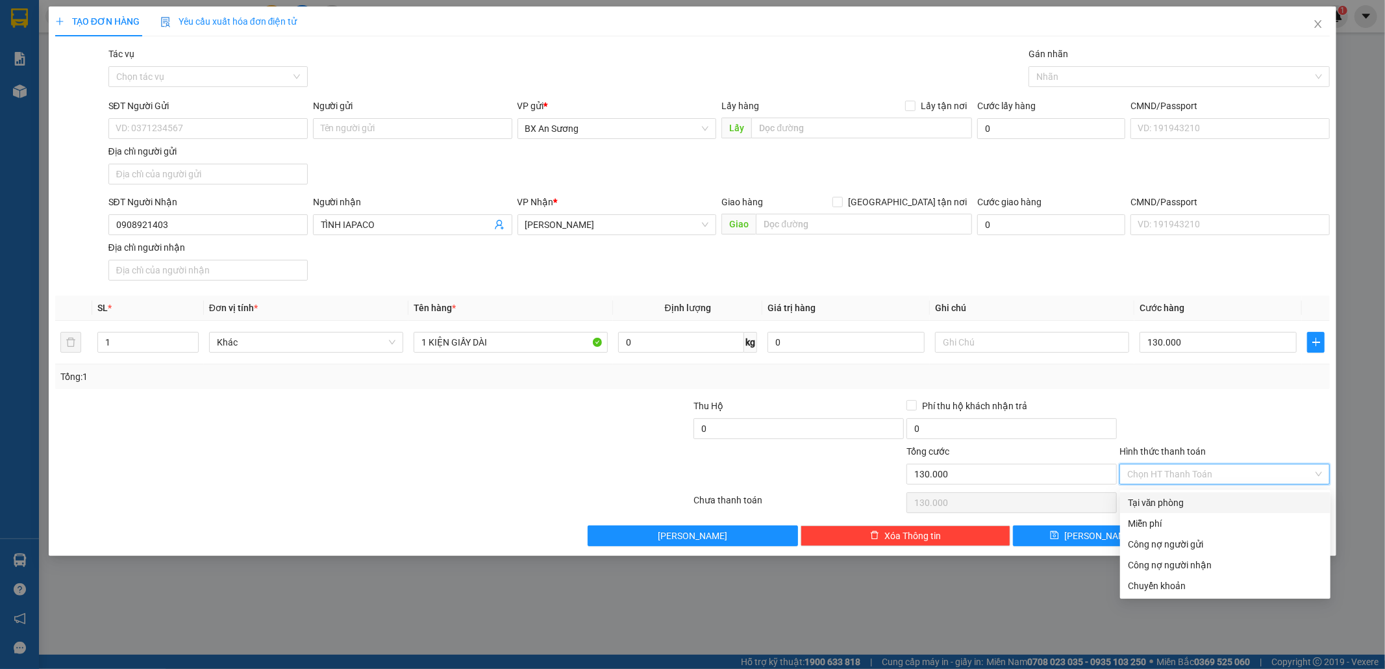
click at [1244, 493] on div "Tại văn phòng" at bounding box center [1225, 502] width 210 height 21
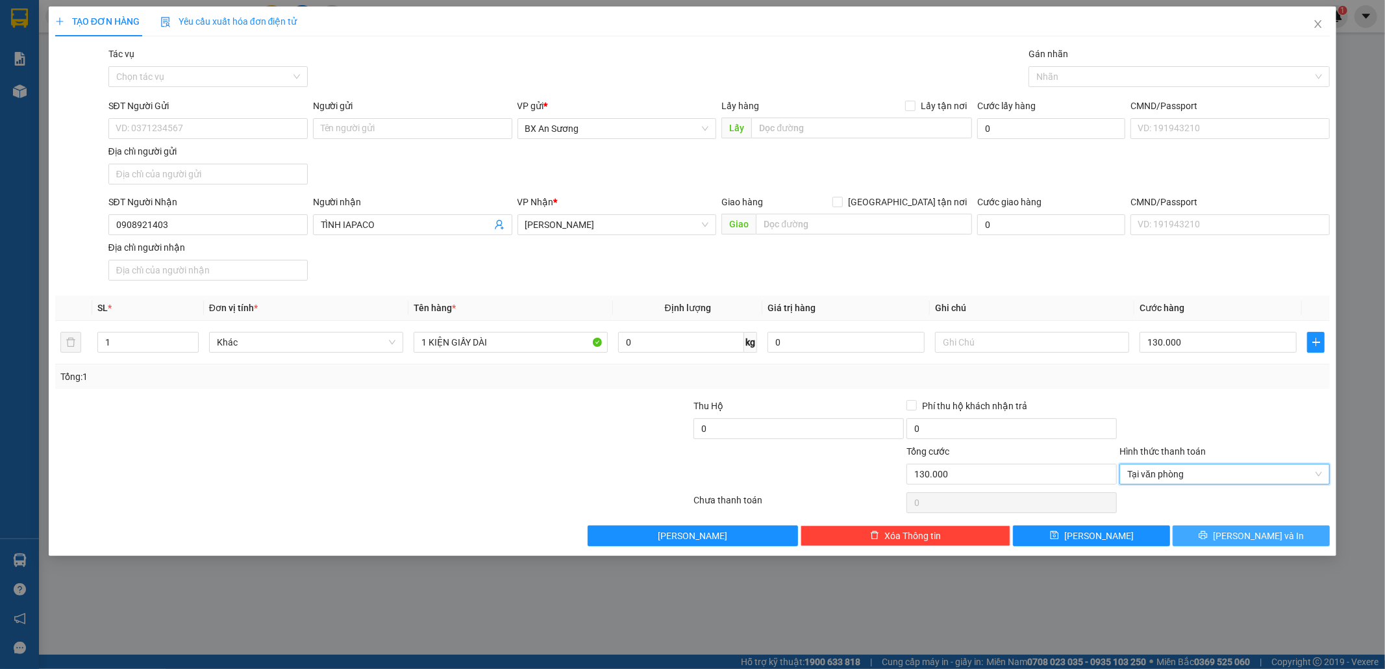
click at [1242, 536] on span "[PERSON_NAME] và In" at bounding box center [1258, 535] width 91 height 14
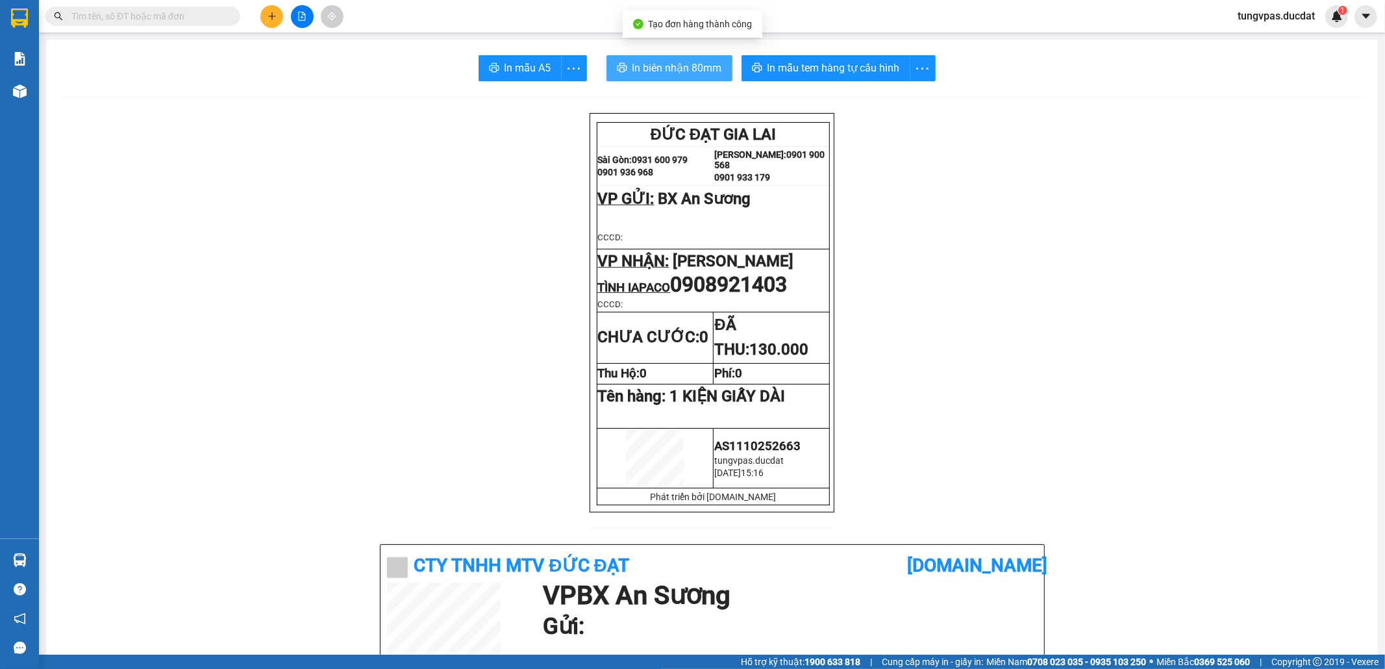
click at [712, 73] on span "In biên nhận 80mm" at bounding box center [677, 68] width 90 height 16
click at [882, 66] on div "In mẫu tem hàng tự cấu hình" at bounding box center [838, 68] width 194 height 26
click at [882, 66] on span "In mẫu tem hàng tự cấu hình" at bounding box center [833, 68] width 132 height 16
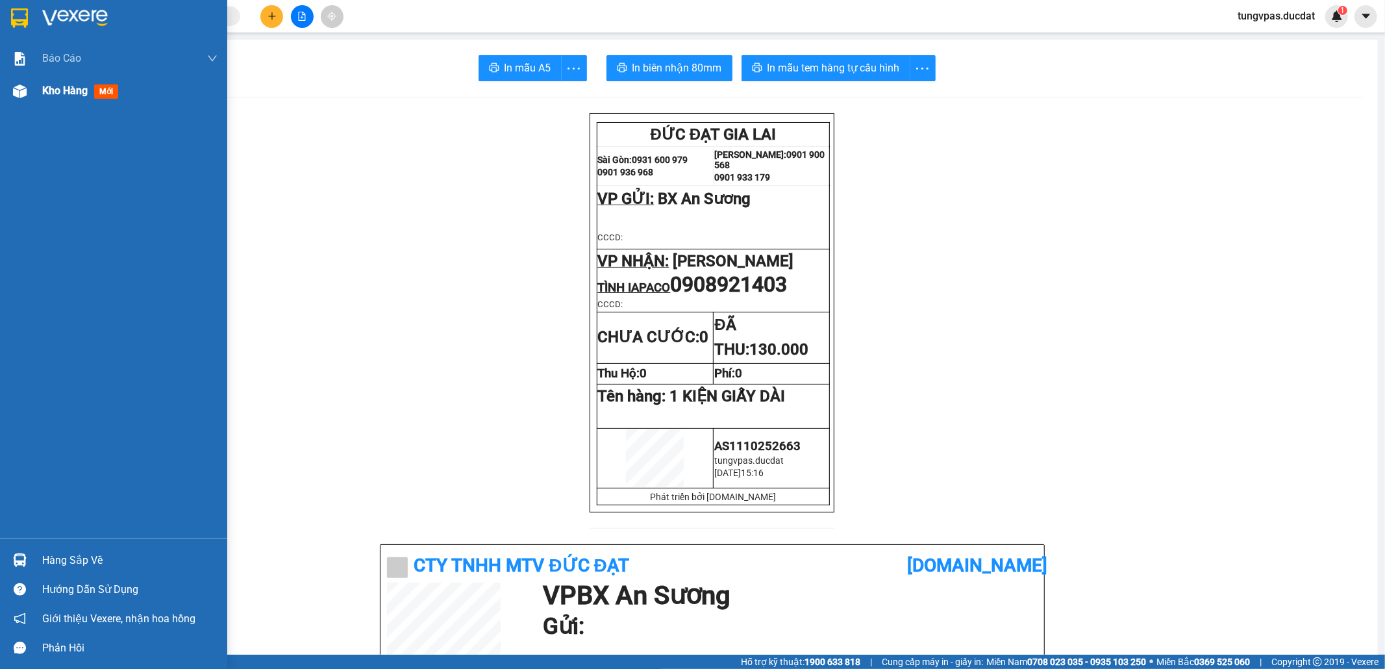
click at [19, 87] on img at bounding box center [20, 91] width 14 height 14
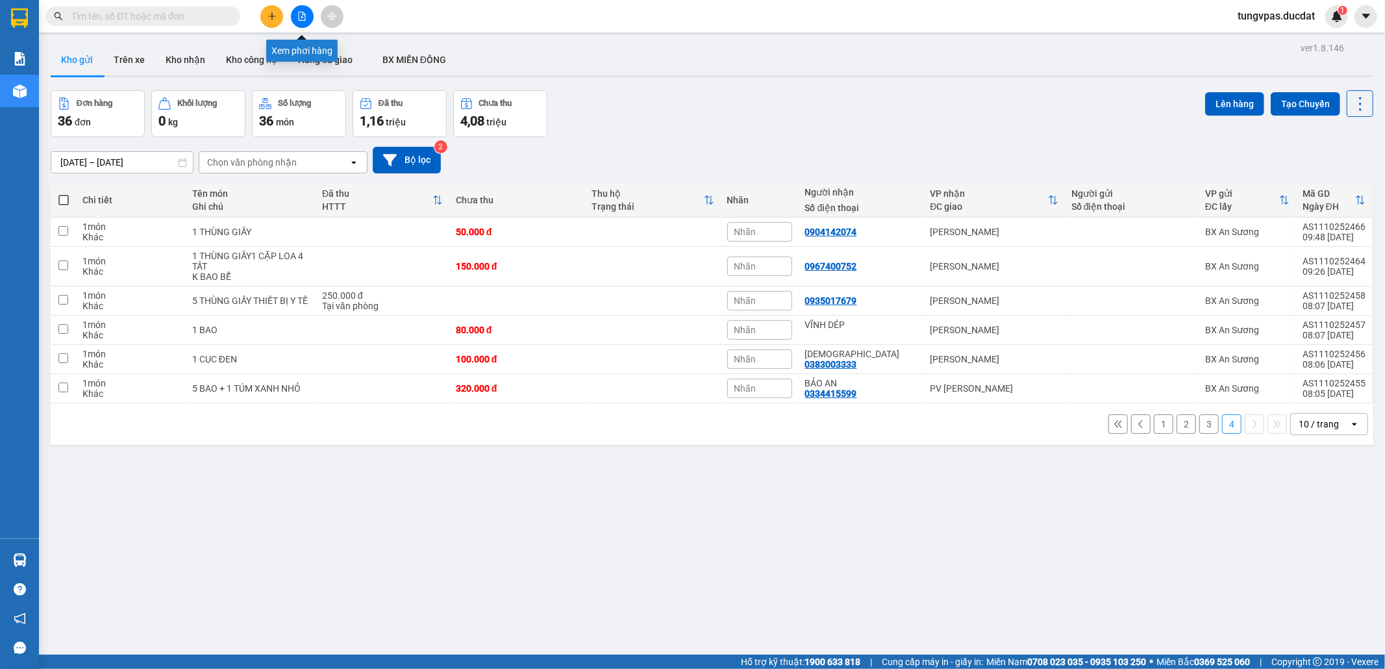
click at [301, 14] on icon "file-add" at bounding box center [301, 16] width 9 height 9
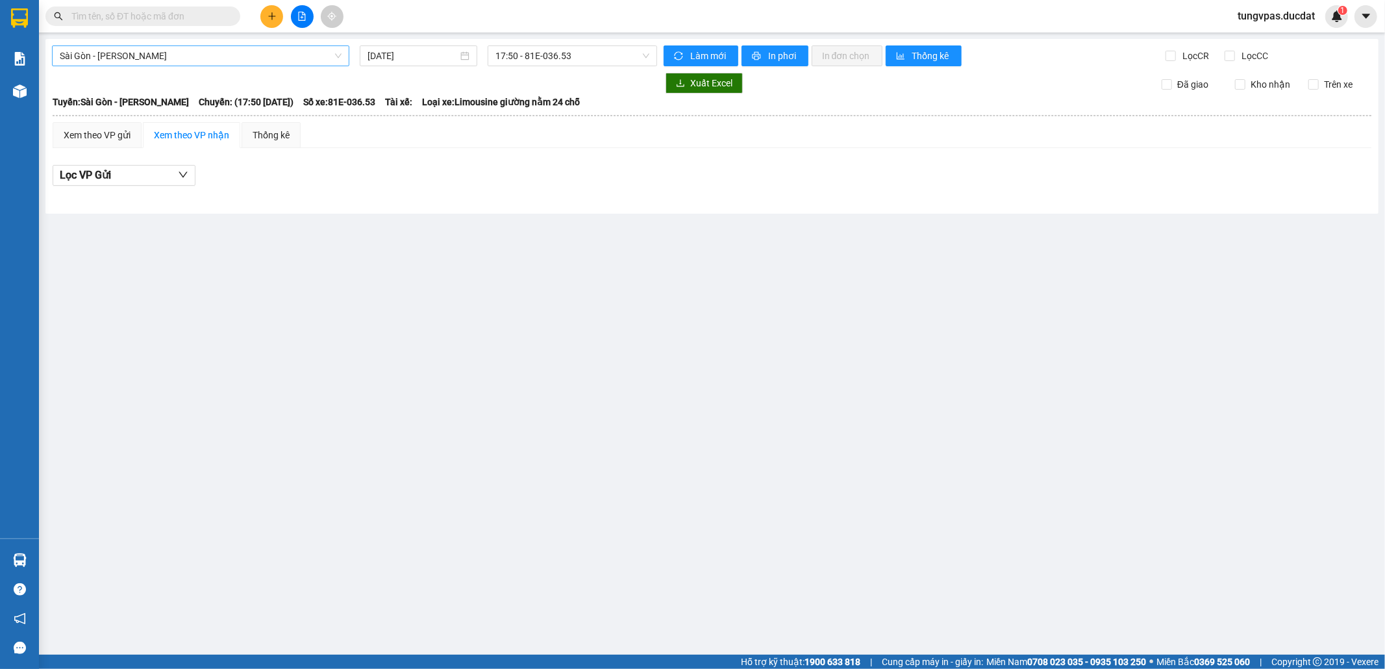
click at [247, 52] on span "Sài Gòn - Gia Lai" at bounding box center [201, 55] width 282 height 19
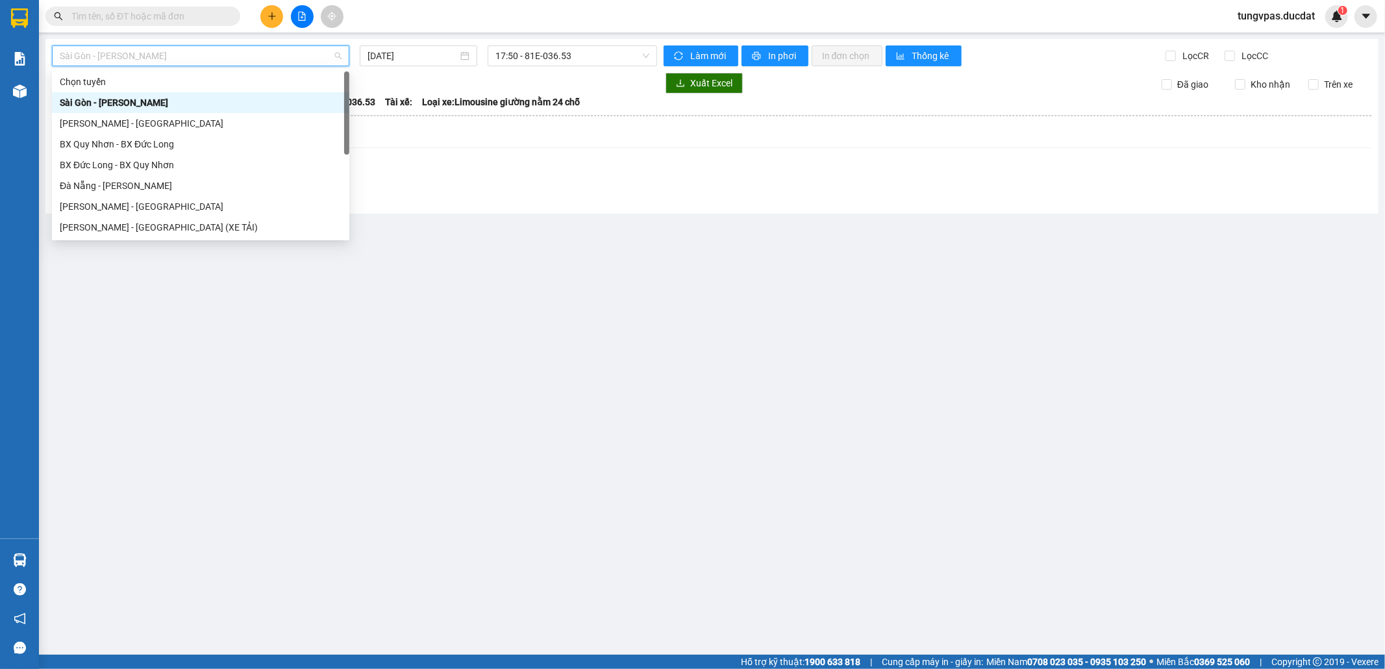
click at [193, 116] on div "Chọn tuyến Sài Gòn - Gia Lai Gia Lai - Sài Gòn BX Quy Nhơn - BX Đức Long BX Đức…" at bounding box center [200, 164] width 297 height 187
click at [193, 116] on div "Gia Lai - Sài Gòn" at bounding box center [201, 123] width 282 height 14
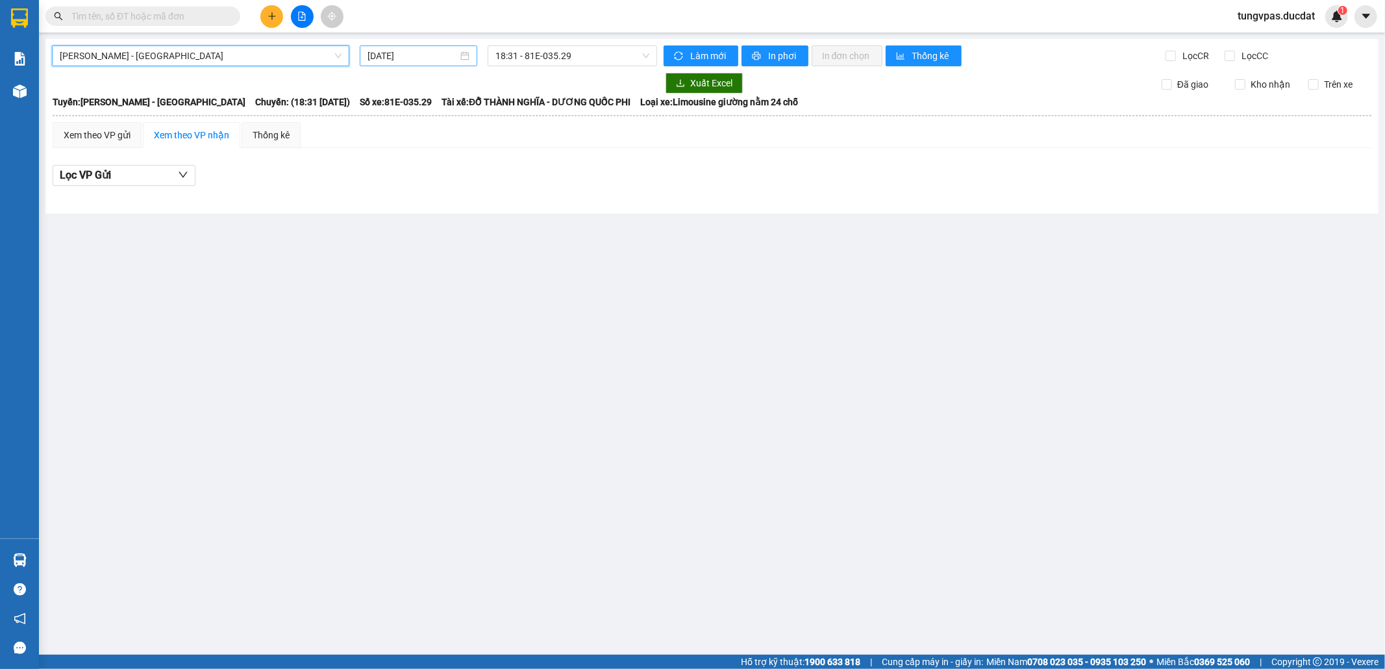
click at [443, 57] on input "[DATE]" at bounding box center [412, 56] width 90 height 14
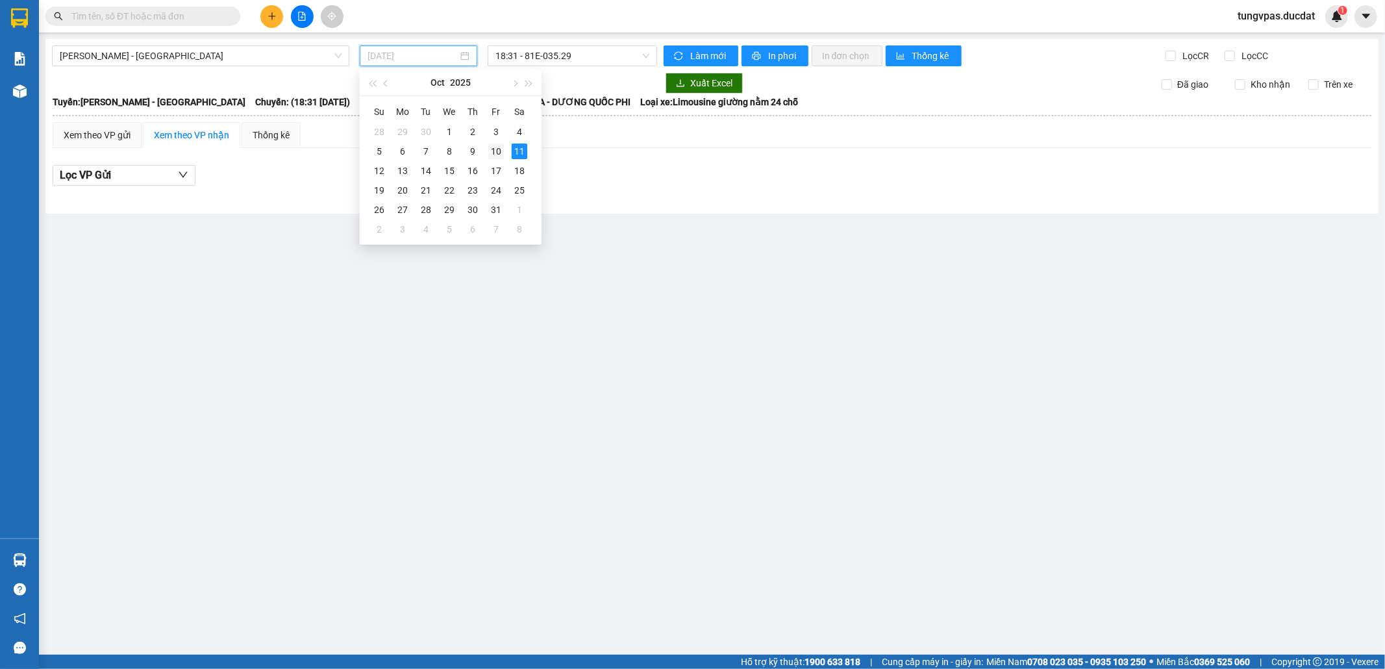
click at [497, 149] on div "10" at bounding box center [496, 151] width 16 height 16
type input "10/10/2025"
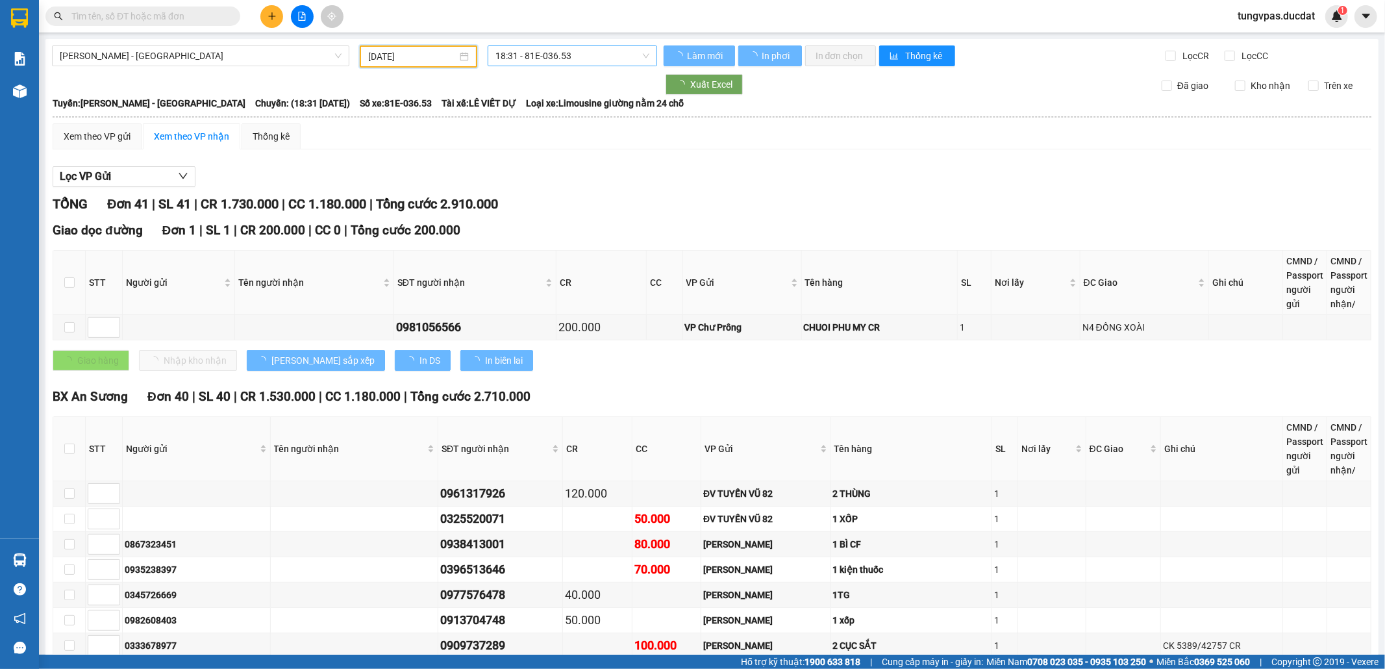
click at [549, 52] on span "18:31 - 81E-036.53" at bounding box center [571, 55] width 153 height 19
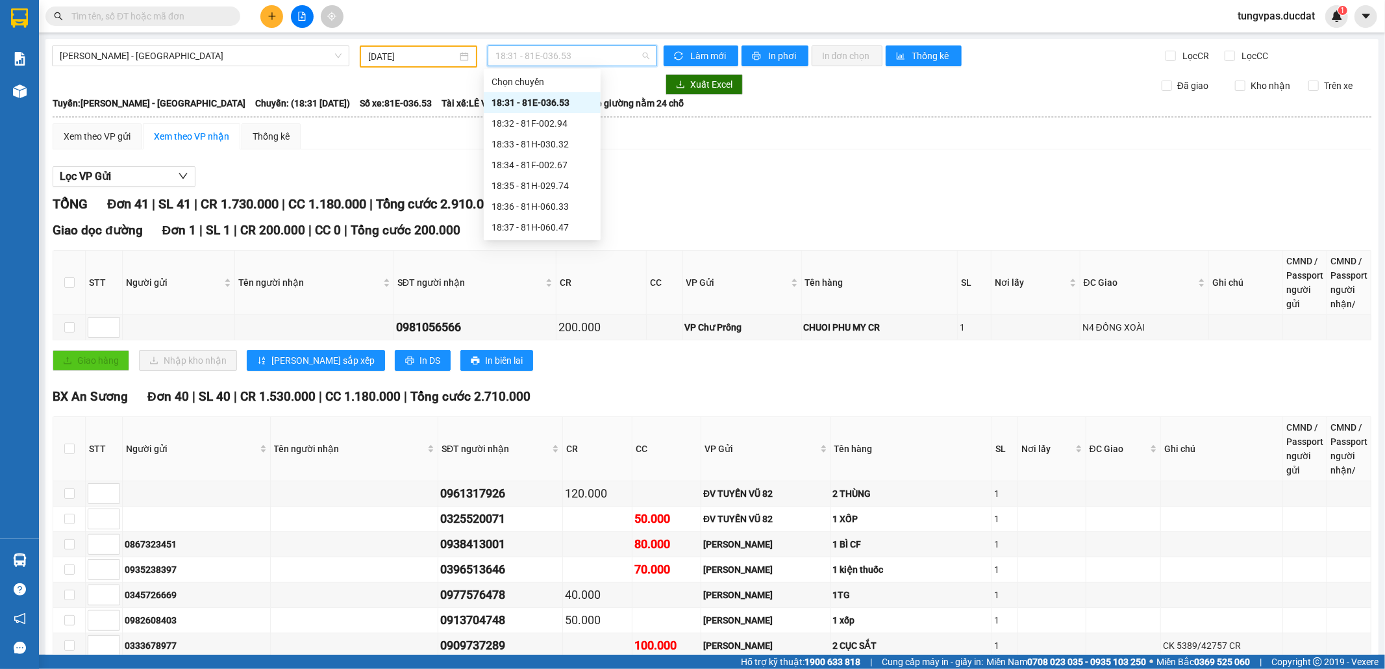
click at [721, 182] on div "Lọc VP Gửi" at bounding box center [712, 176] width 1319 height 21
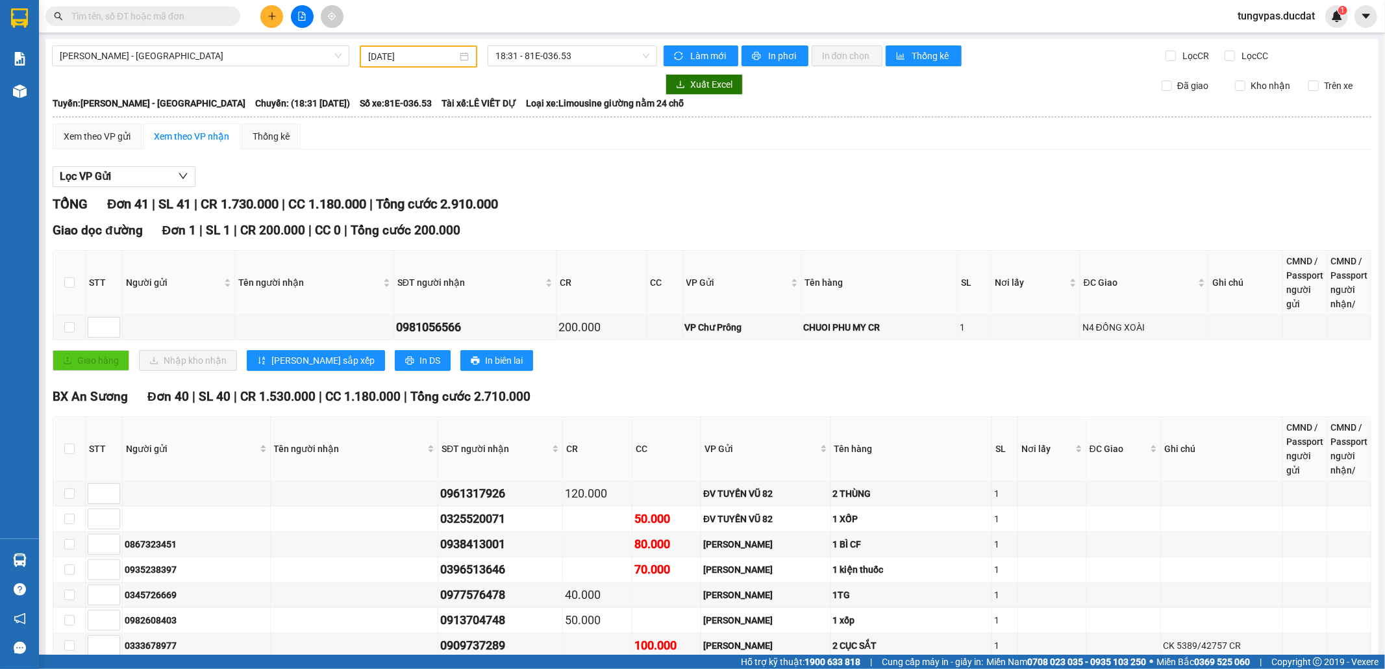
click at [187, 14] on input "text" at bounding box center [147, 16] width 153 height 14
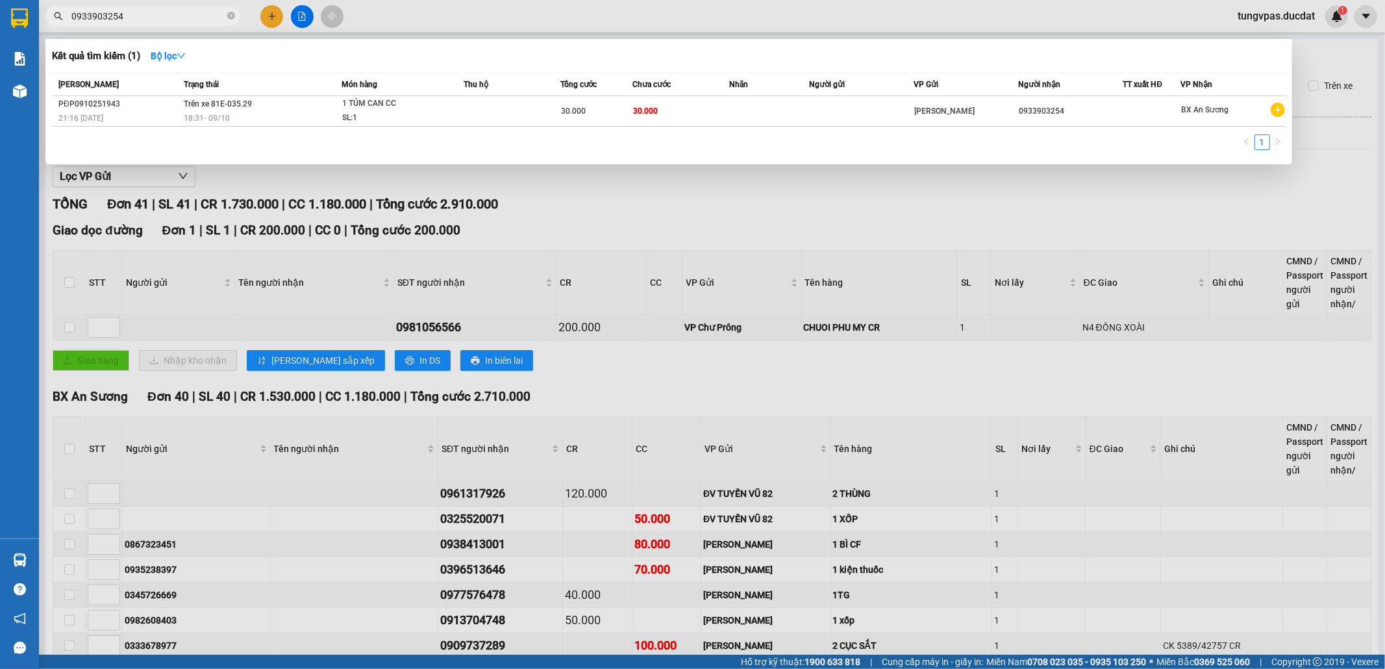
type input "0933903254"
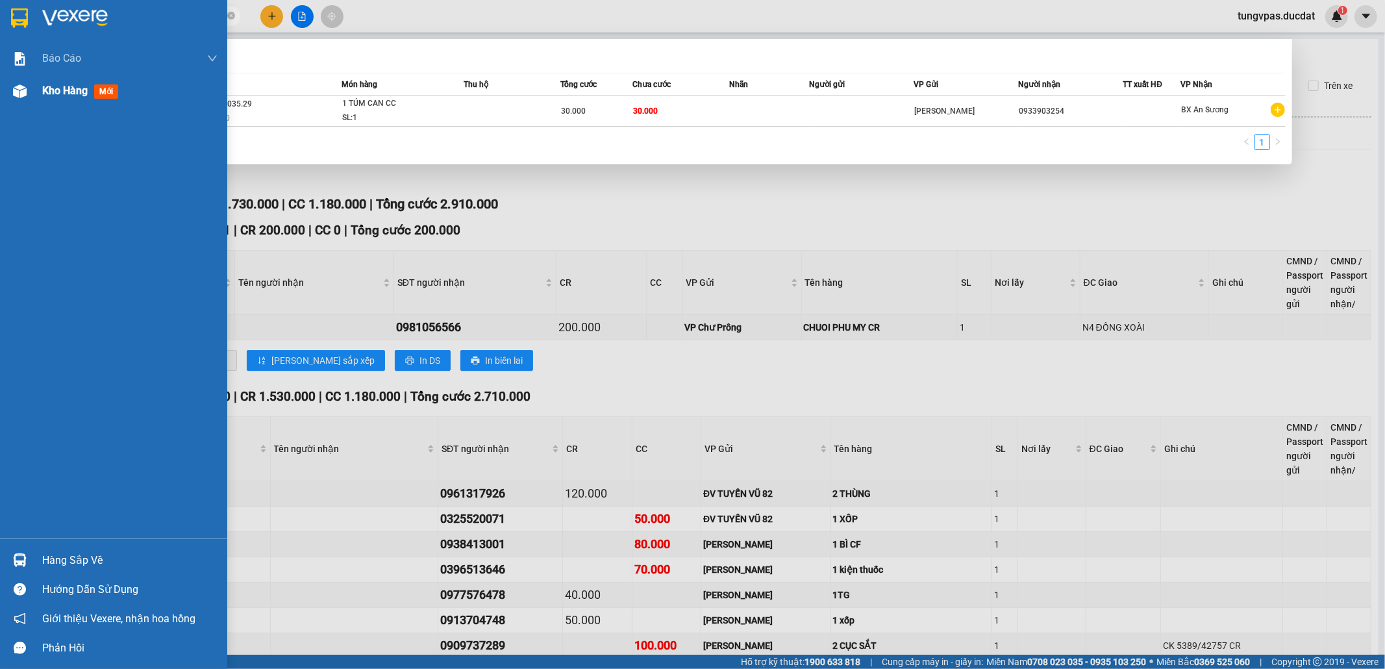
click at [19, 93] on img at bounding box center [20, 91] width 14 height 14
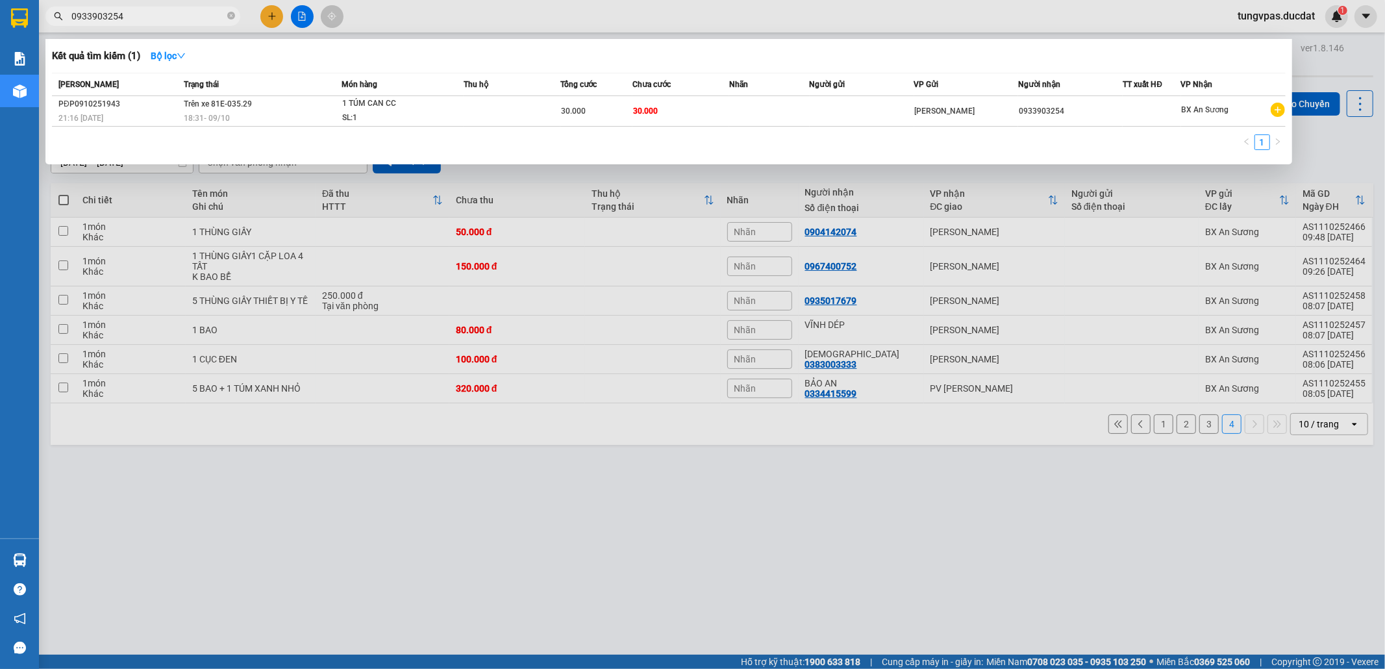
click at [608, 471] on div at bounding box center [692, 334] width 1385 height 669
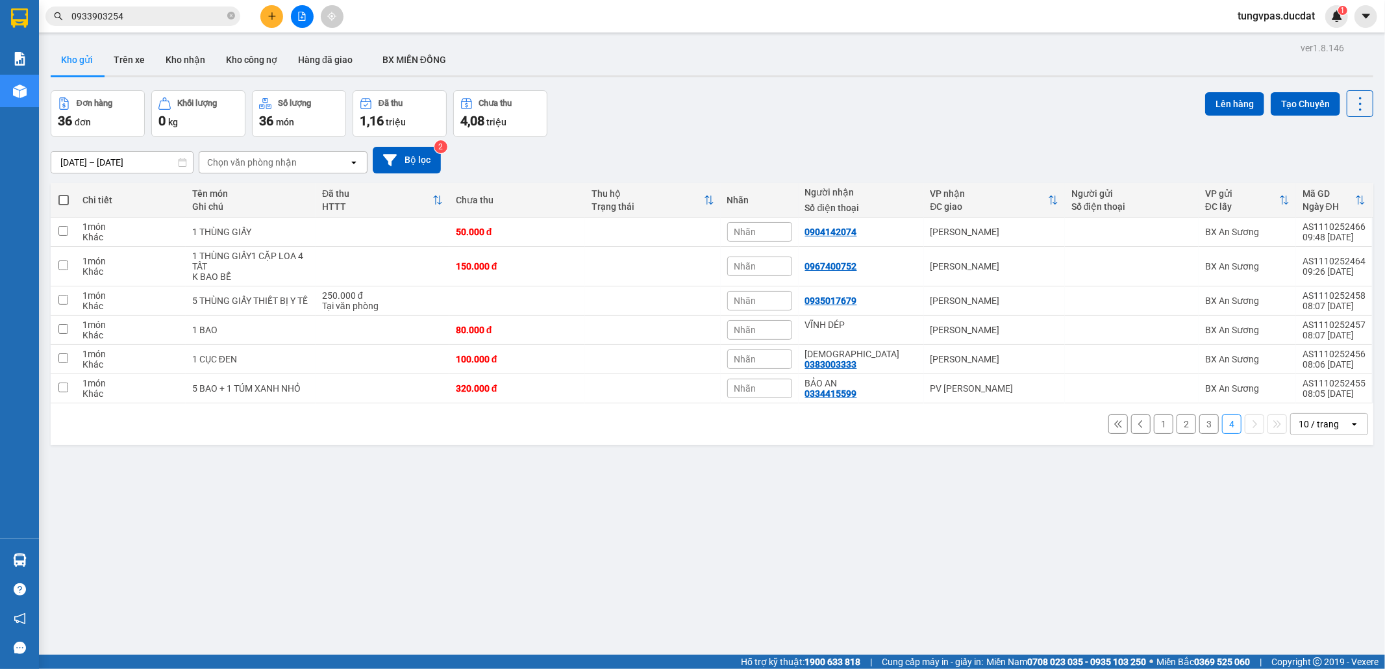
click at [1156, 414] on button "1" at bounding box center [1163, 423] width 19 height 19
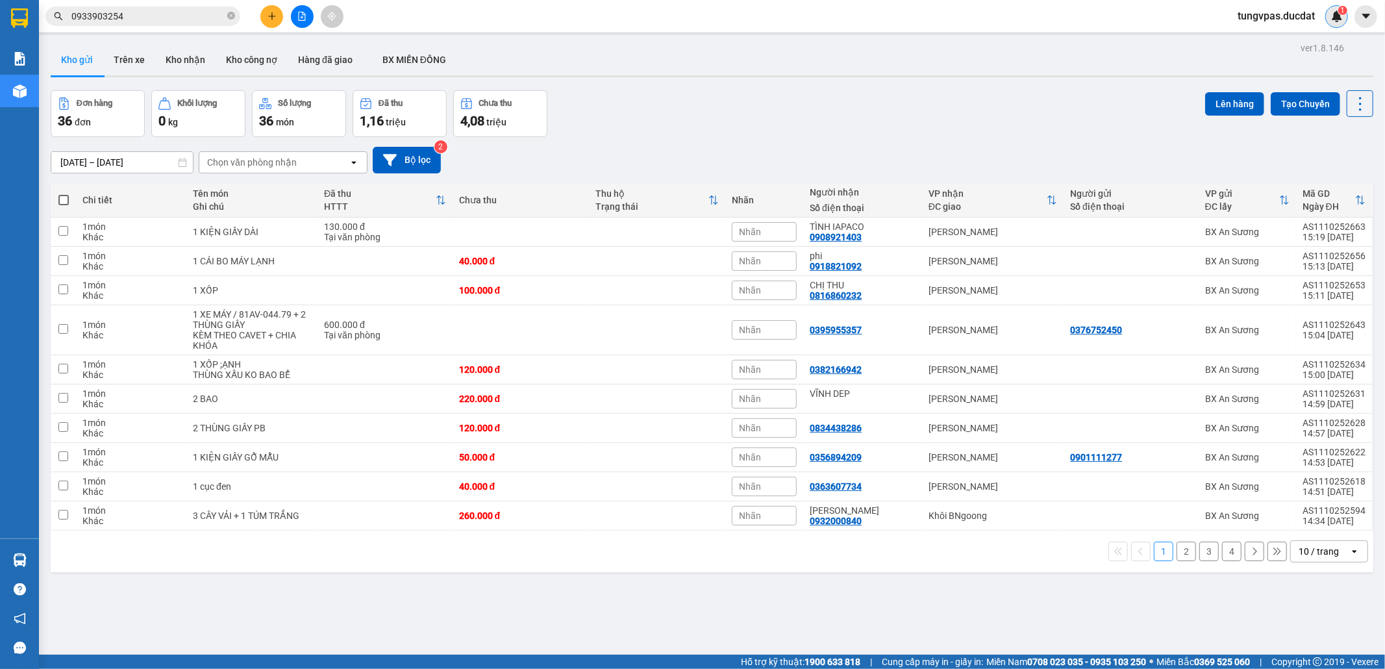
click at [1336, 14] on img at bounding box center [1337, 16] width 12 height 12
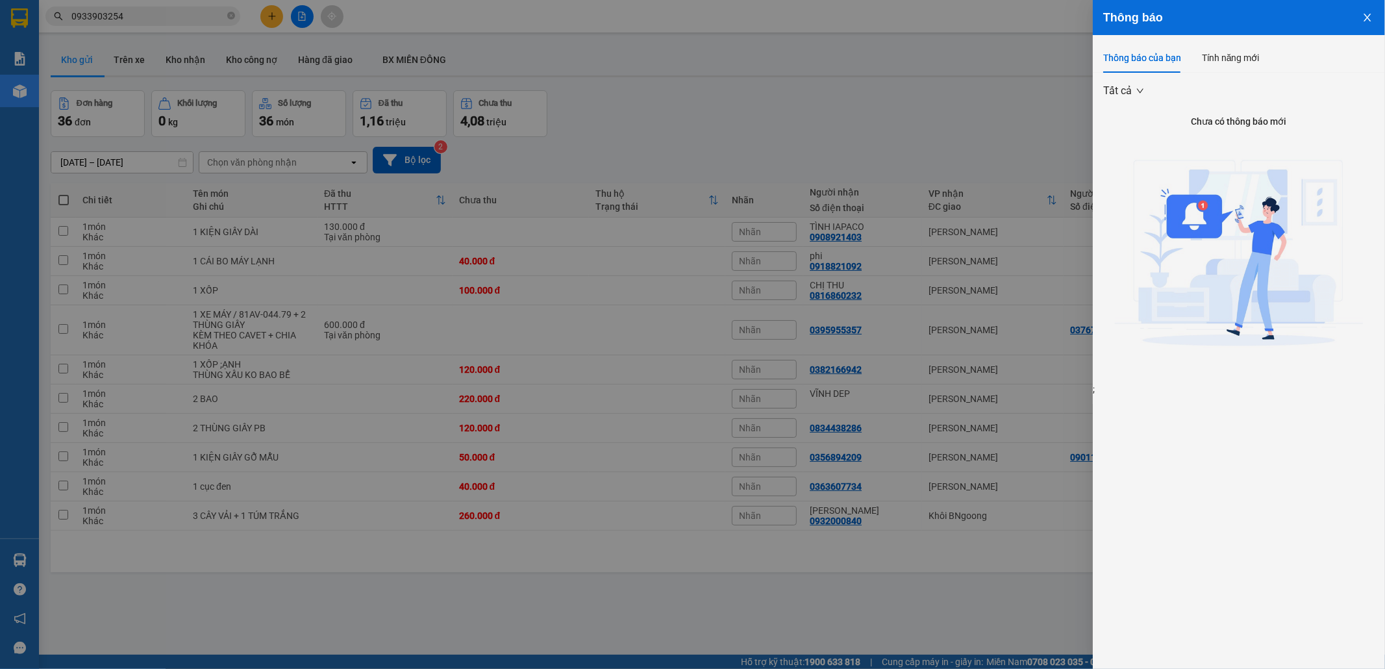
click at [1373, 18] on button "Close" at bounding box center [1367, 16] width 35 height 33
